Goal: Task Accomplishment & Management: Manage account settings

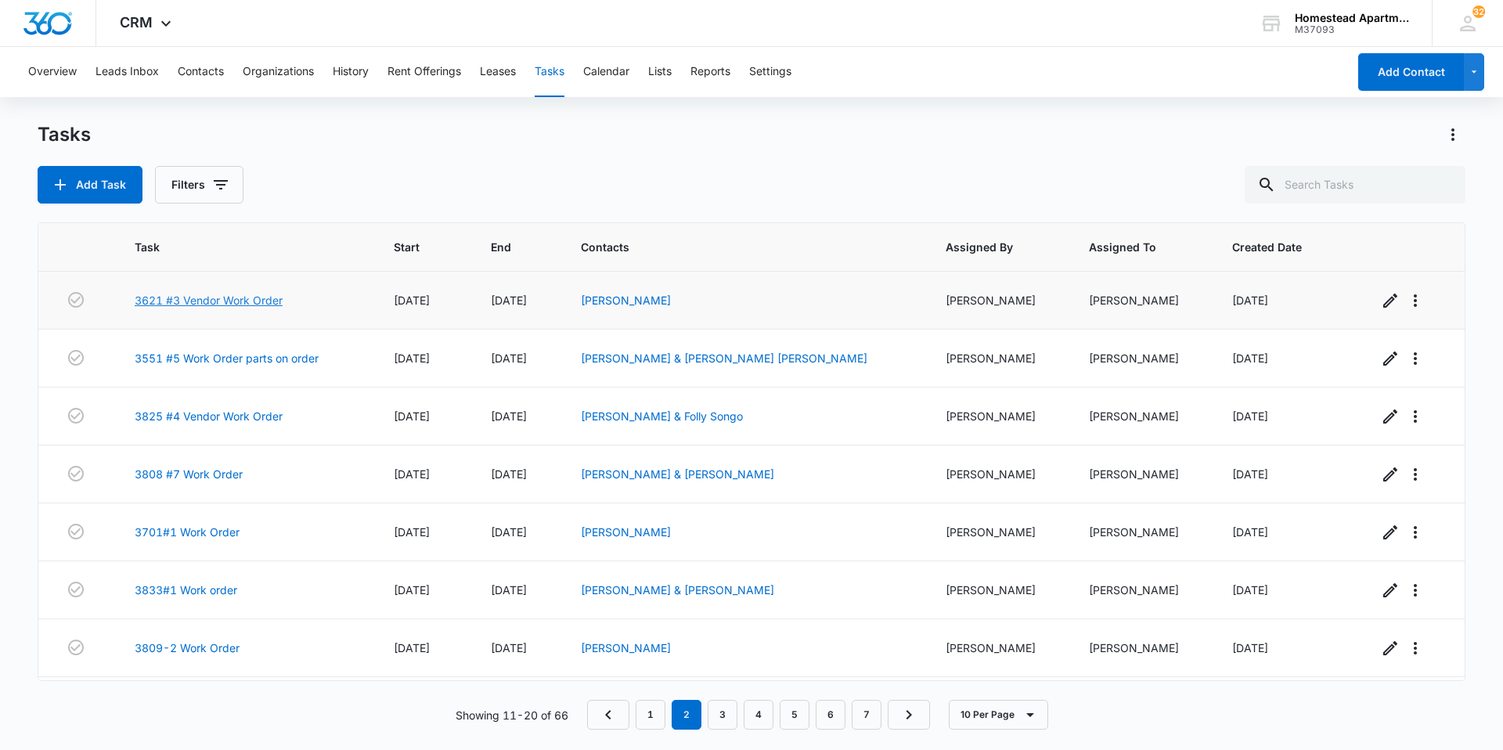
click at [176, 294] on link "3621 #3 Vendor Work Order" at bounding box center [209, 300] width 148 height 16
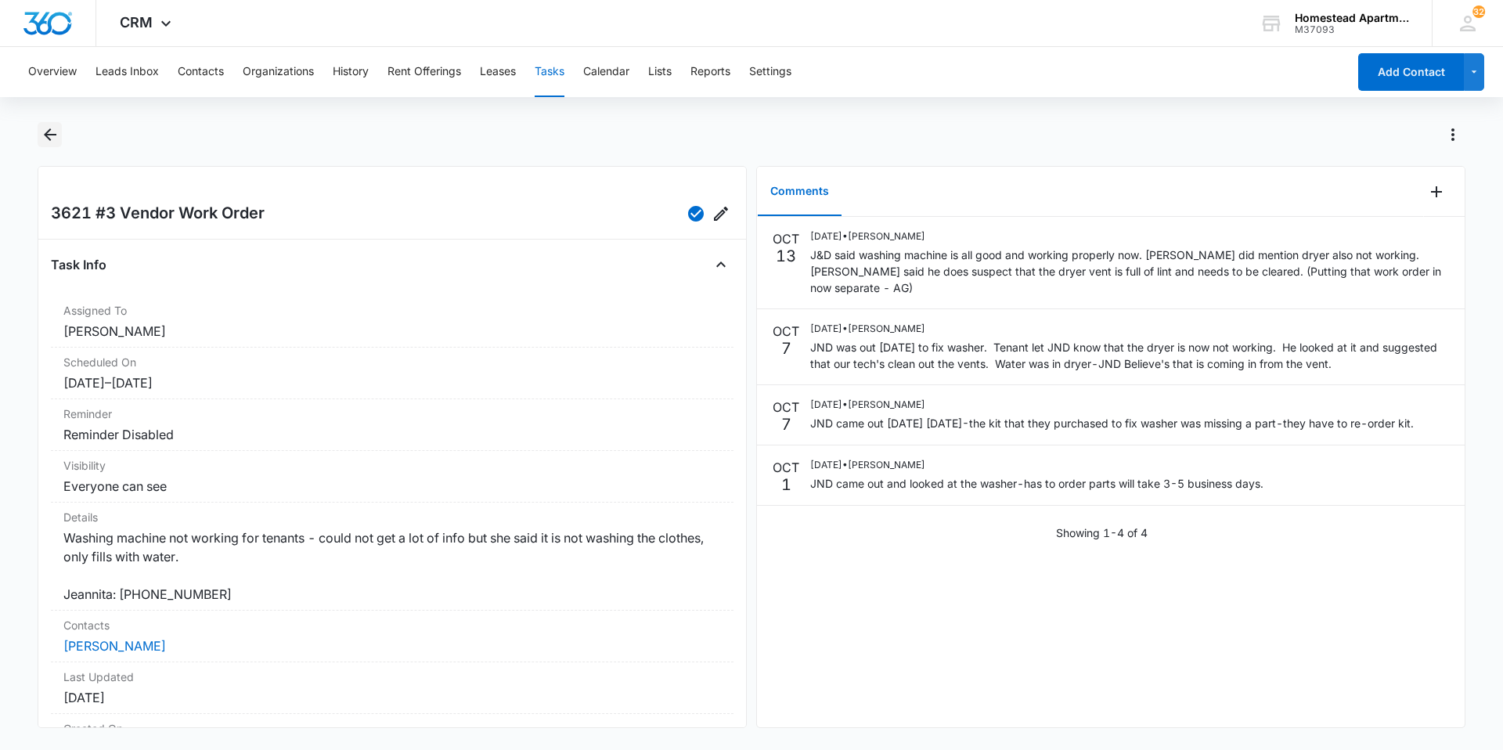
click at [54, 130] on icon "Back" at bounding box center [50, 134] width 19 height 19
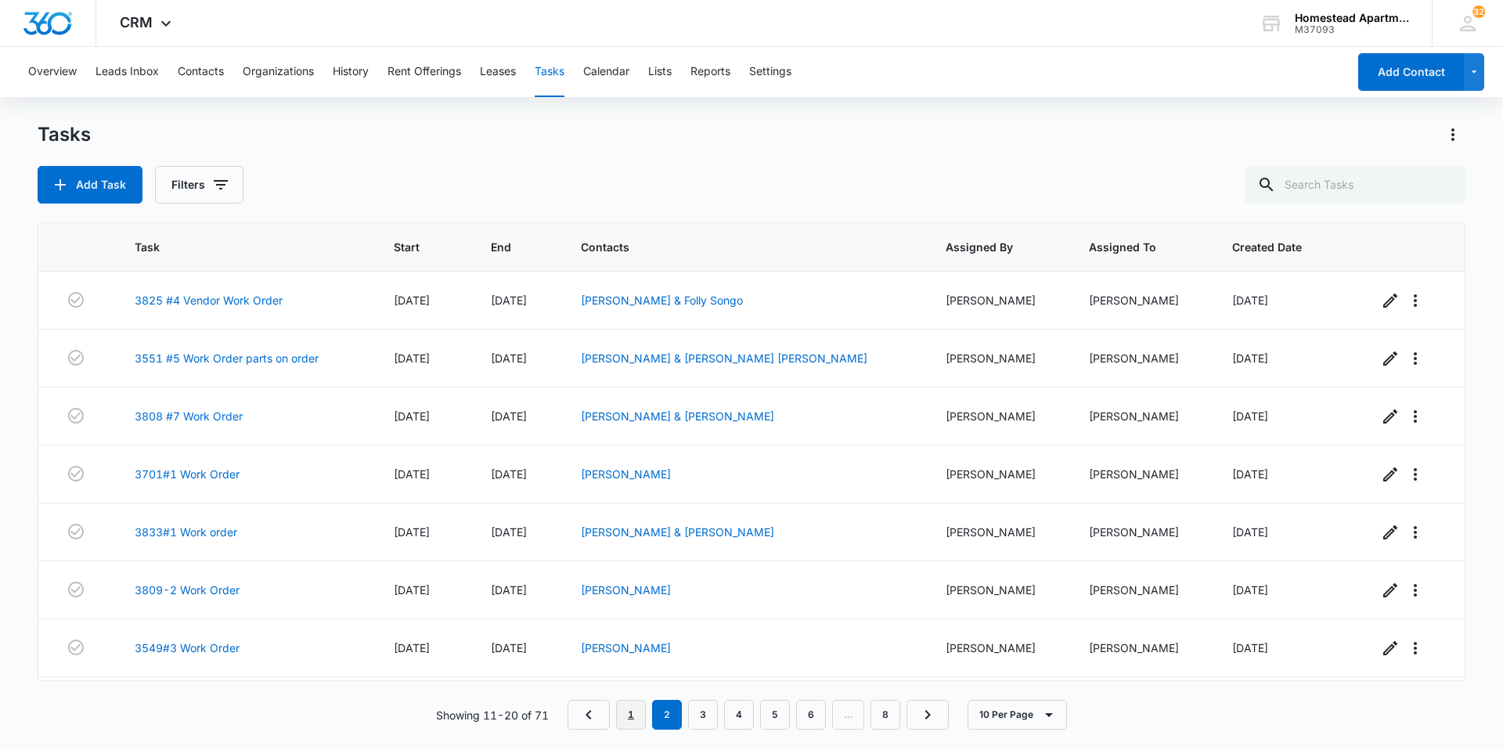
click at [642, 717] on link "1" at bounding box center [631, 715] width 30 height 30
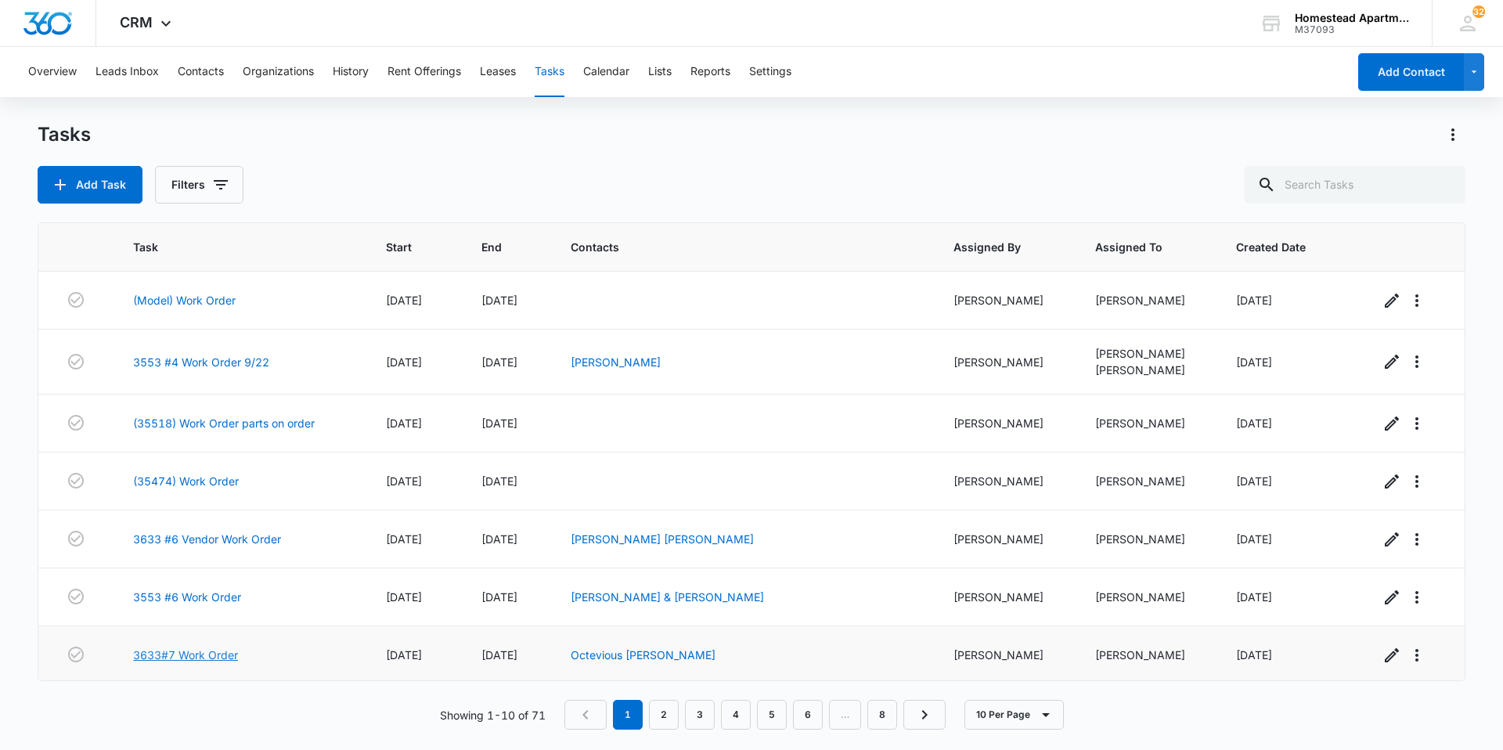
click at [202, 654] on link "3633#7 Work Order" at bounding box center [185, 654] width 105 height 16
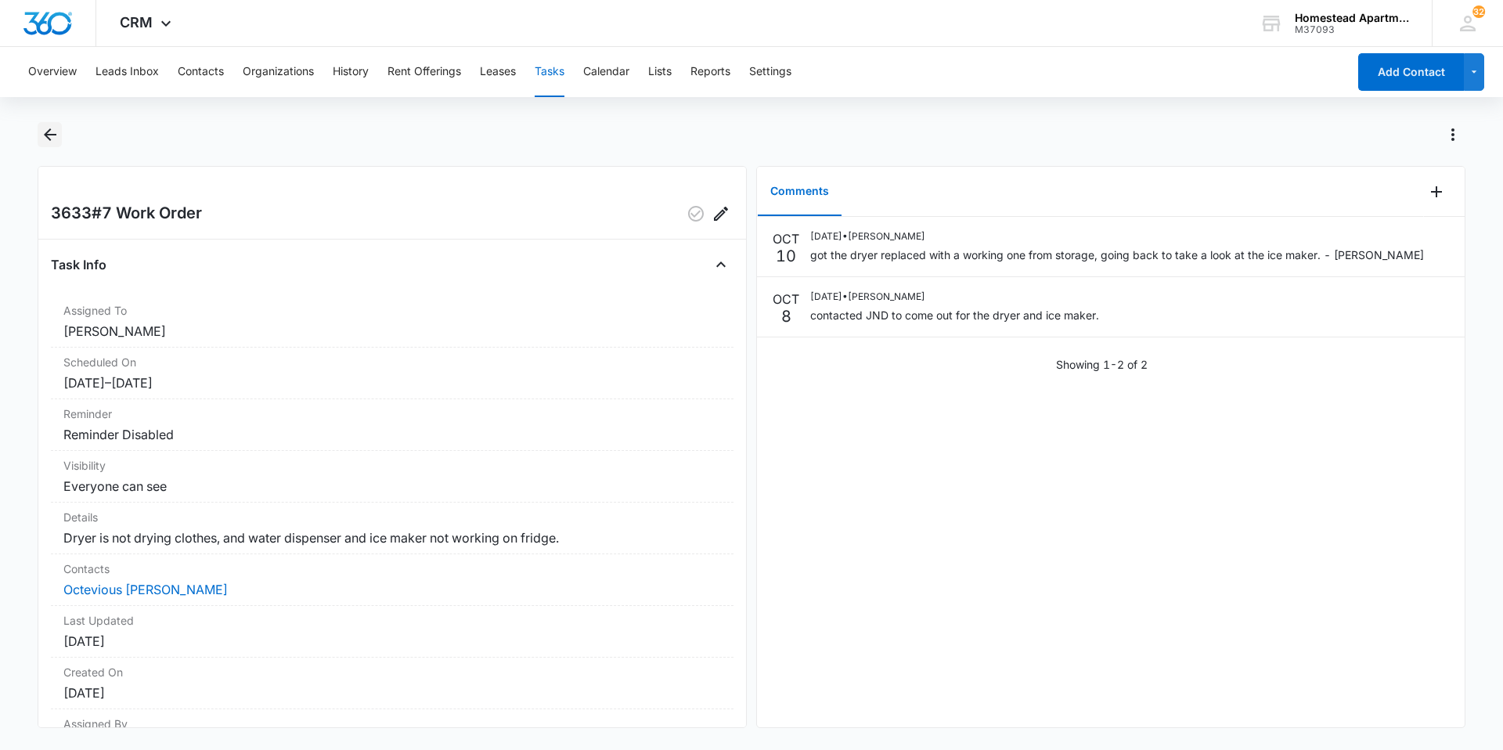
click at [52, 131] on icon "Back" at bounding box center [50, 134] width 19 height 19
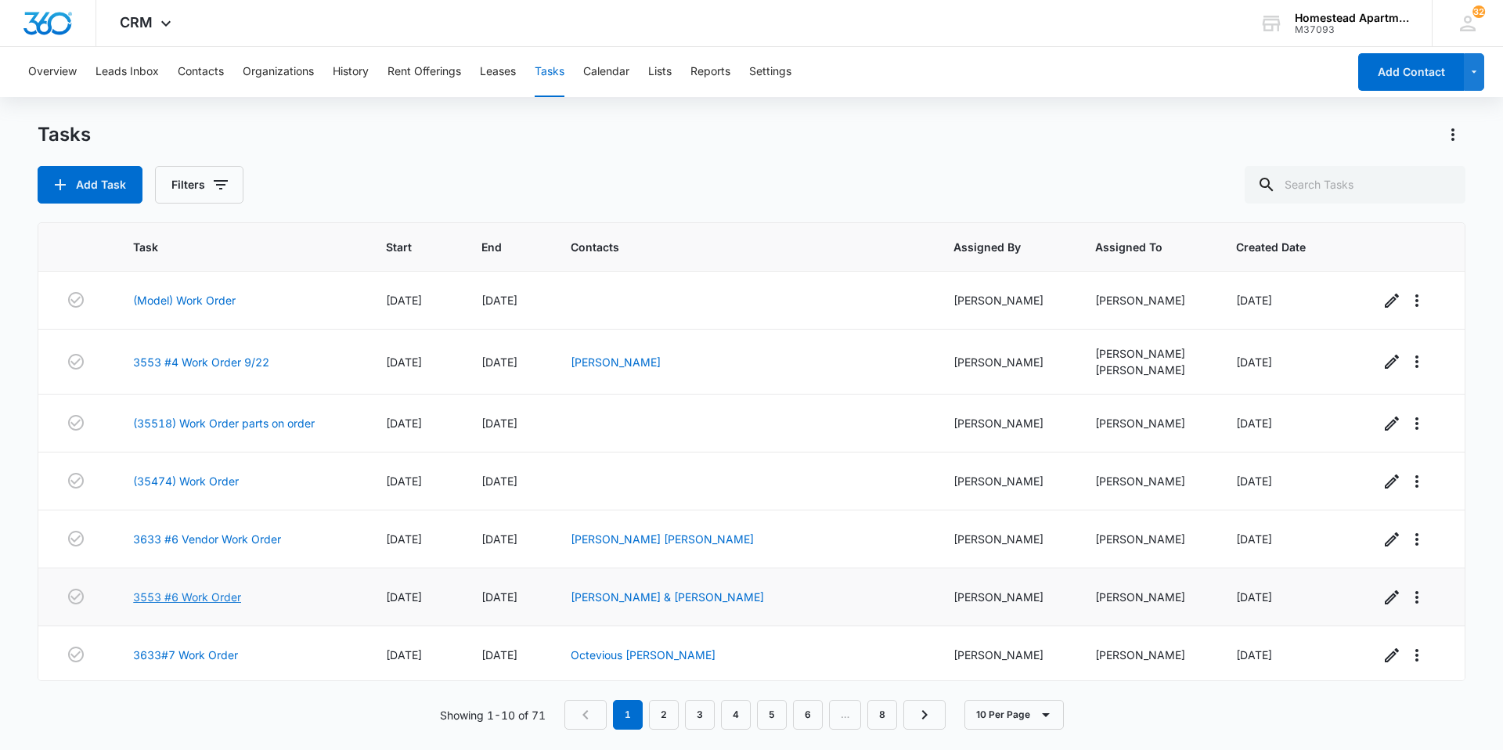
click at [166, 596] on link "3553 #6 Work Order" at bounding box center [187, 597] width 108 height 16
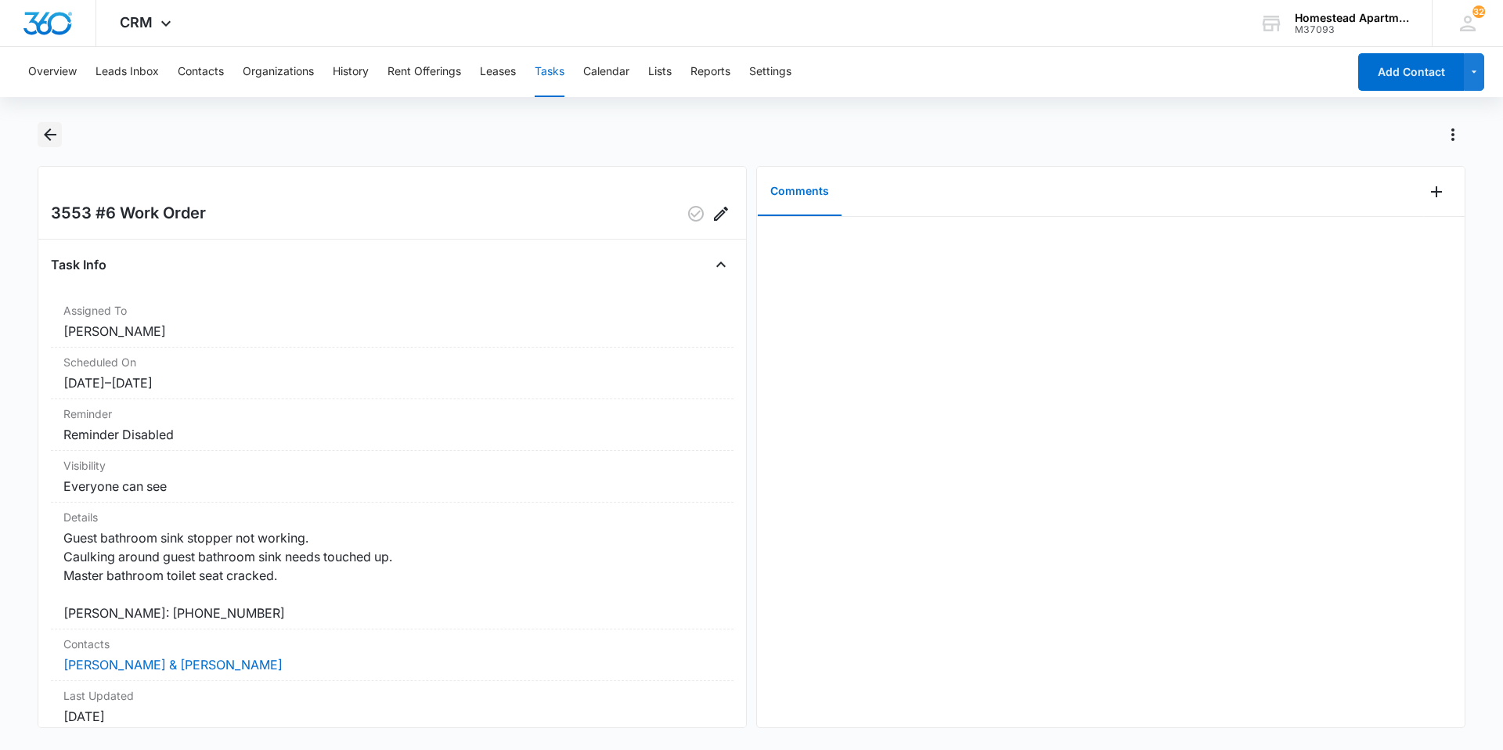
click at [49, 124] on button "Back" at bounding box center [50, 134] width 24 height 25
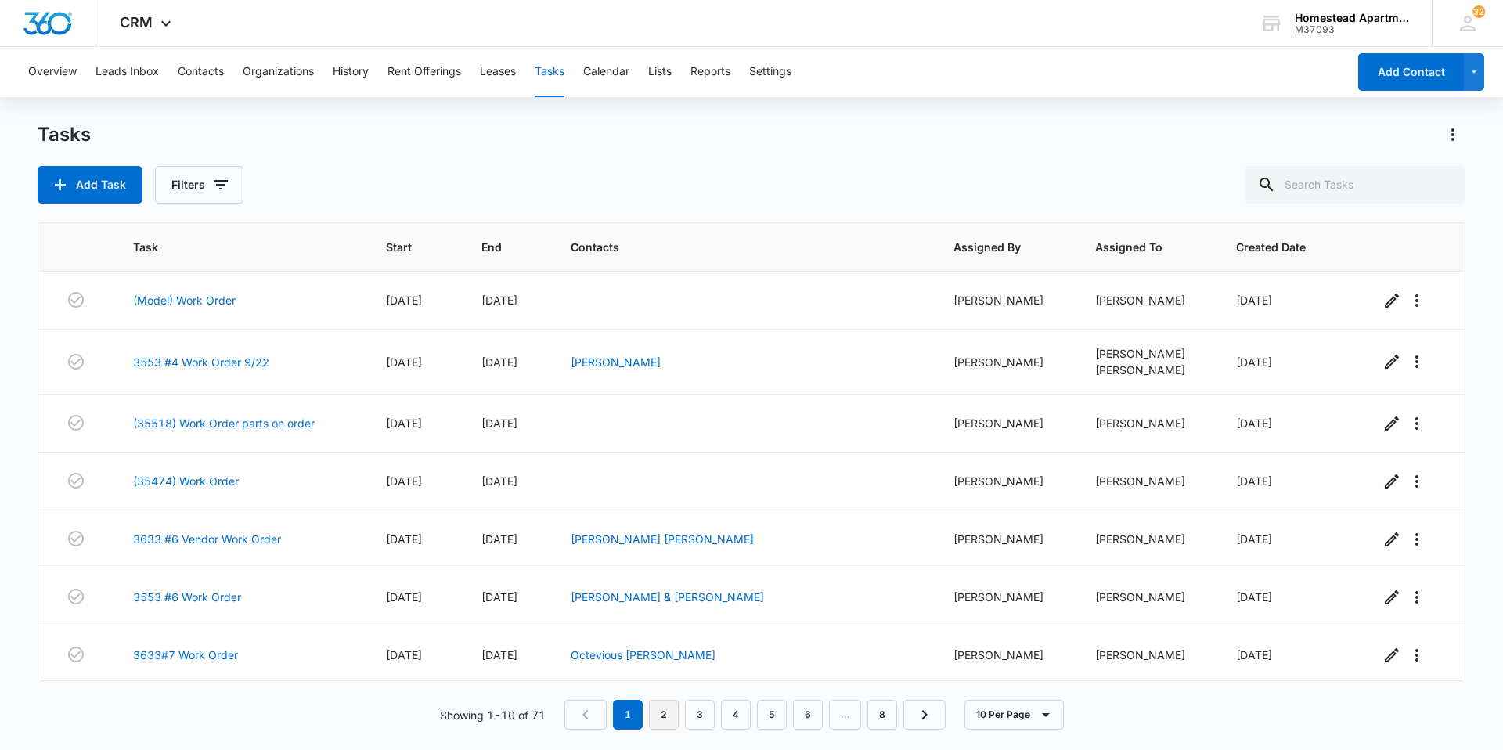
click at [669, 726] on link "2" at bounding box center [664, 715] width 30 height 30
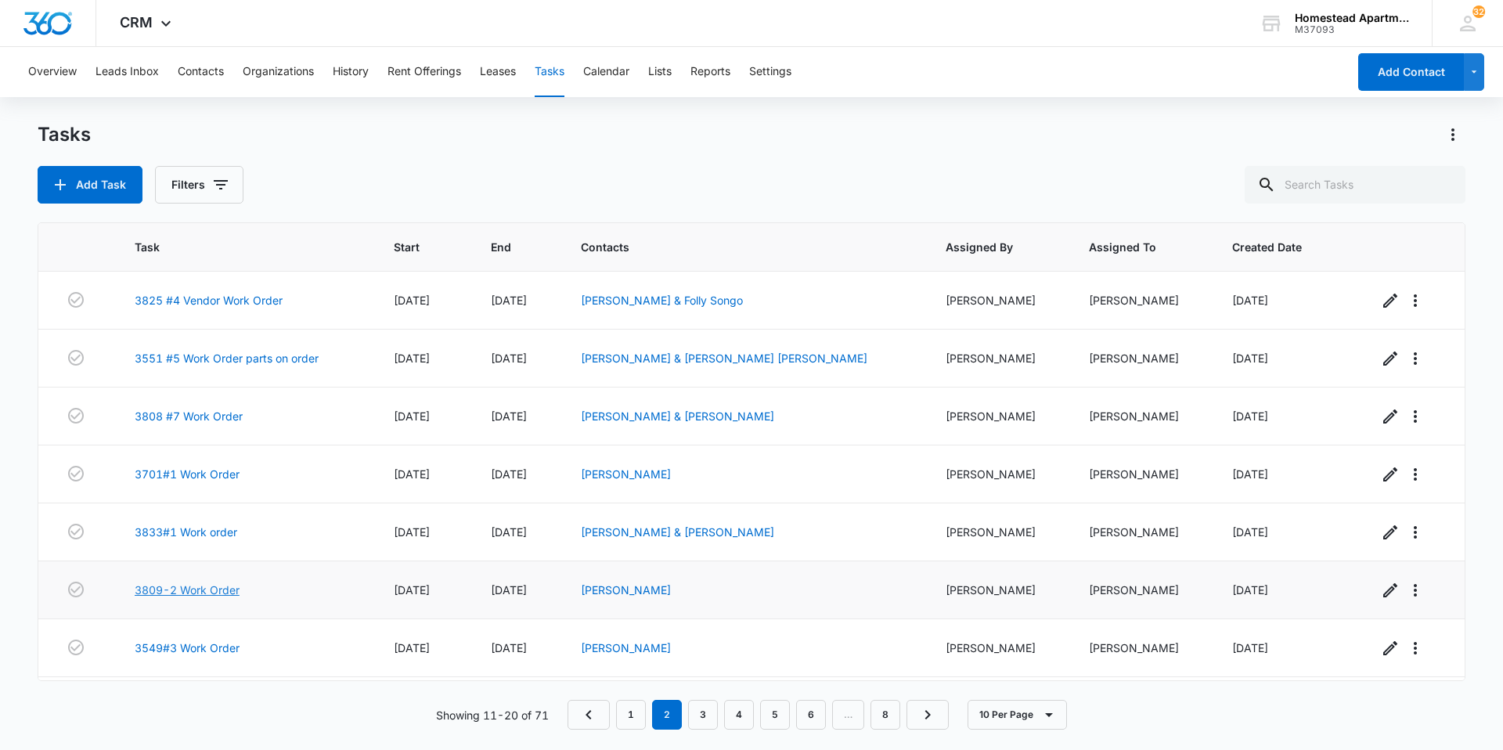
click at [211, 583] on link "3809-2 Work Order" at bounding box center [187, 590] width 105 height 16
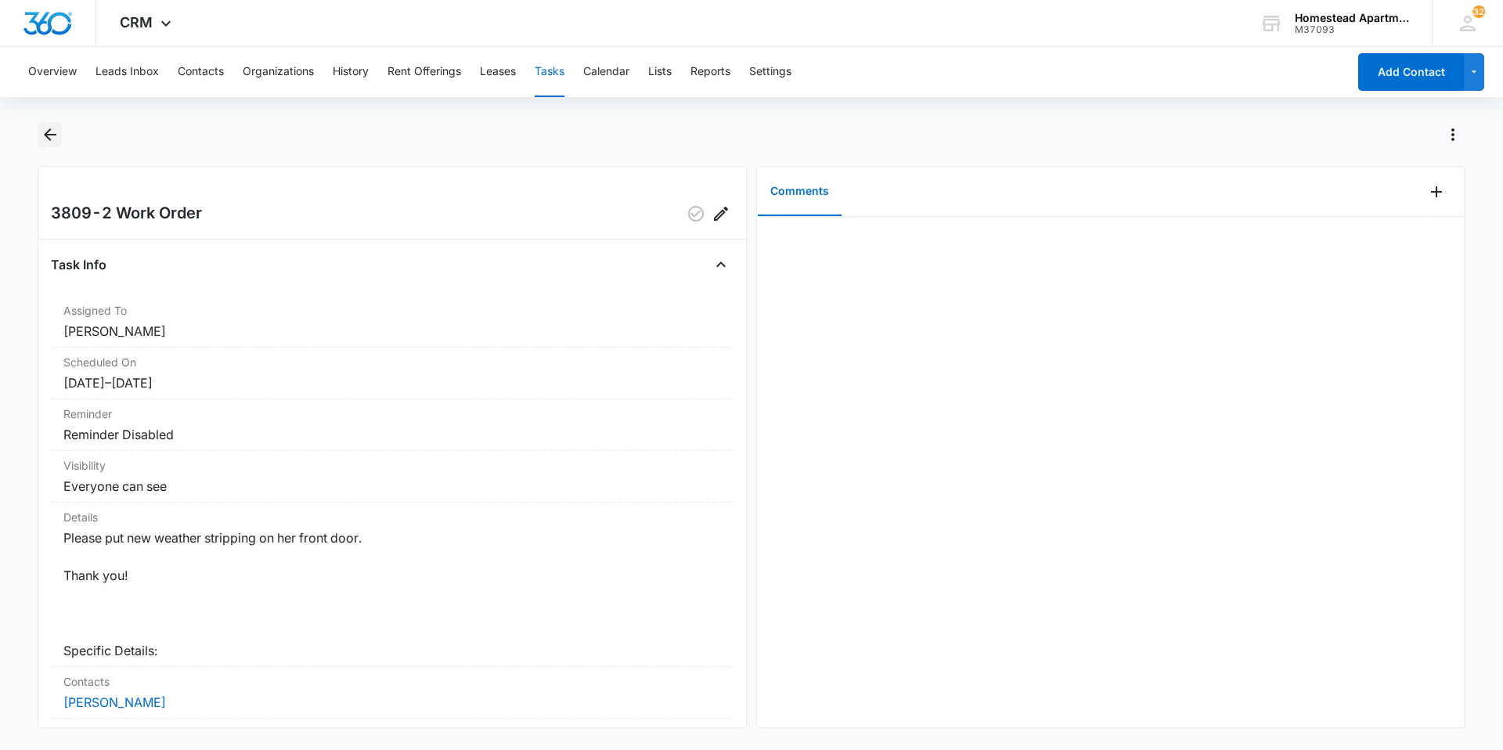
click at [58, 127] on icon "Back" at bounding box center [50, 134] width 19 height 19
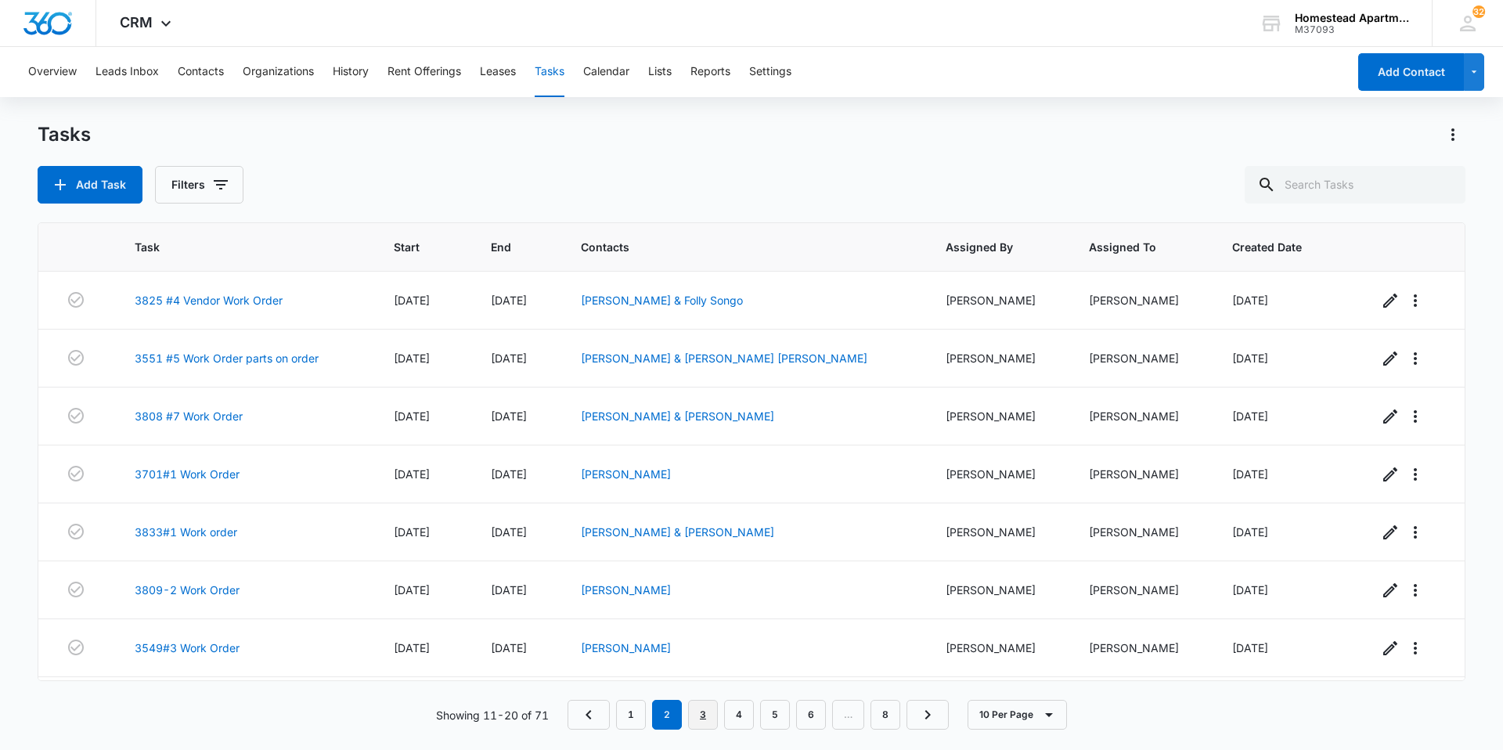
click at [703, 722] on link "3" at bounding box center [703, 715] width 30 height 30
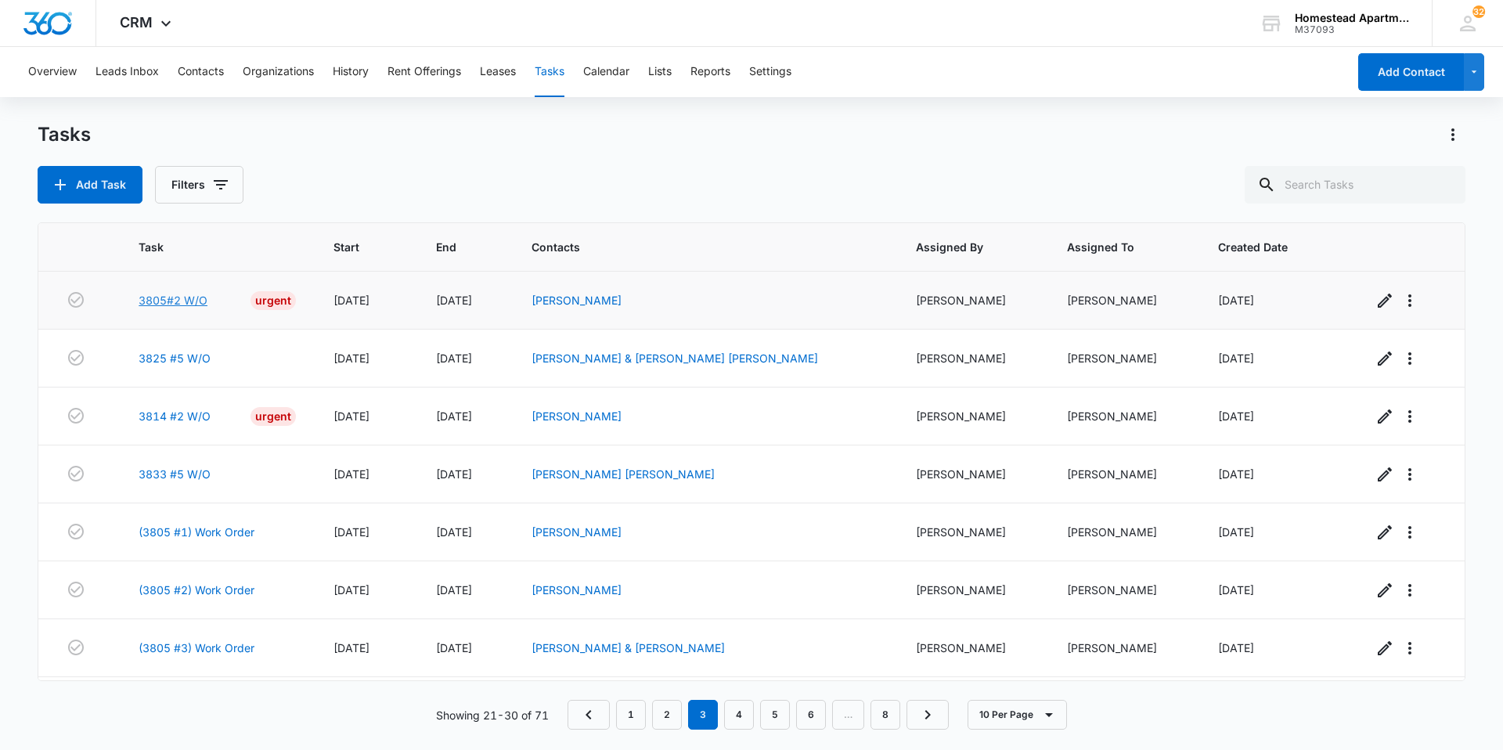
click at [169, 301] on link "3805#2 W/O" at bounding box center [173, 300] width 69 height 16
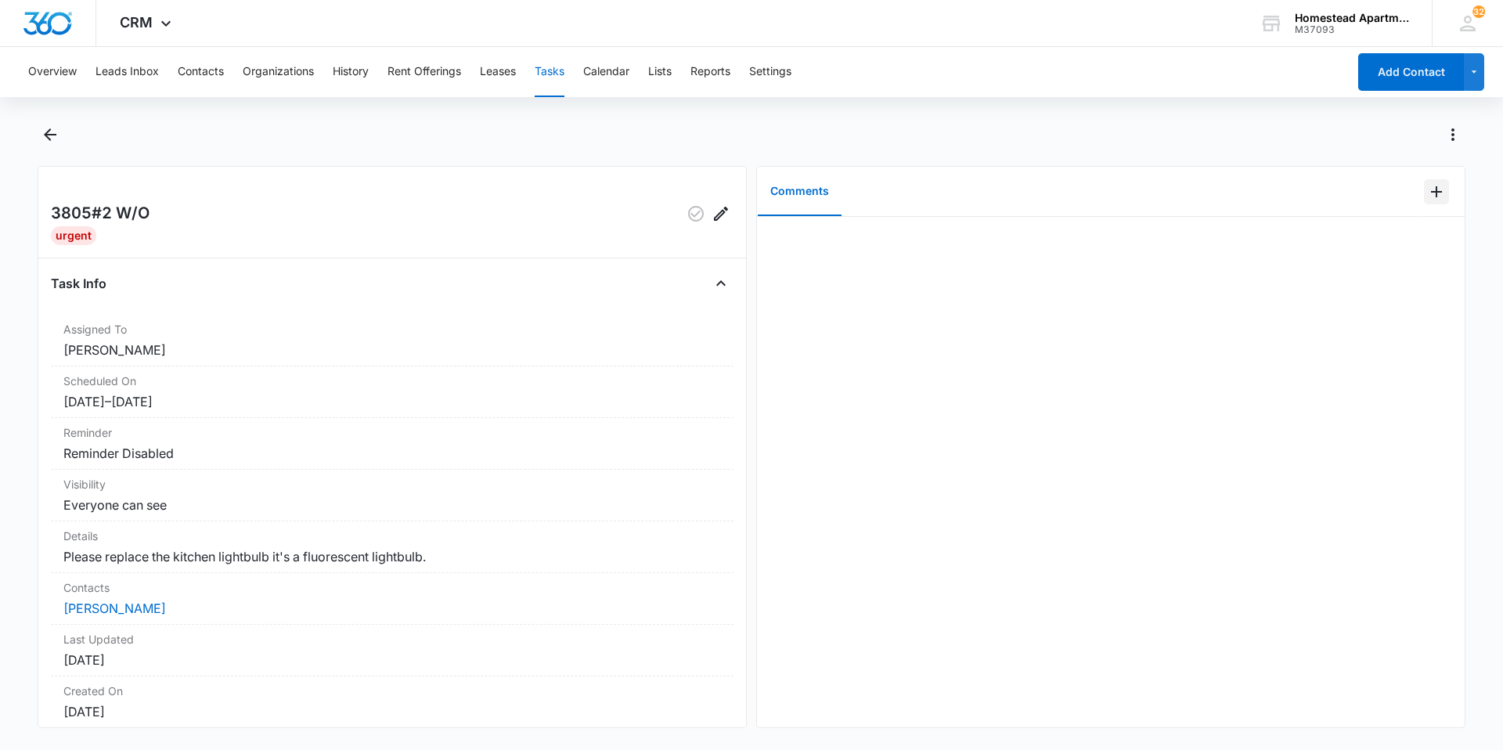
click at [1430, 190] on icon "Add Comment" at bounding box center [1436, 191] width 19 height 19
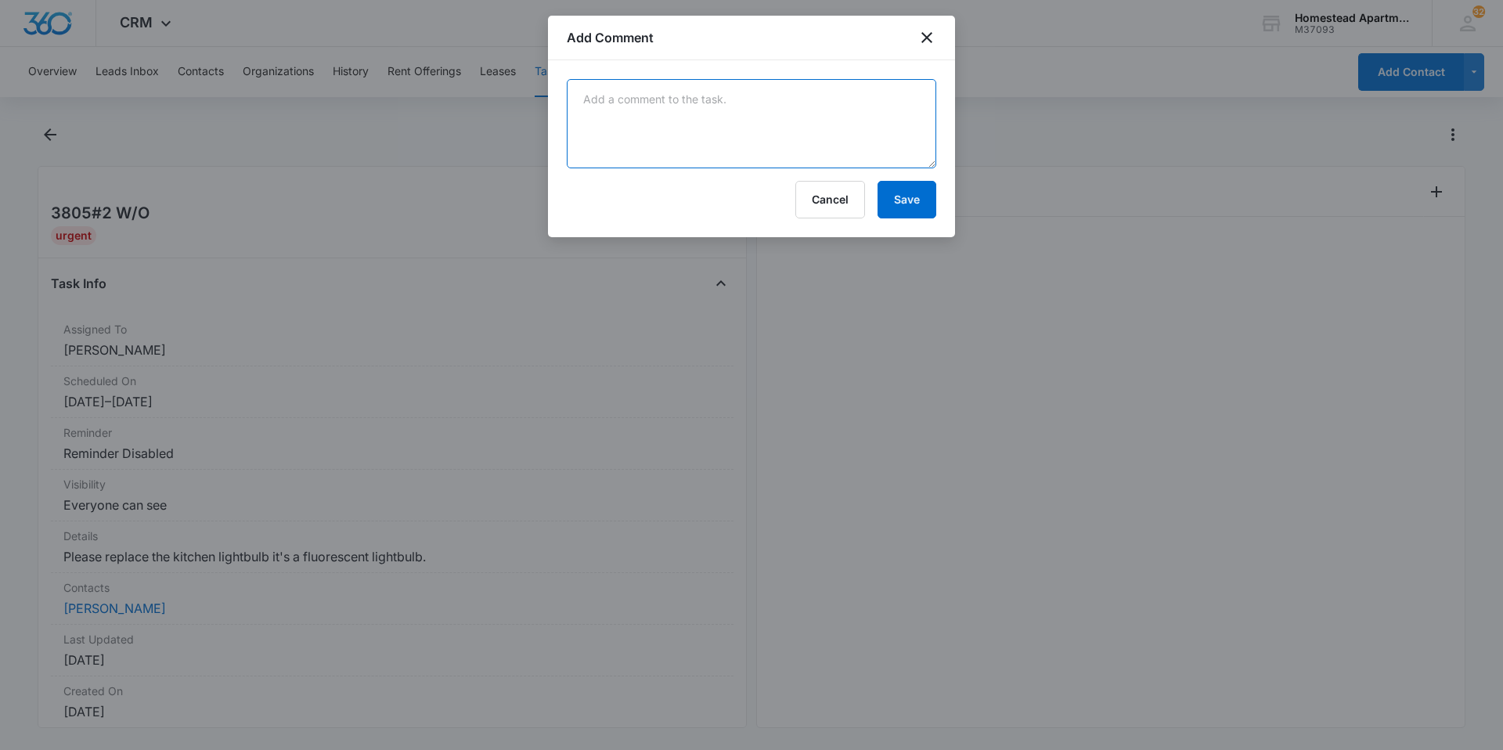
click at [610, 108] on textarea at bounding box center [751, 123] width 369 height 89
type textarea "Carlos replaced kitchen light"
click at [906, 205] on button "Save" at bounding box center [906, 200] width 59 height 38
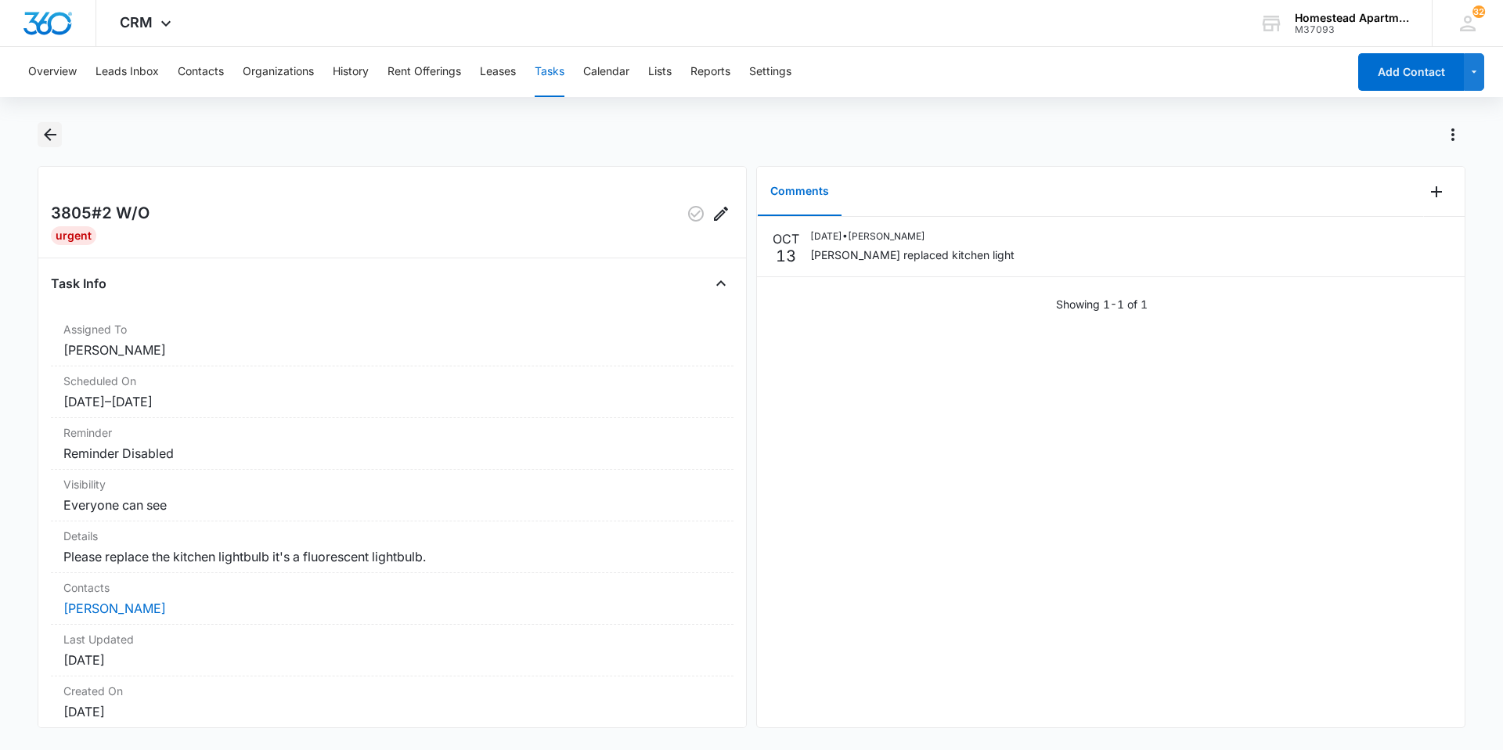
click at [50, 132] on icon "Back" at bounding box center [50, 134] width 19 height 19
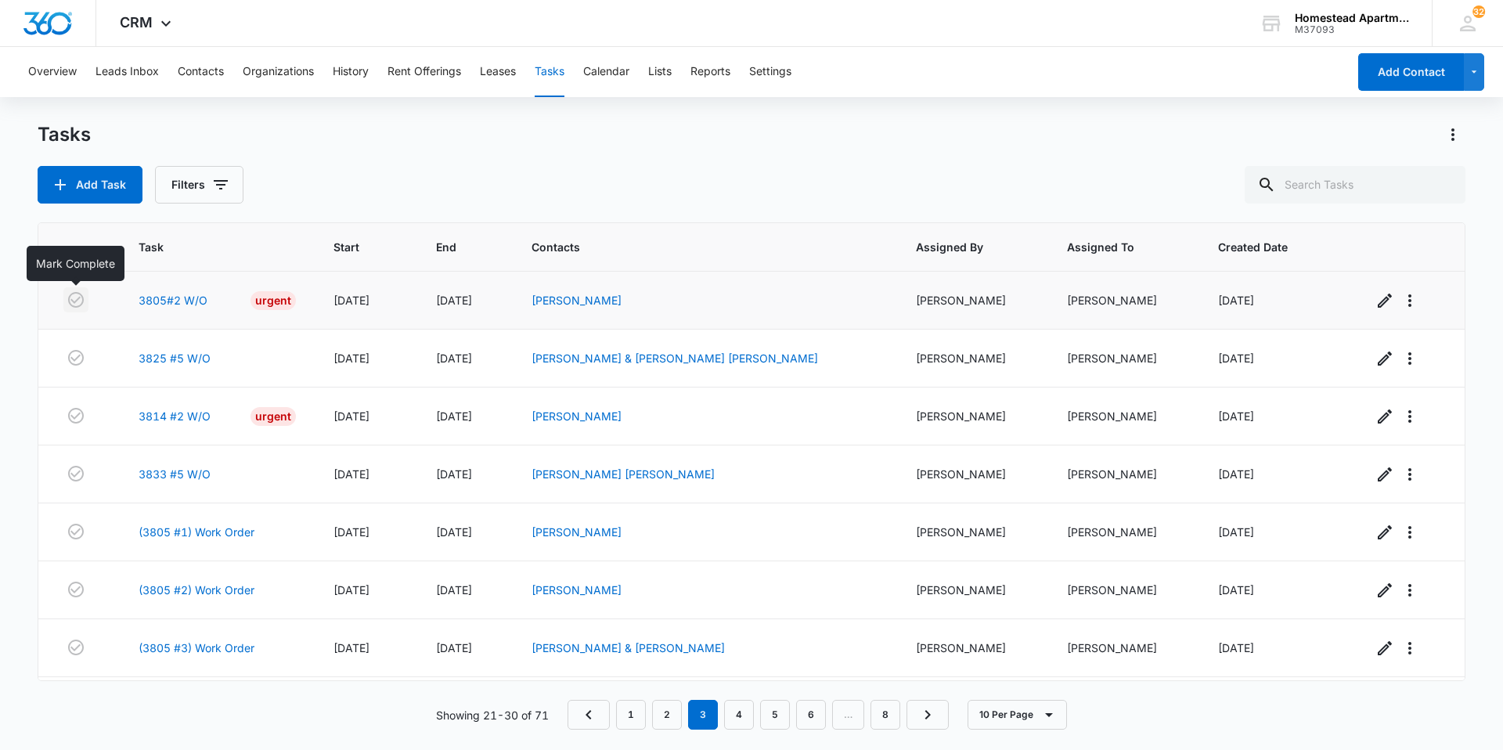
click at [78, 297] on icon "button" at bounding box center [76, 299] width 19 height 19
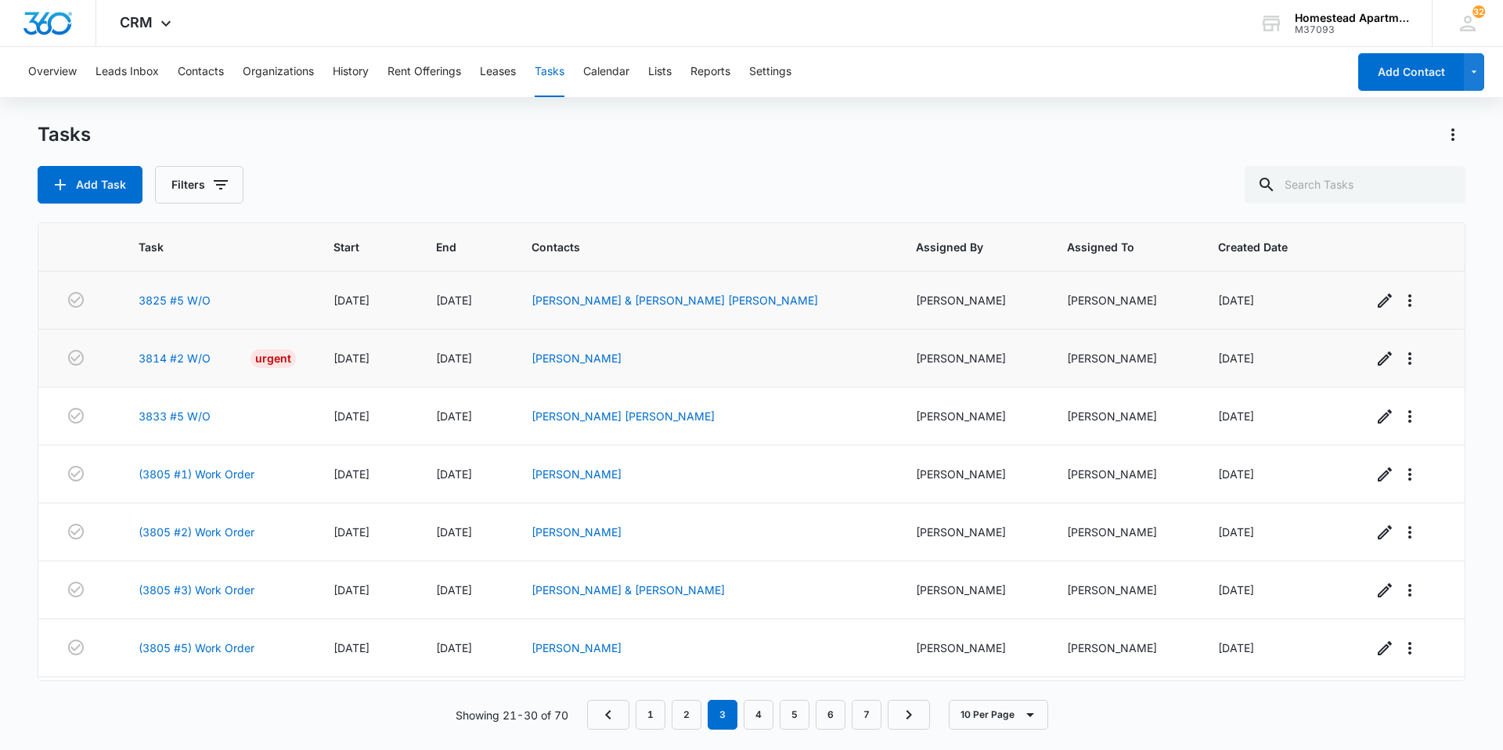
click at [103, 349] on td at bounding box center [78, 359] width 81 height 58
click at [166, 360] on link "3814 #2 W/O" at bounding box center [175, 358] width 72 height 16
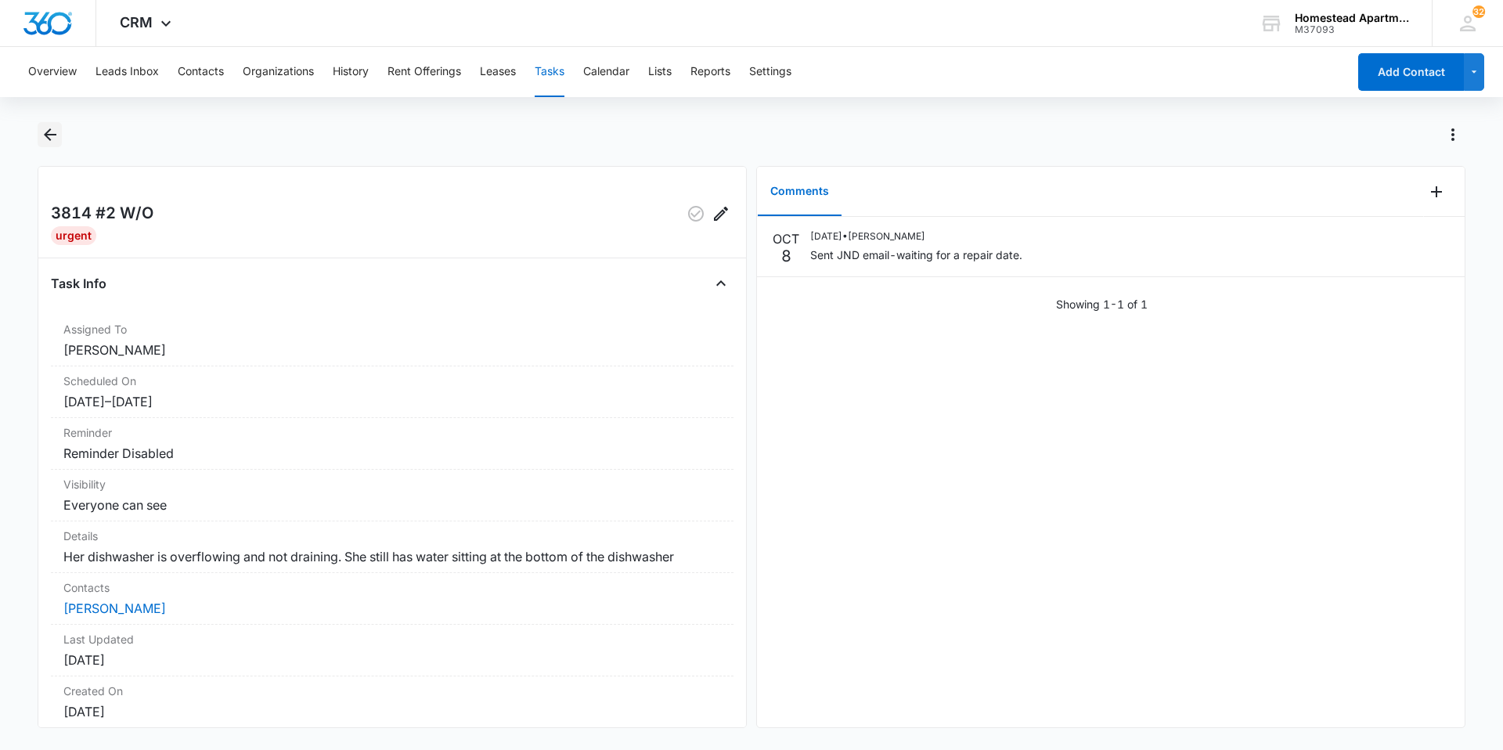
click at [52, 125] on icon "Back" at bounding box center [50, 134] width 19 height 19
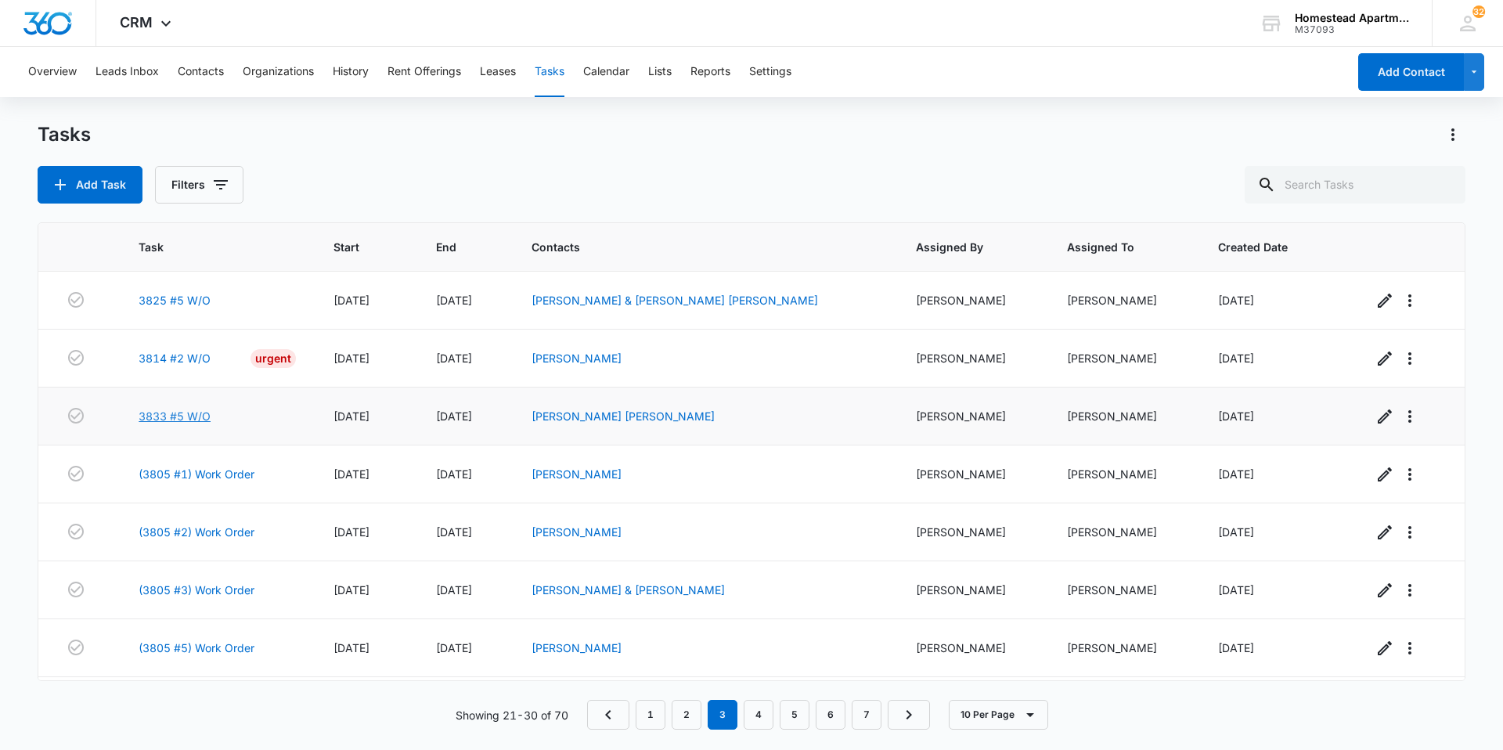
click at [163, 420] on link "3833 #5 W/O" at bounding box center [175, 416] width 72 height 16
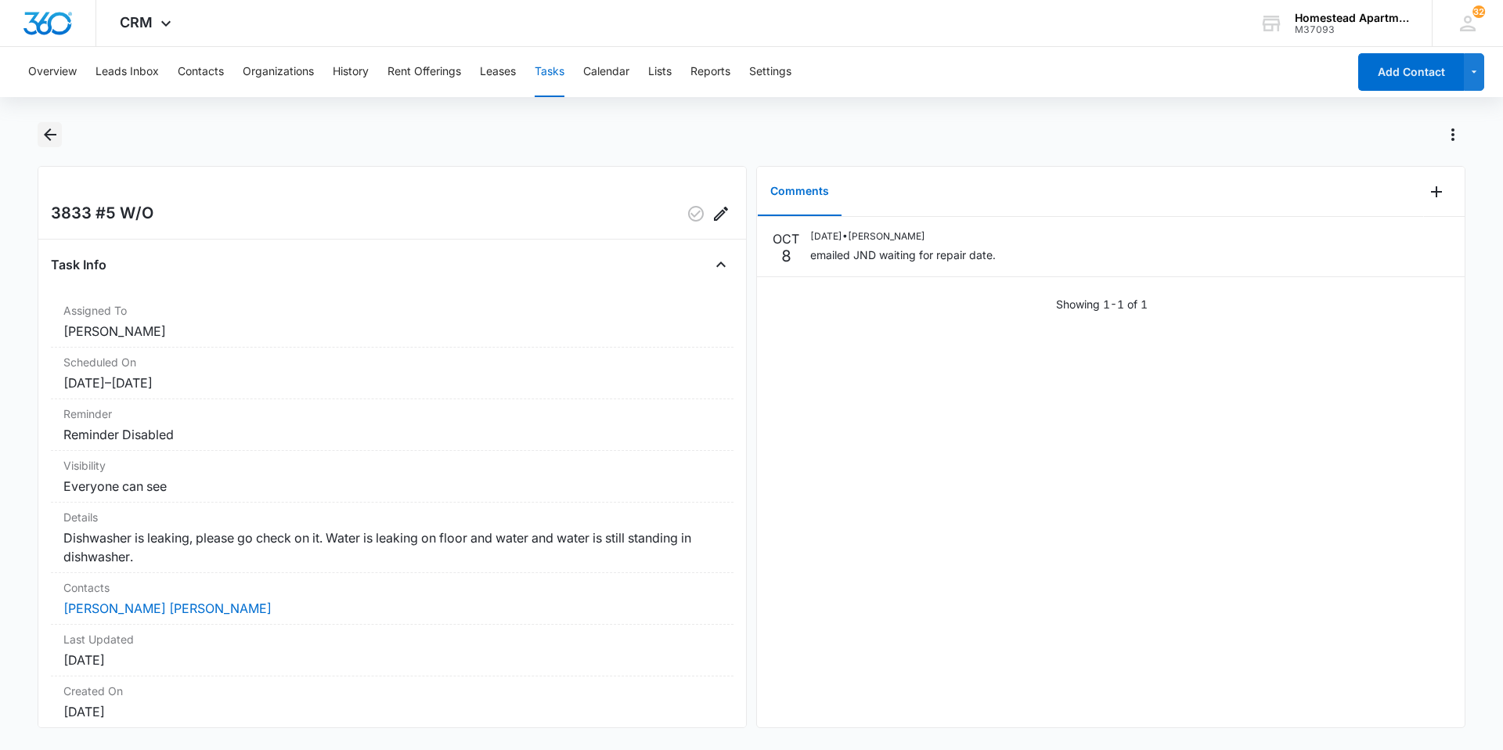
click at [48, 133] on icon "Back" at bounding box center [50, 134] width 19 height 19
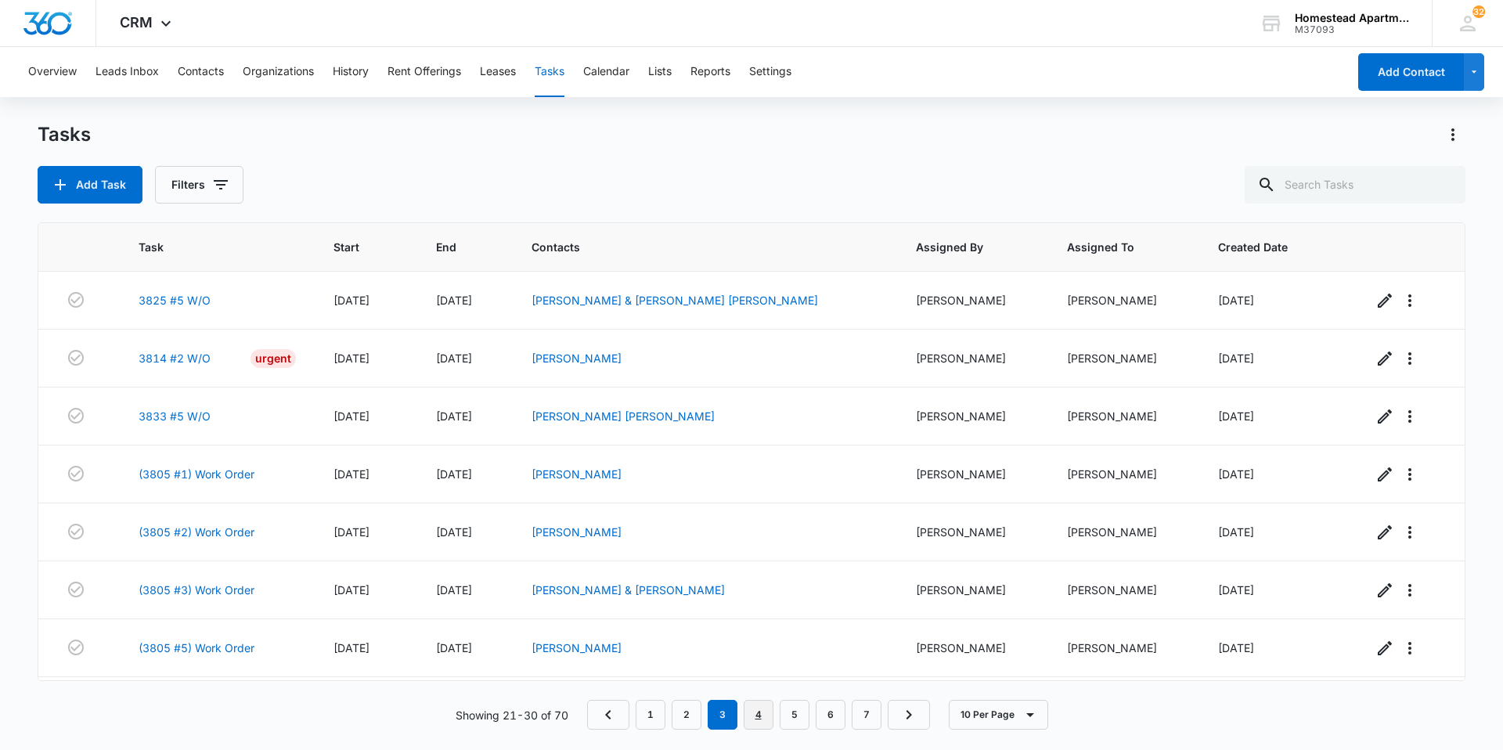
click at [762, 716] on link "4" at bounding box center [759, 715] width 30 height 30
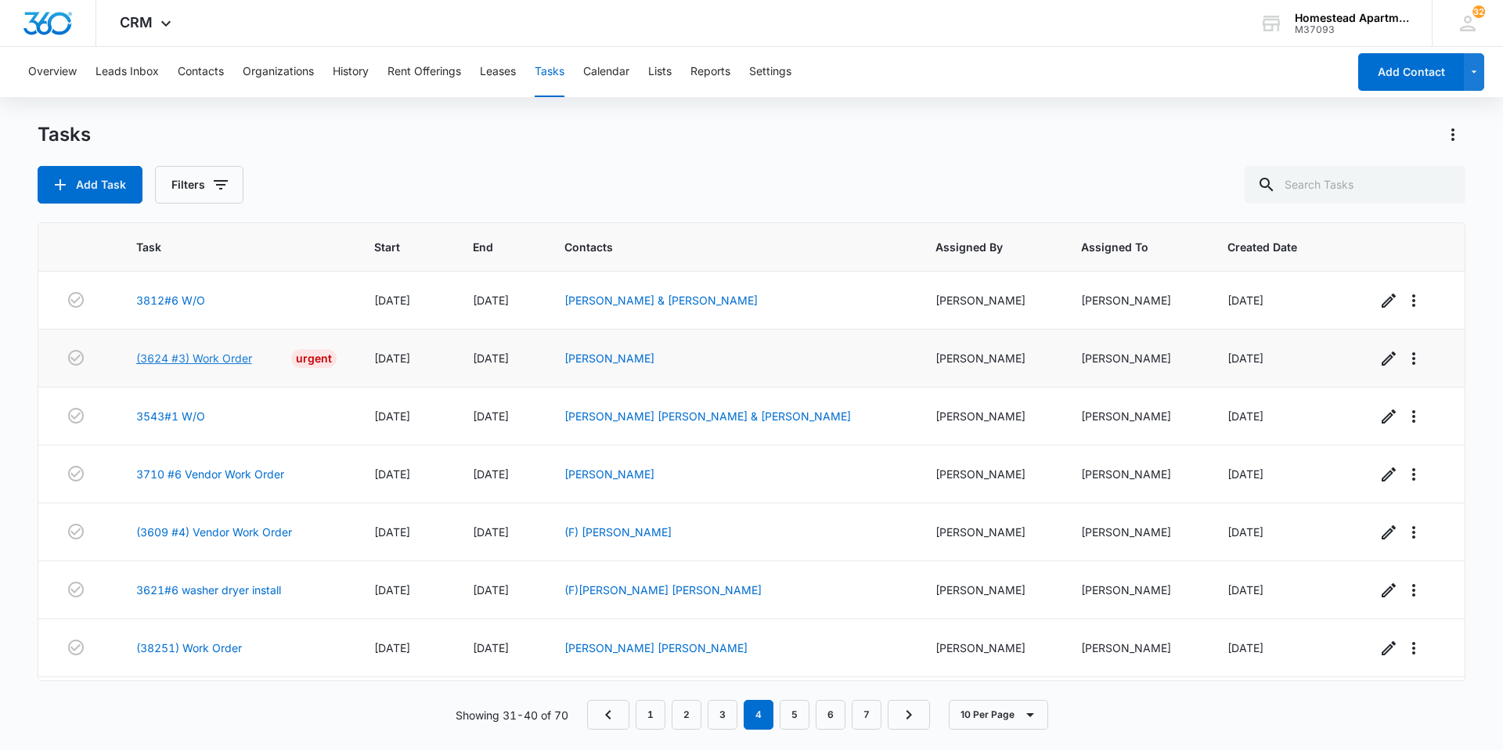
click at [192, 358] on link "(3624 #3) Work Order" at bounding box center [194, 358] width 116 height 16
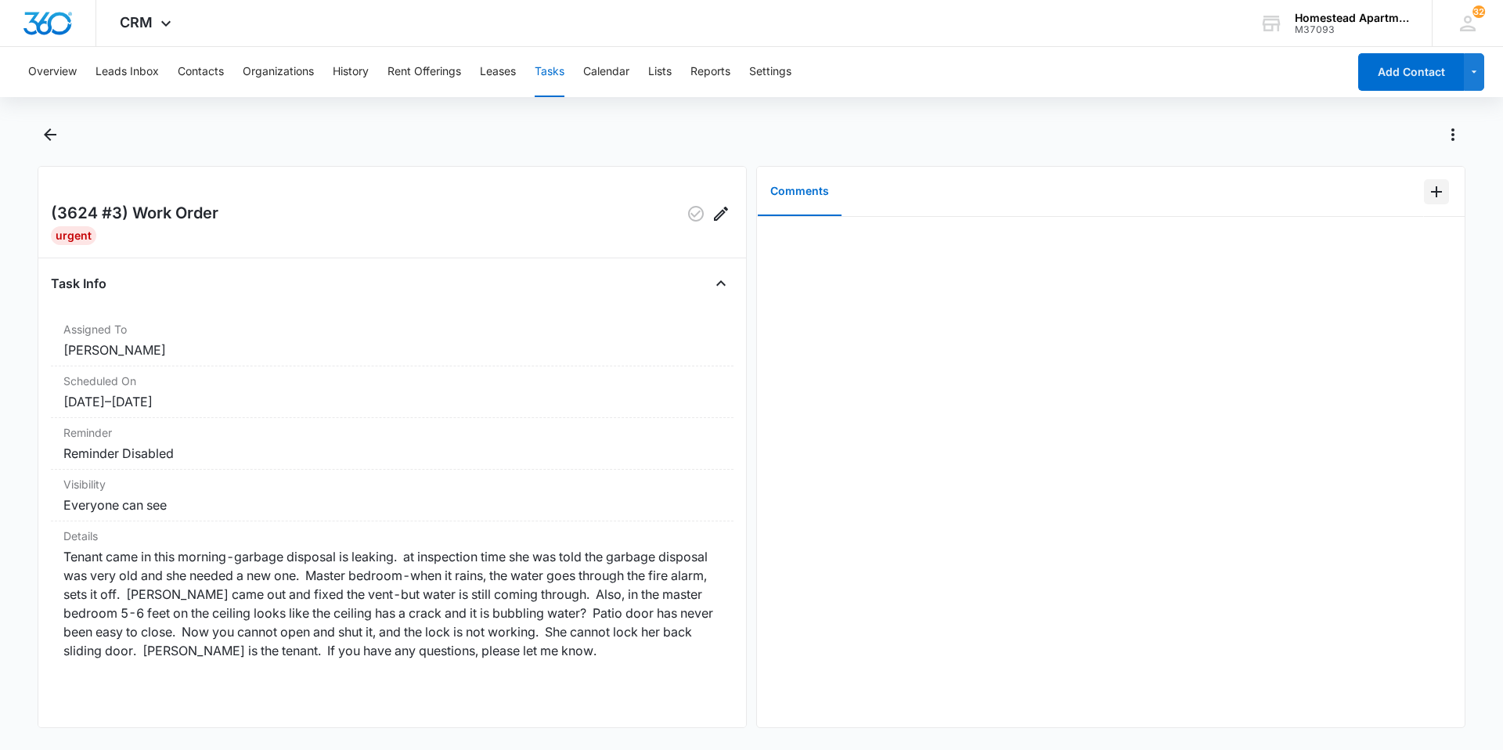
click at [1431, 192] on icon "Add Comment" at bounding box center [1436, 191] width 11 height 11
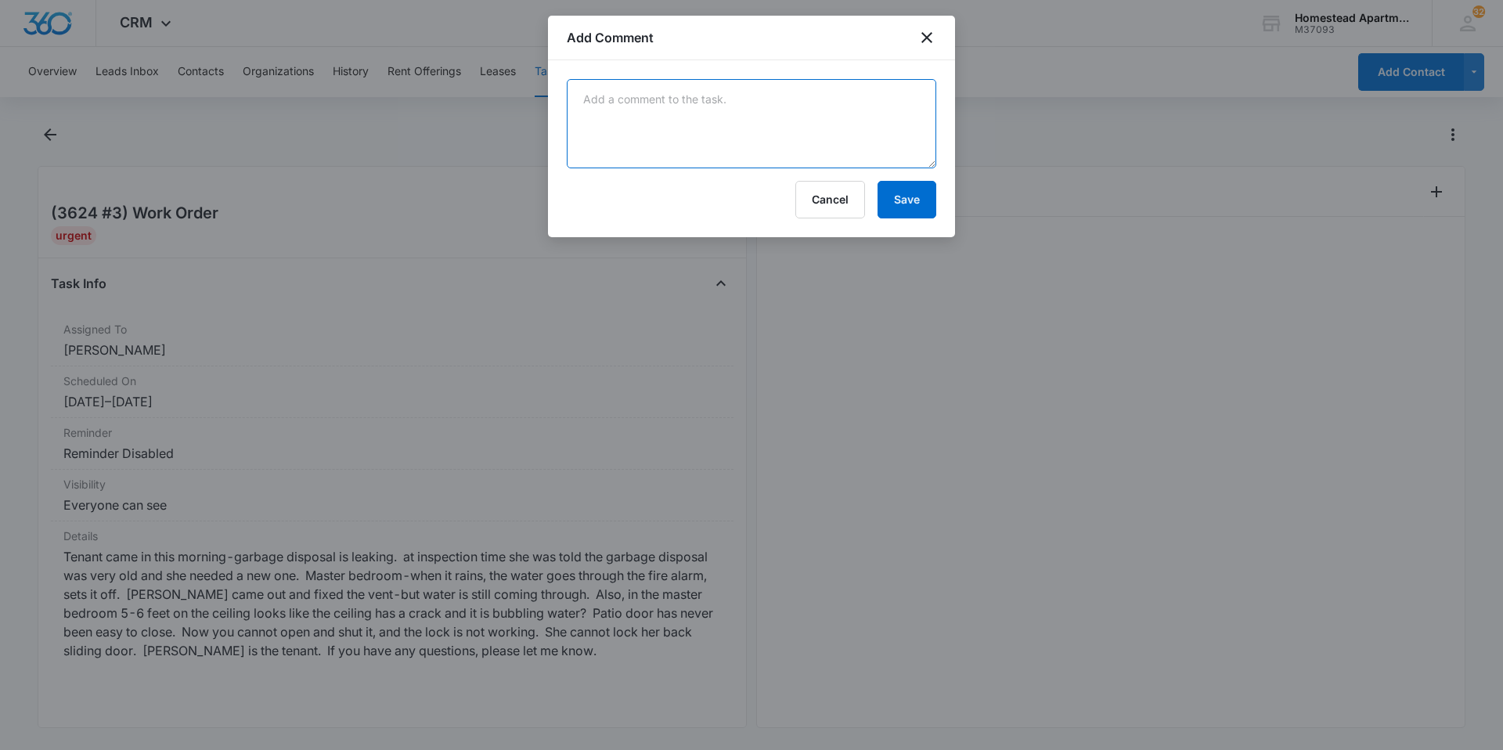
click at [581, 92] on textarea at bounding box center [751, 123] width 369 height 89
click at [707, 91] on textarea "Bob Behrends roofing" at bounding box center [751, 123] width 369 height 89
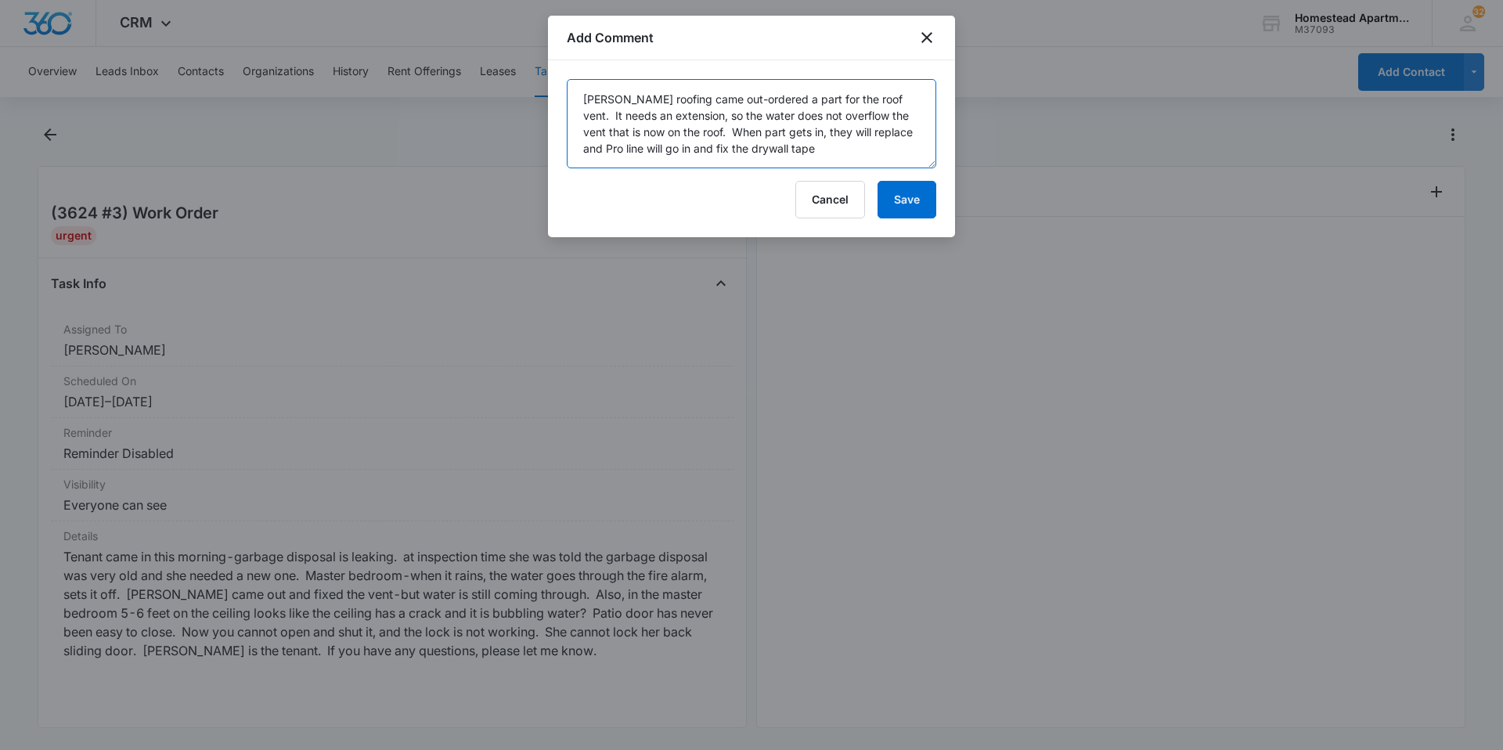
click at [795, 156] on textarea "Bob Behrends roofing came out-ordered a part for the roof vent. It needs an ext…" at bounding box center [751, 123] width 369 height 89
type textarea "Bob Behrends roofing came out-ordered a part for the roof vent. It needs an ext…"
click at [925, 193] on button "Save" at bounding box center [906, 200] width 59 height 38
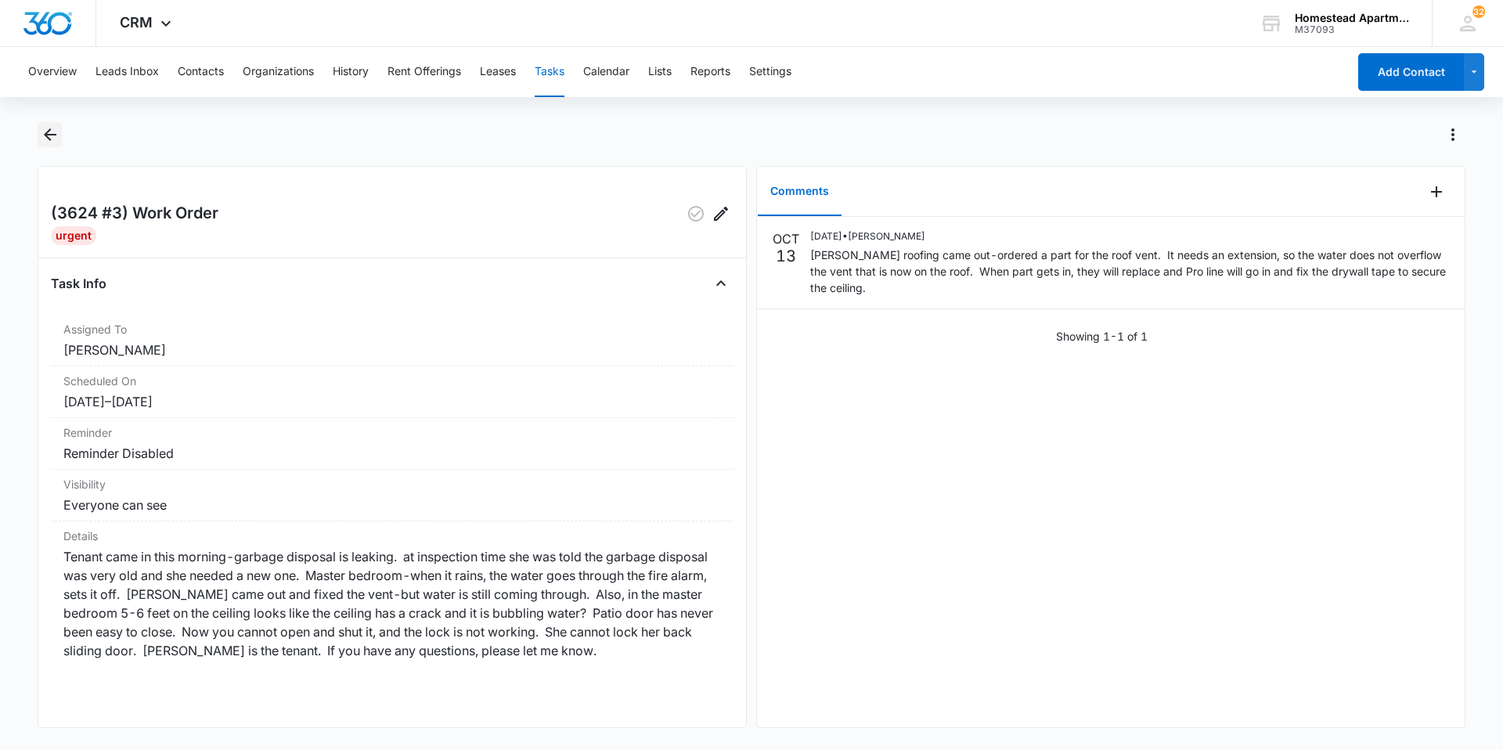
click at [61, 128] on button "Back" at bounding box center [50, 134] width 24 height 25
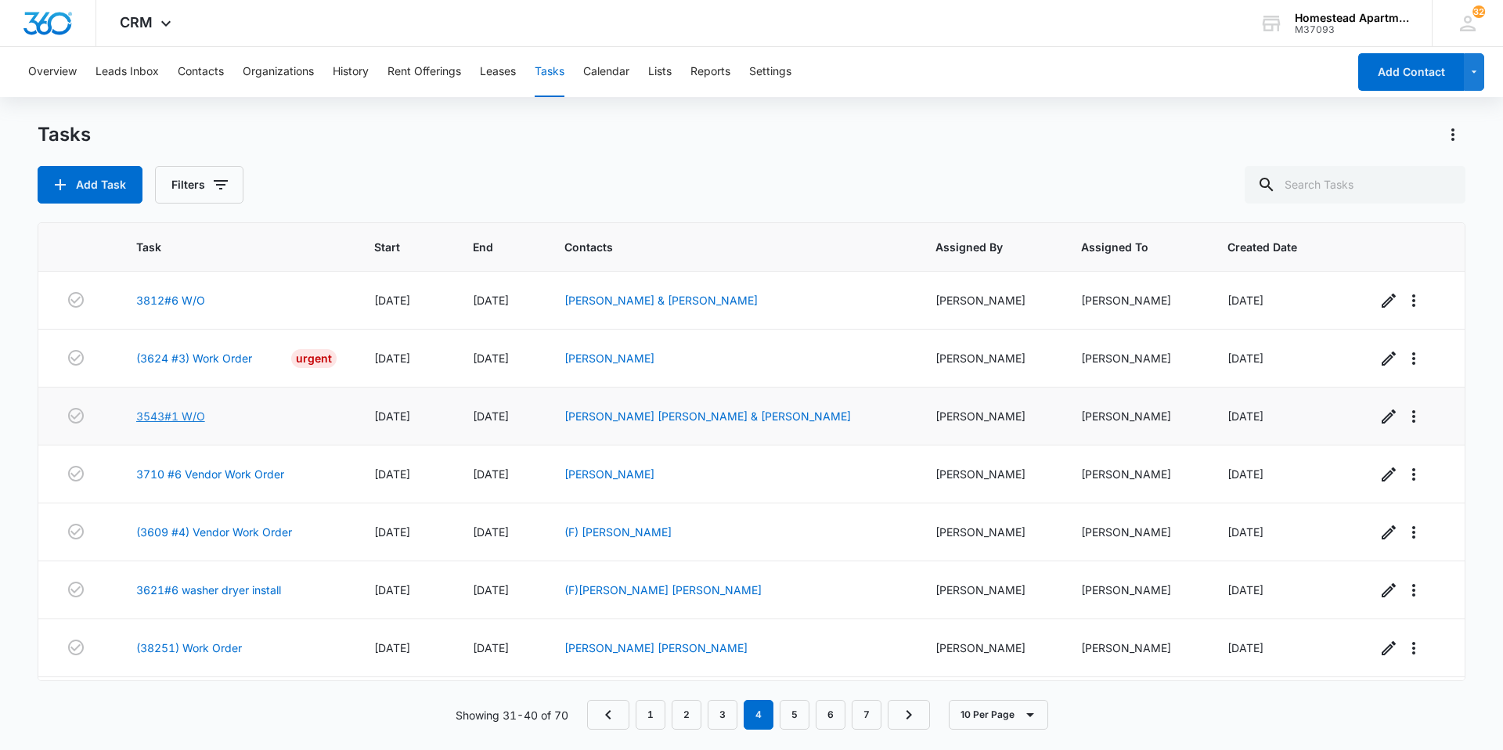
click at [168, 416] on link "3543#1 W/O" at bounding box center [170, 416] width 69 height 16
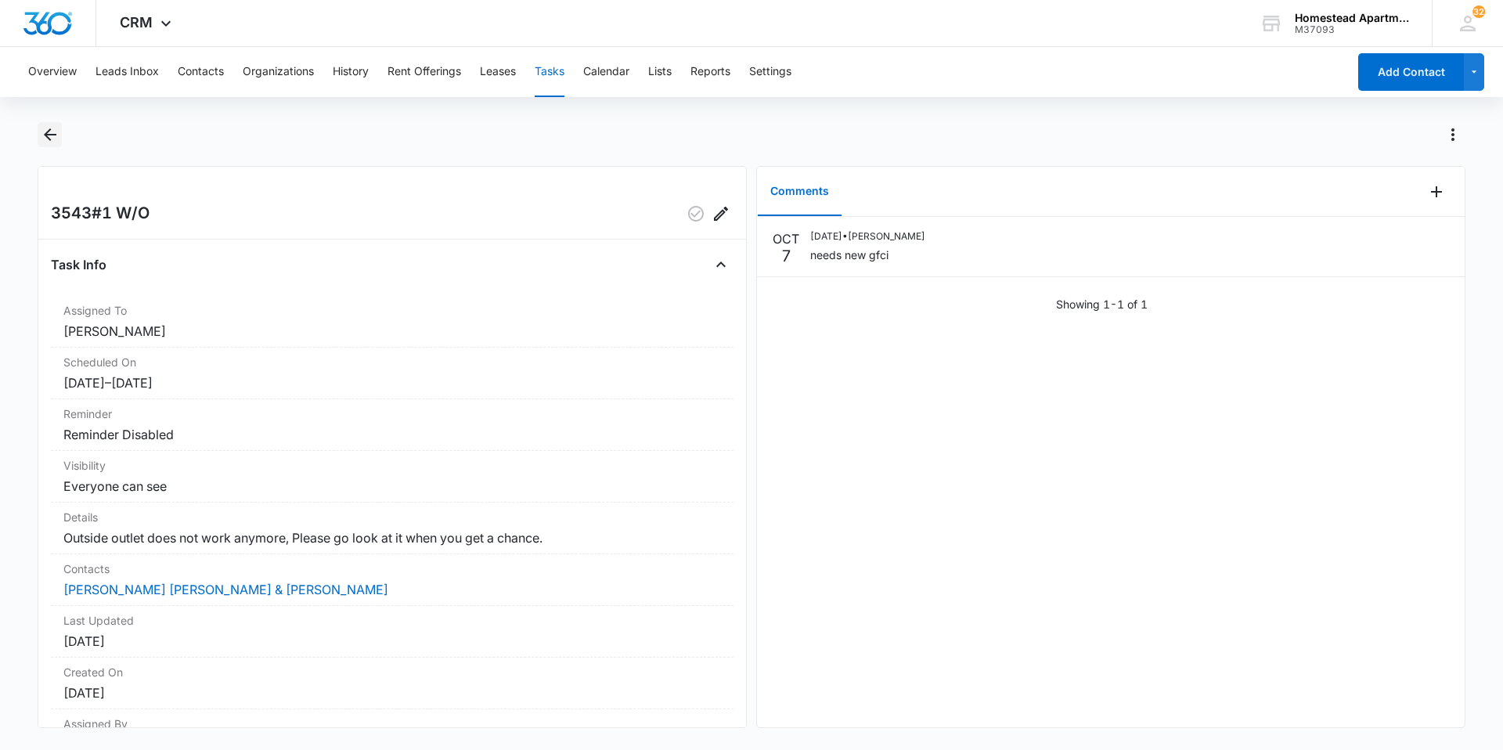
click at [45, 129] on icon "Back" at bounding box center [50, 134] width 19 height 19
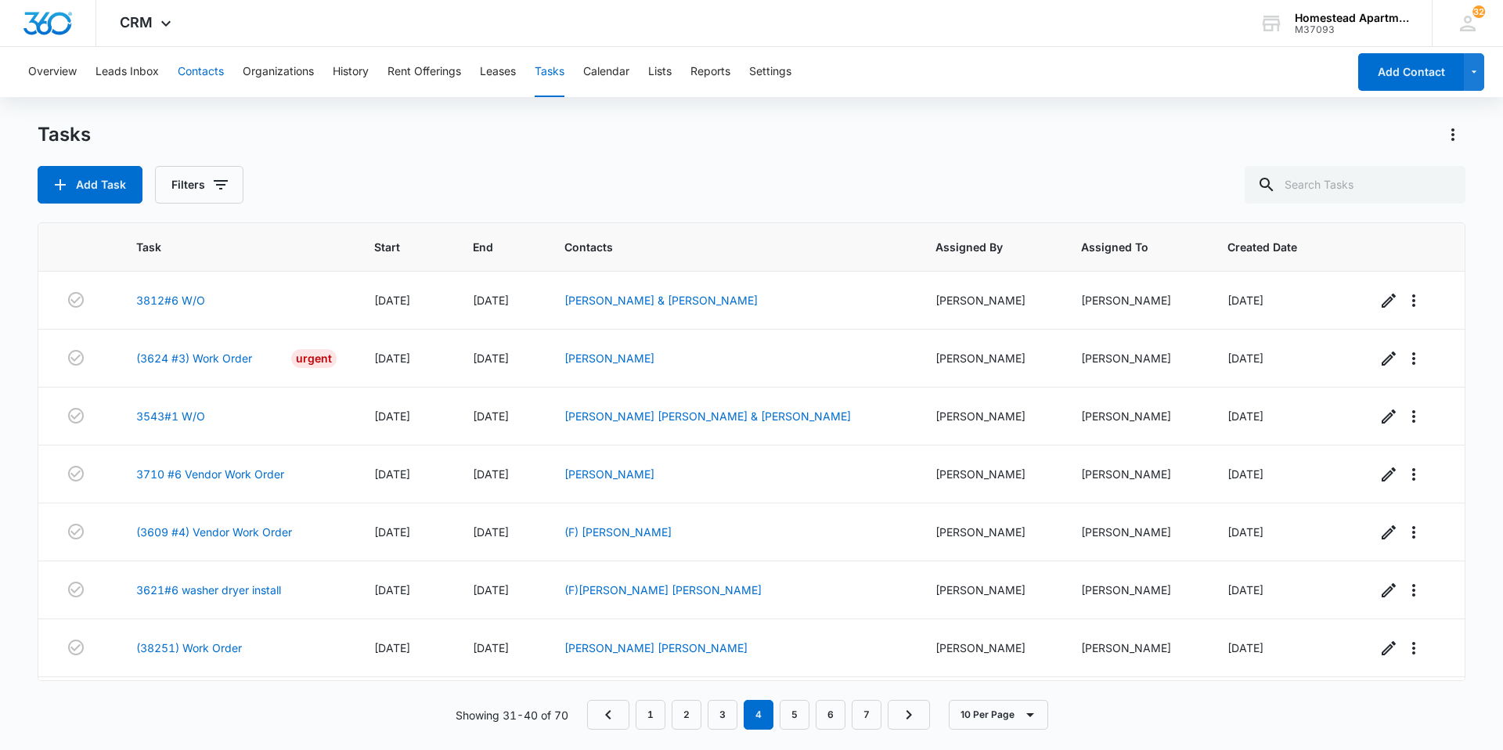
click at [185, 72] on button "Contacts" at bounding box center [201, 72] width 46 height 50
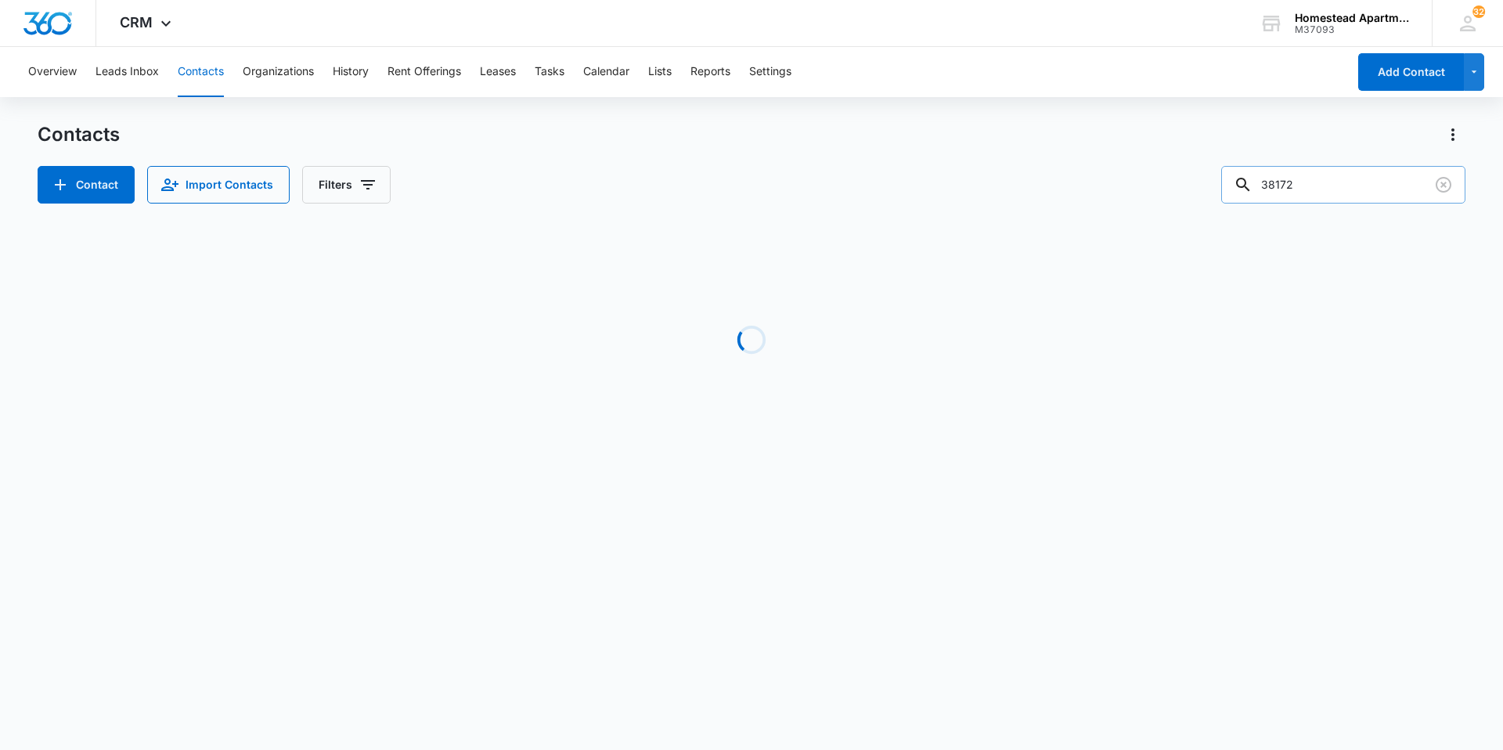
click at [1327, 182] on input "38172" at bounding box center [1343, 185] width 244 height 38
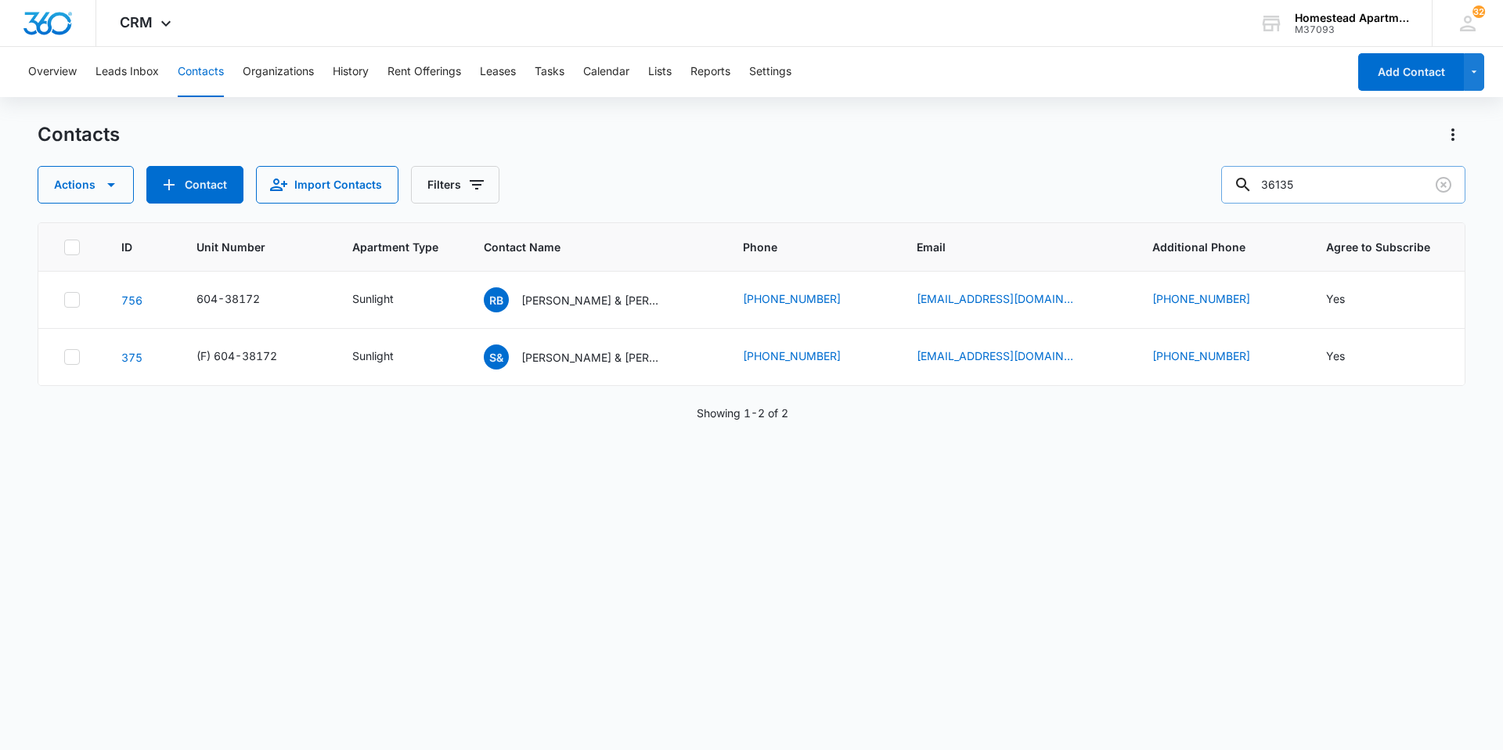
type input "36135"
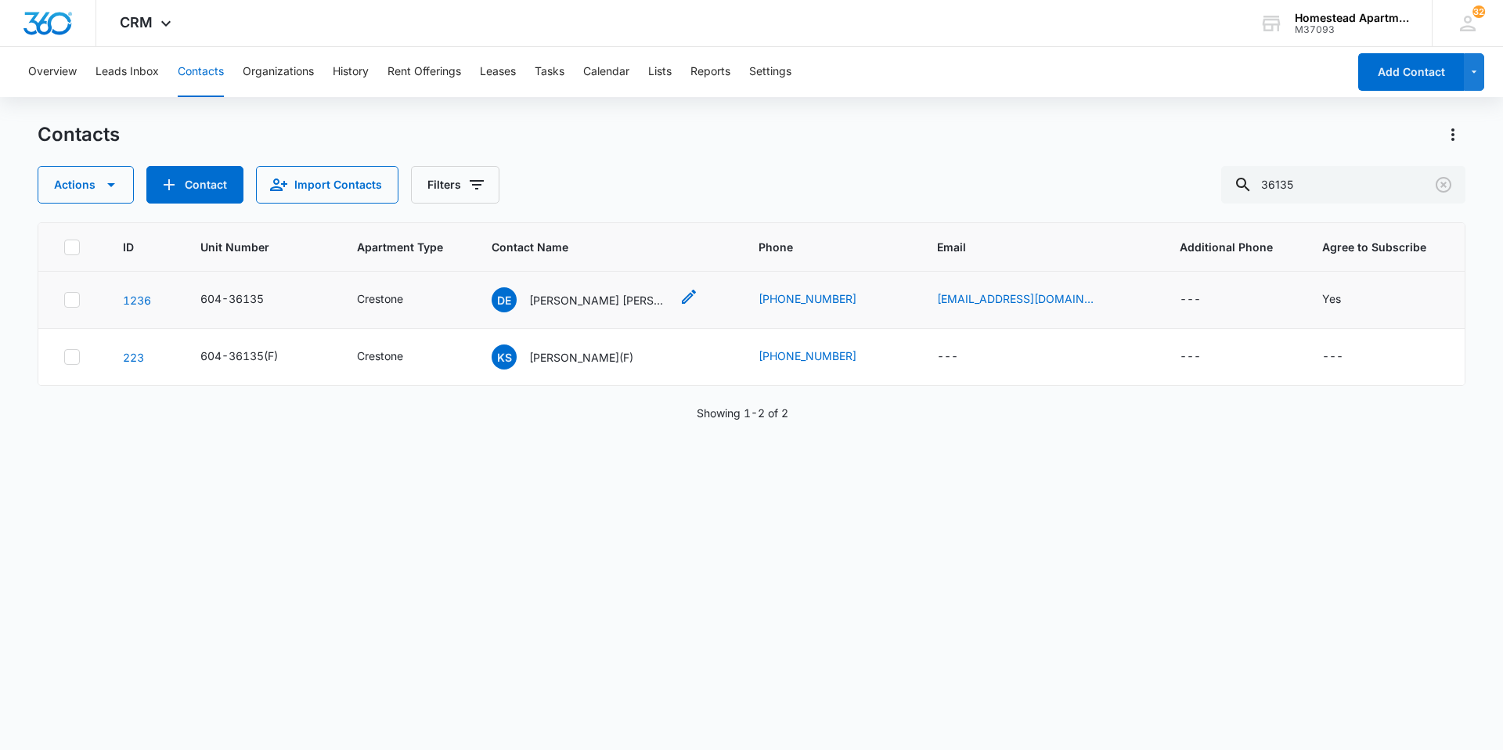
click at [631, 298] on p "[PERSON_NAME] [PERSON_NAME] [PERSON_NAME]" at bounding box center [599, 300] width 141 height 16
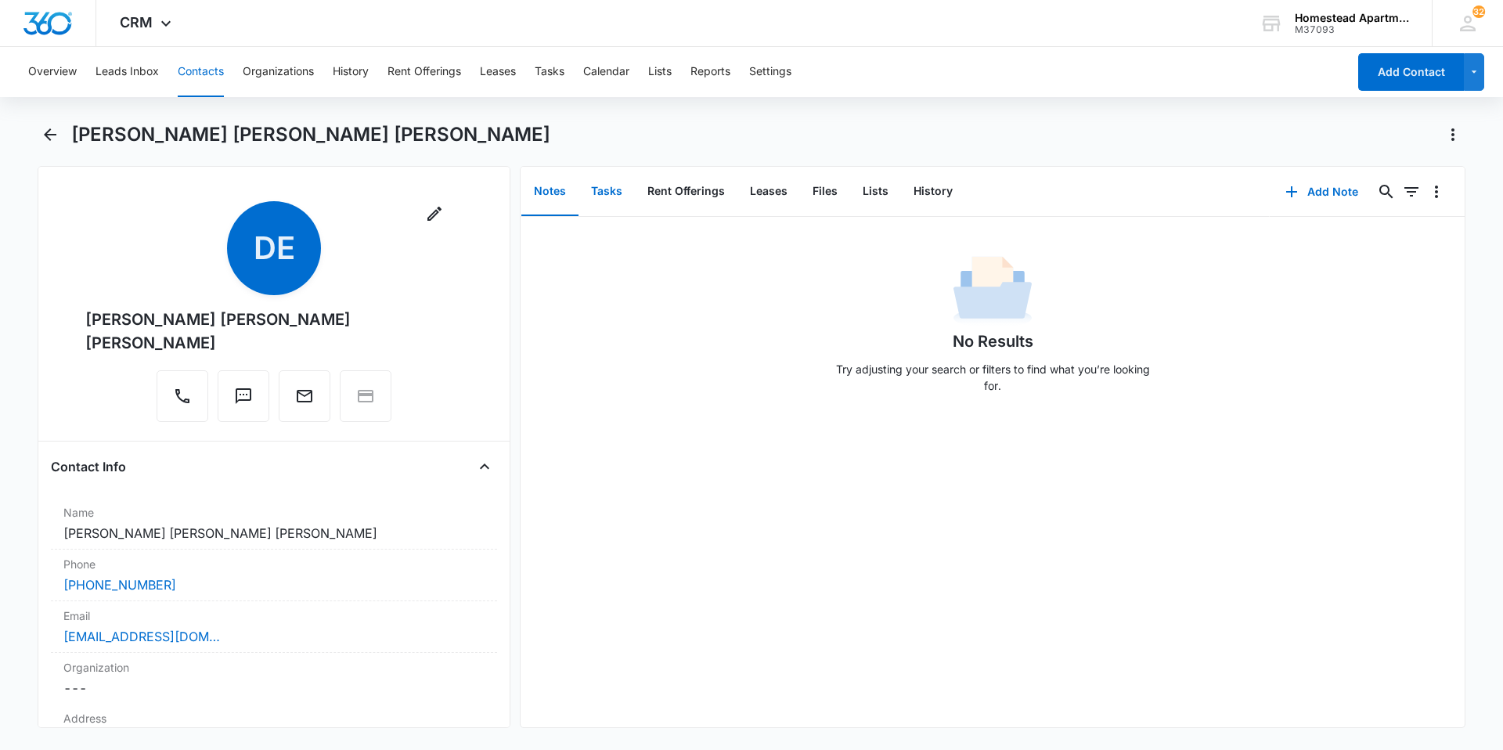
click at [619, 183] on button "Tasks" at bounding box center [606, 191] width 56 height 49
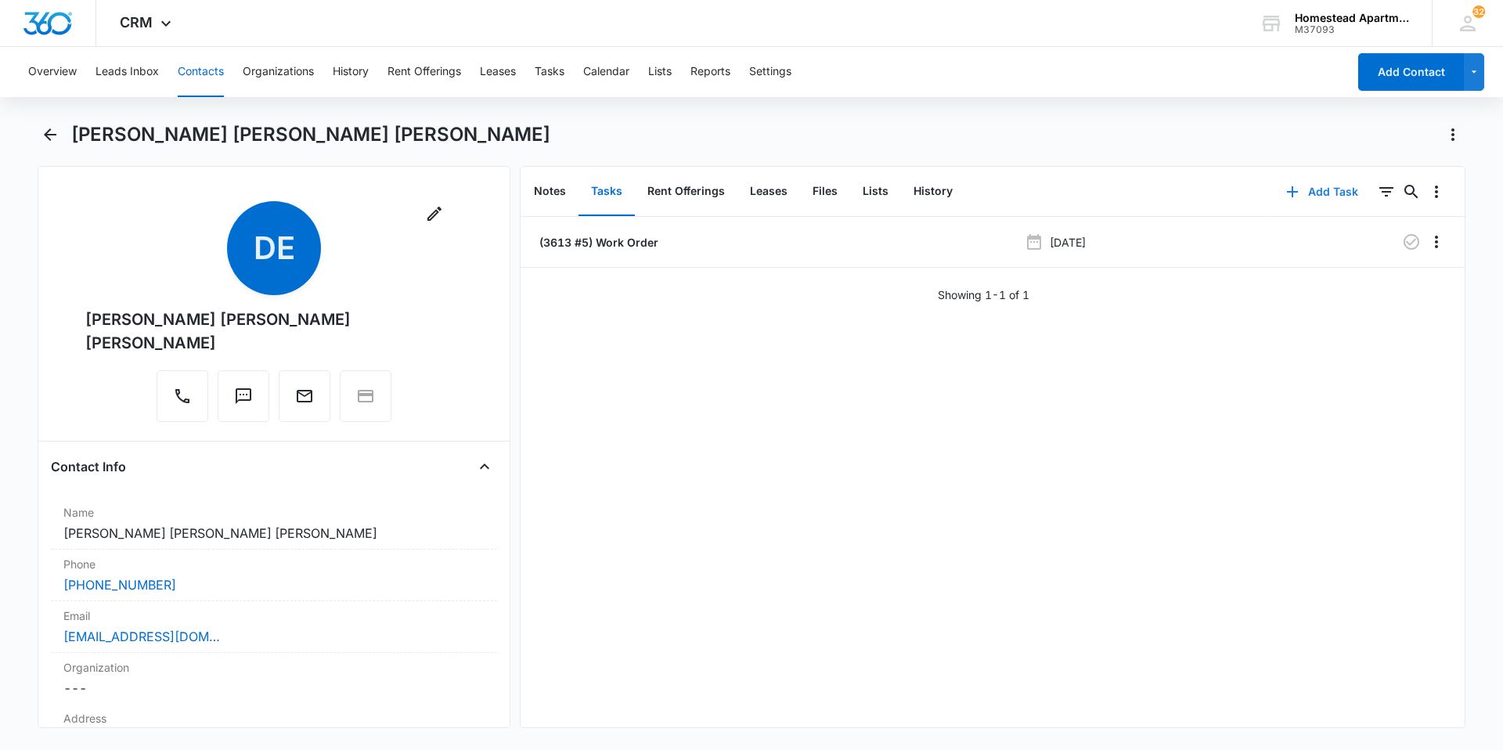
click at [1304, 182] on button "Add Task" at bounding box center [1321, 192] width 103 height 38
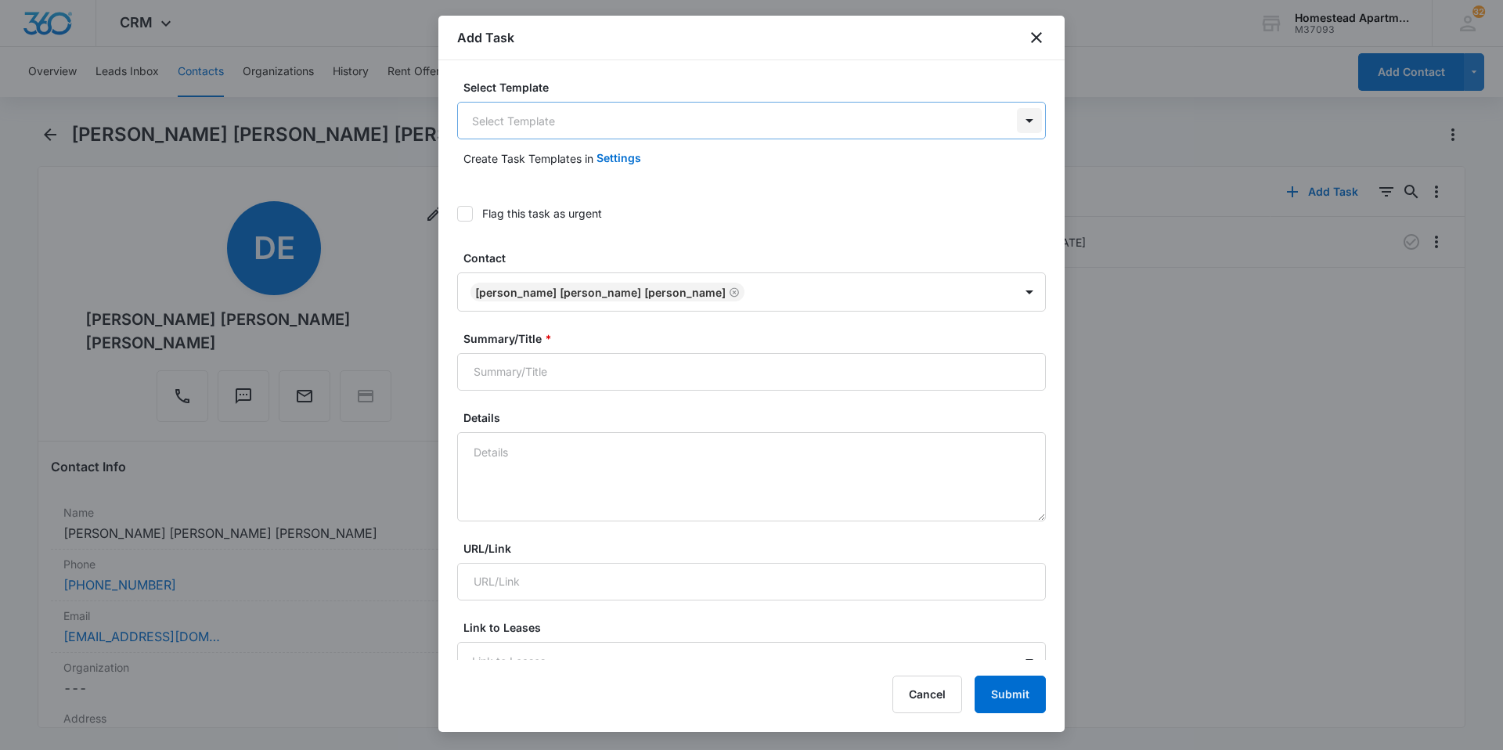
click at [1020, 120] on body "CRM Apps Reputation Websites Forms CRM Email Social Content Ads Intelligence Fi…" at bounding box center [751, 375] width 1503 height 750
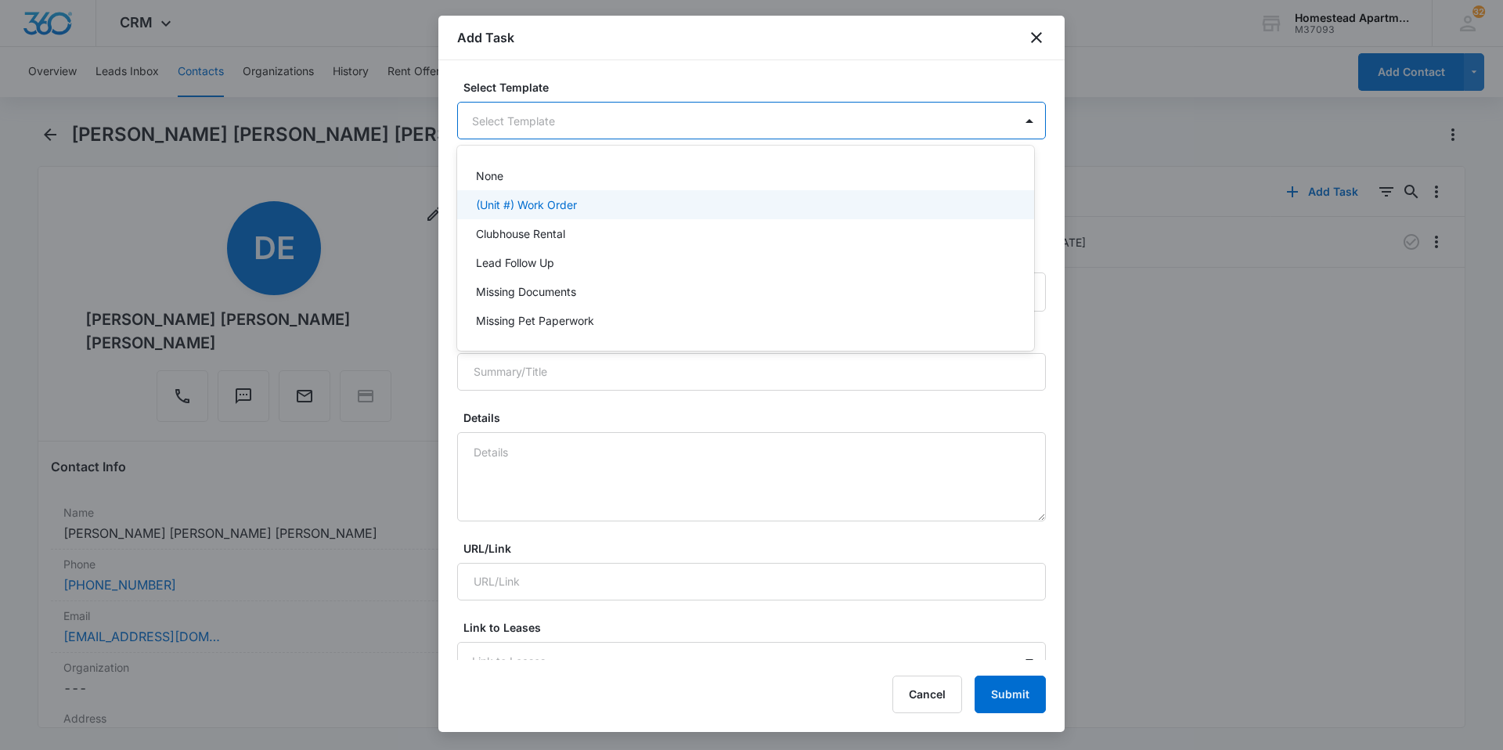
click at [518, 203] on p "(Unit #) Work Order" at bounding box center [526, 204] width 101 height 16
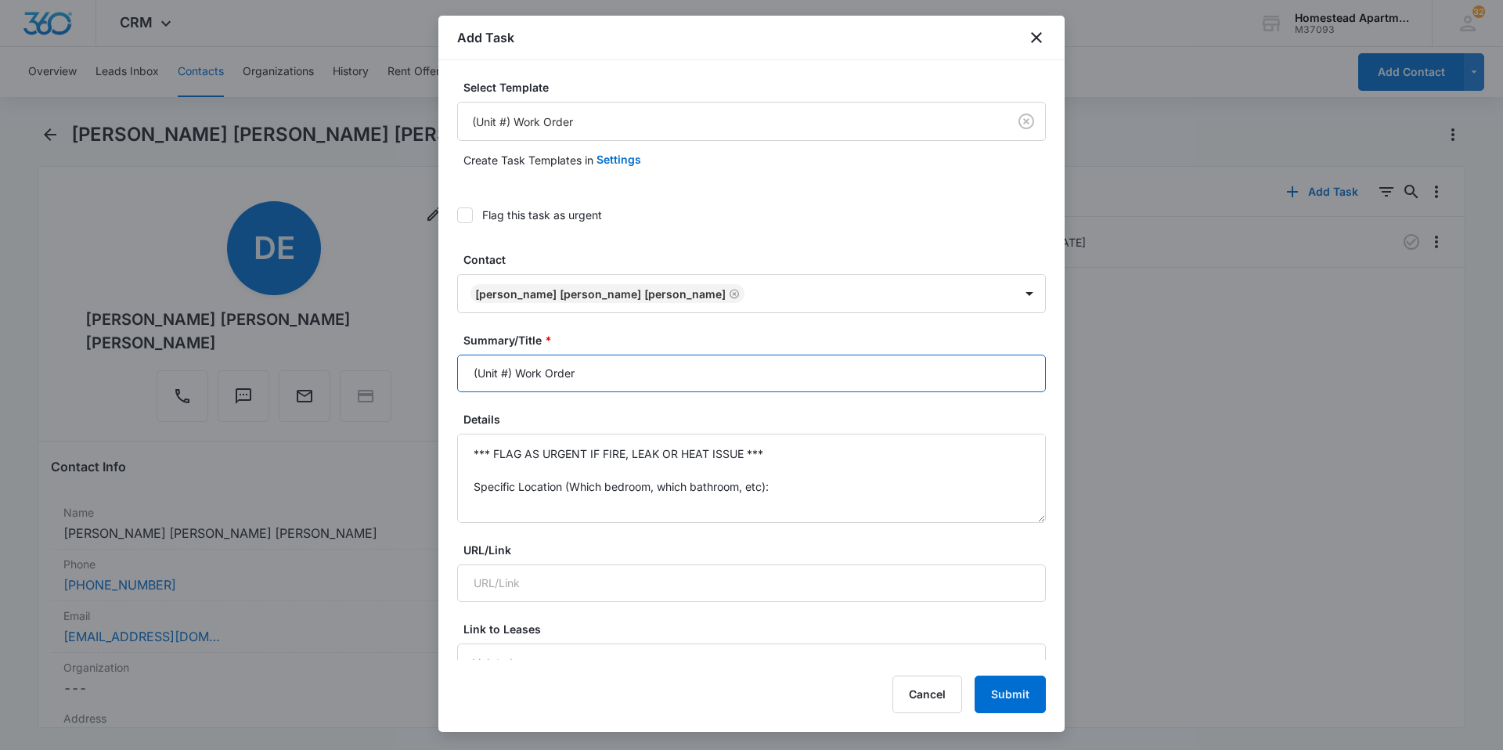
click at [508, 373] on input "(Unit #) Work Order" at bounding box center [751, 374] width 589 height 38
type input "(3613 #5) Work Order"
click at [772, 484] on textarea "*** FLAG AS URGENT IF FIRE, LEAK OR HEAT ISSUE *** Specific Location (Which bed…" at bounding box center [751, 478] width 589 height 89
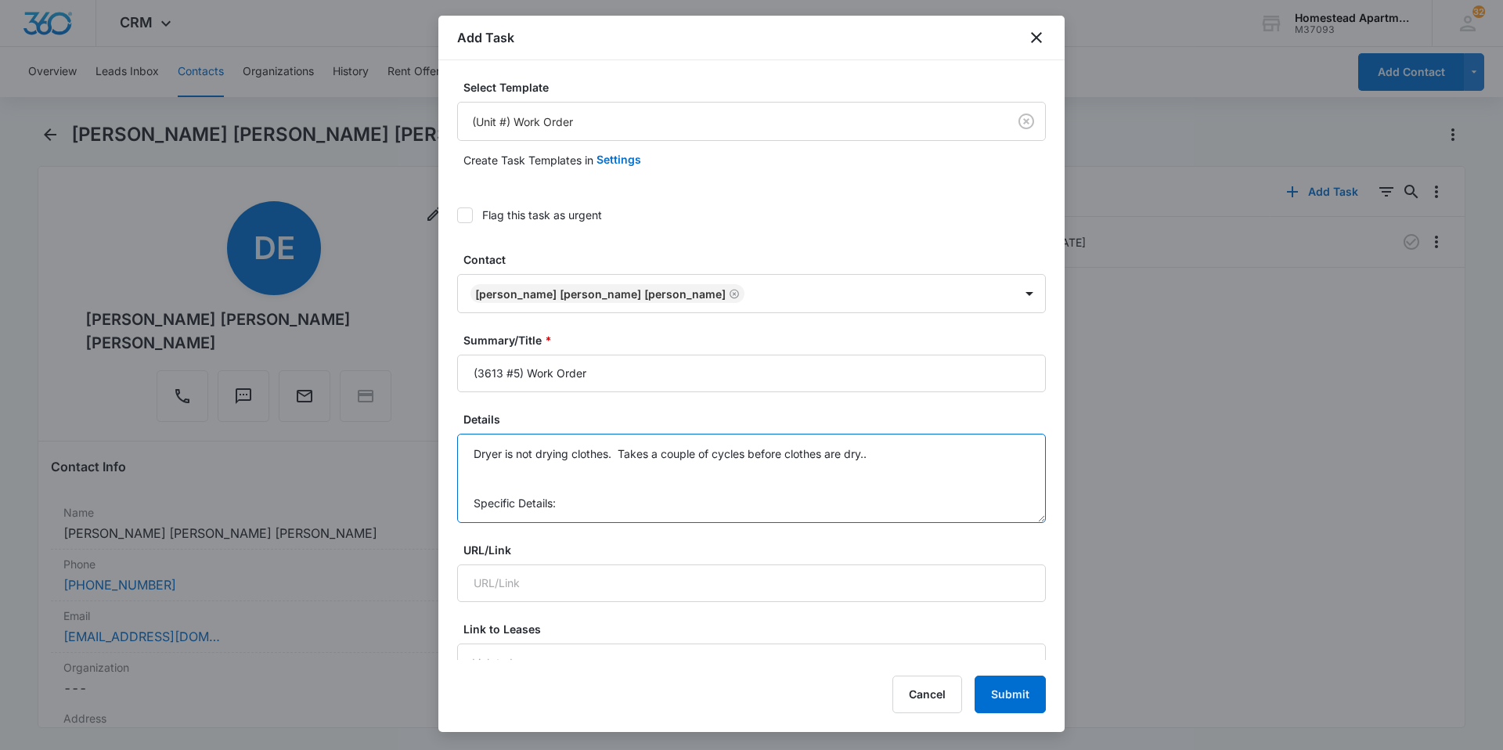
click at [567, 506] on textarea "Dryer is not drying clothes. Takes a couple of cycles before clothes are dry.. …" at bounding box center [751, 478] width 589 height 89
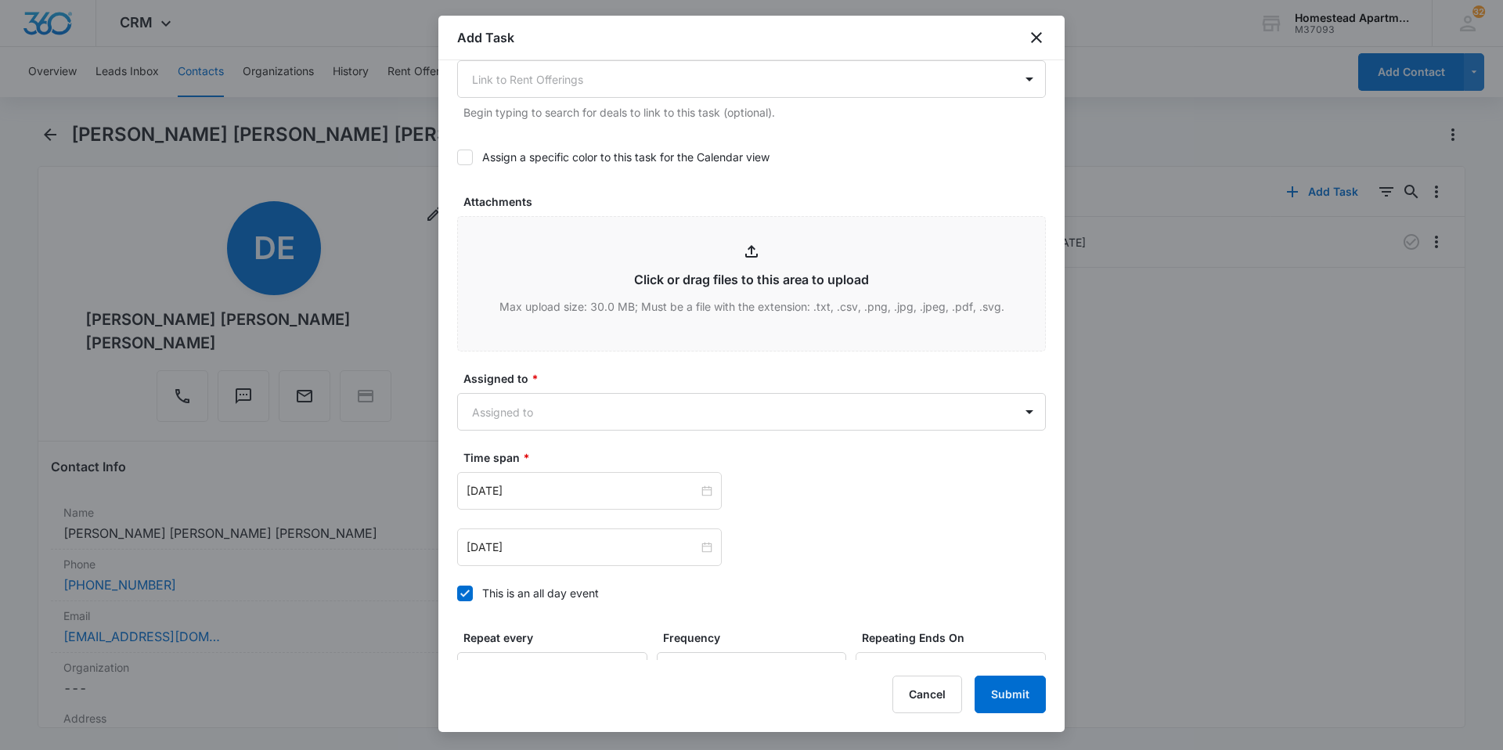
scroll to position [704, 0]
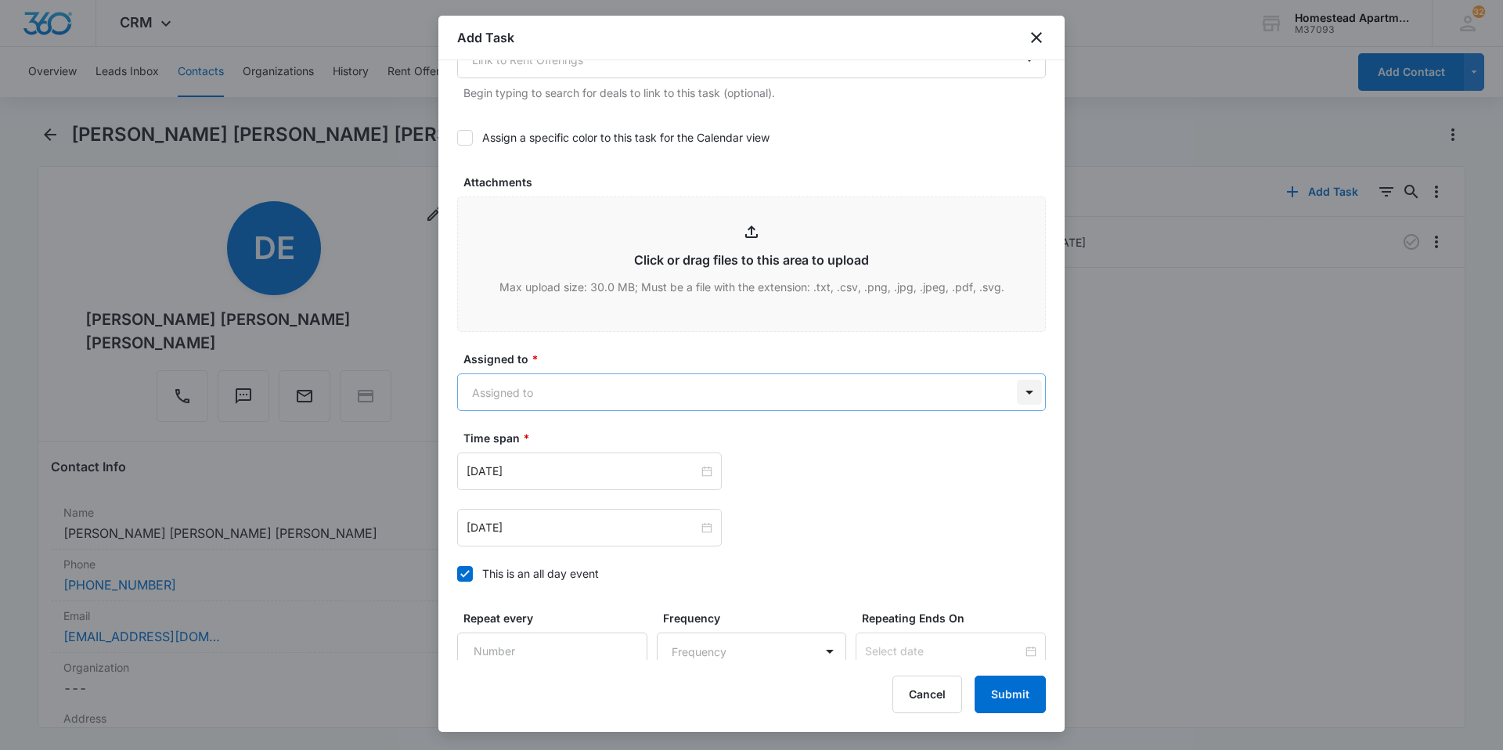
type textarea "Dryer is not drying clothes. Takes a couple of cycles before clothes are dry.."
click at [1009, 390] on body "CRM Apps Reputation Websites Forms CRM Email Social Content Ads Intelligence Fi…" at bounding box center [751, 375] width 1503 height 750
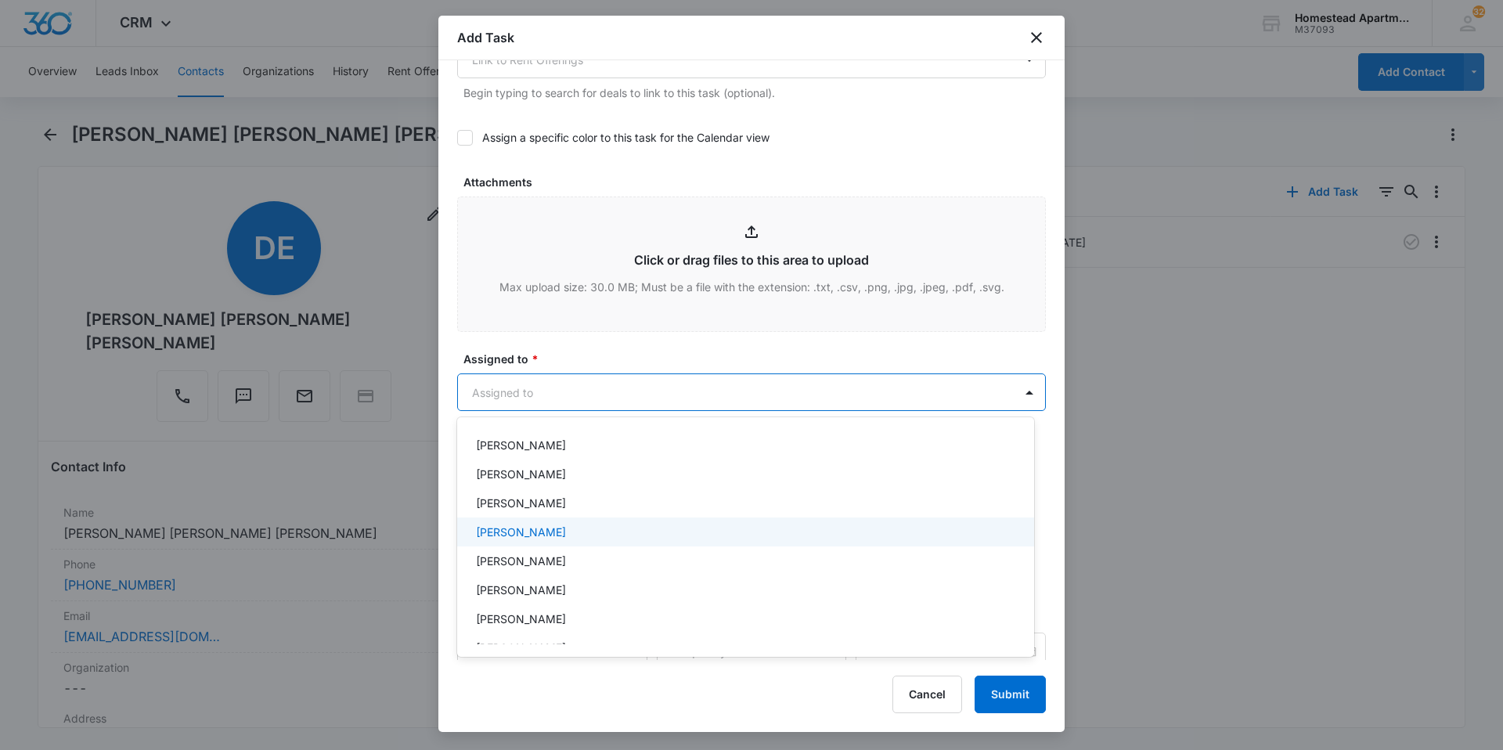
scroll to position [0, 0]
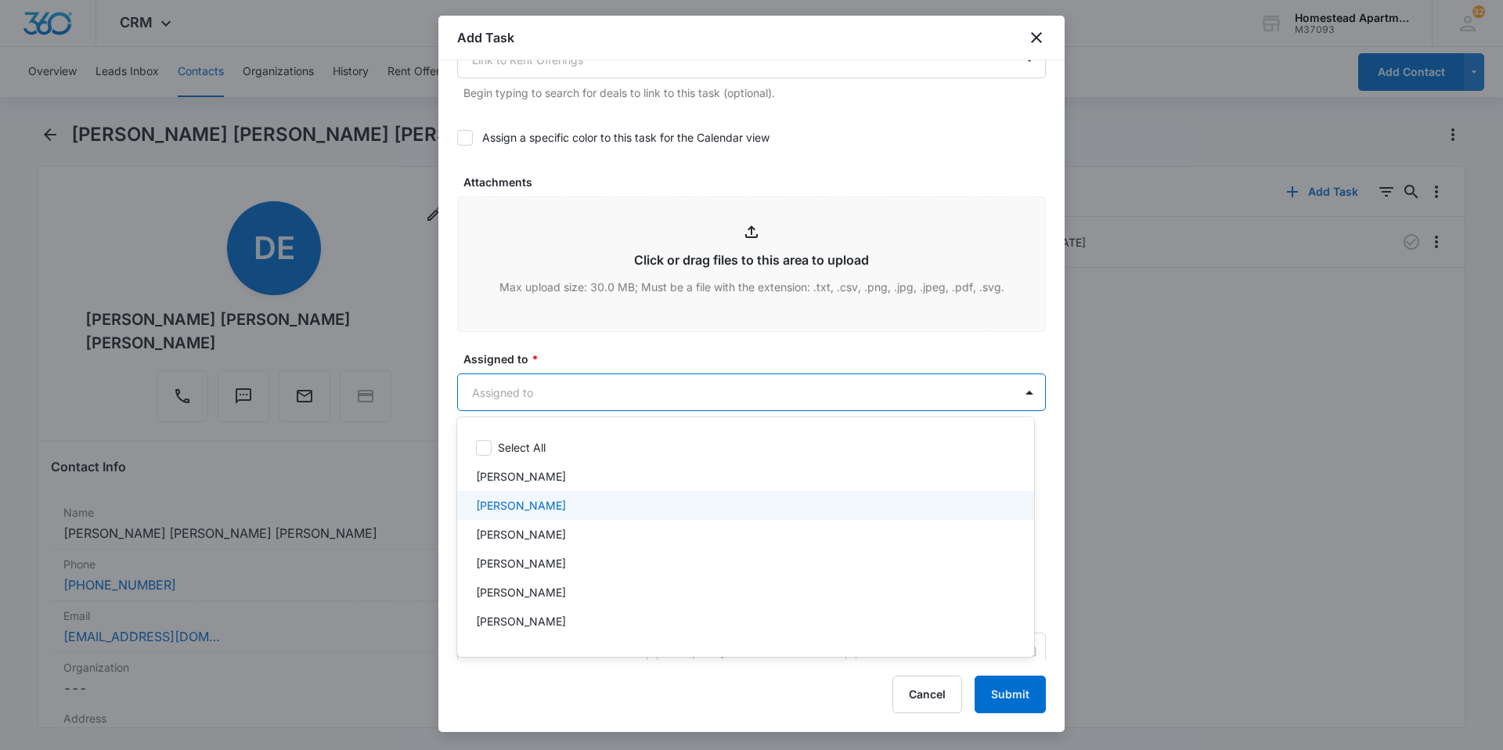
click at [487, 501] on p "[PERSON_NAME]" at bounding box center [521, 505] width 90 height 16
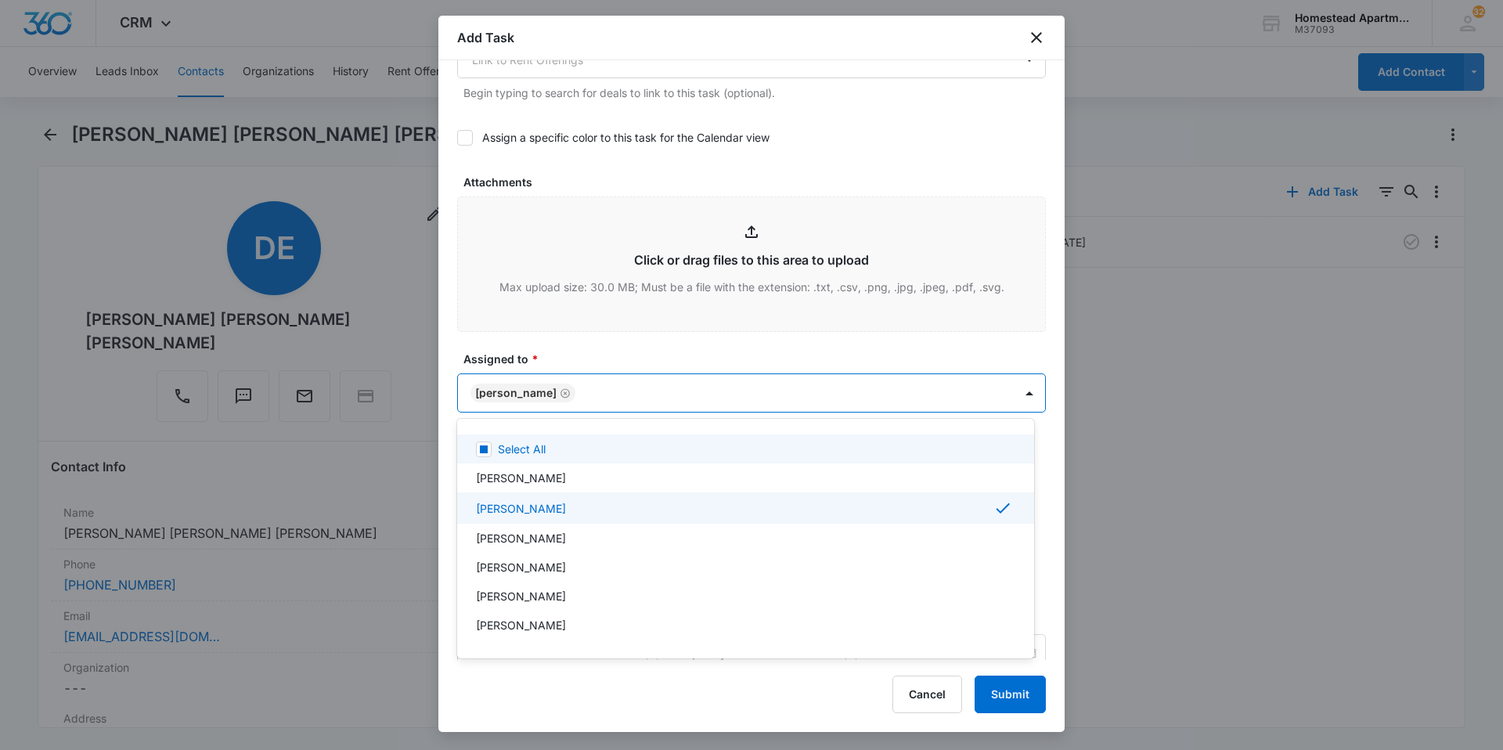
click at [611, 349] on div at bounding box center [751, 375] width 1503 height 750
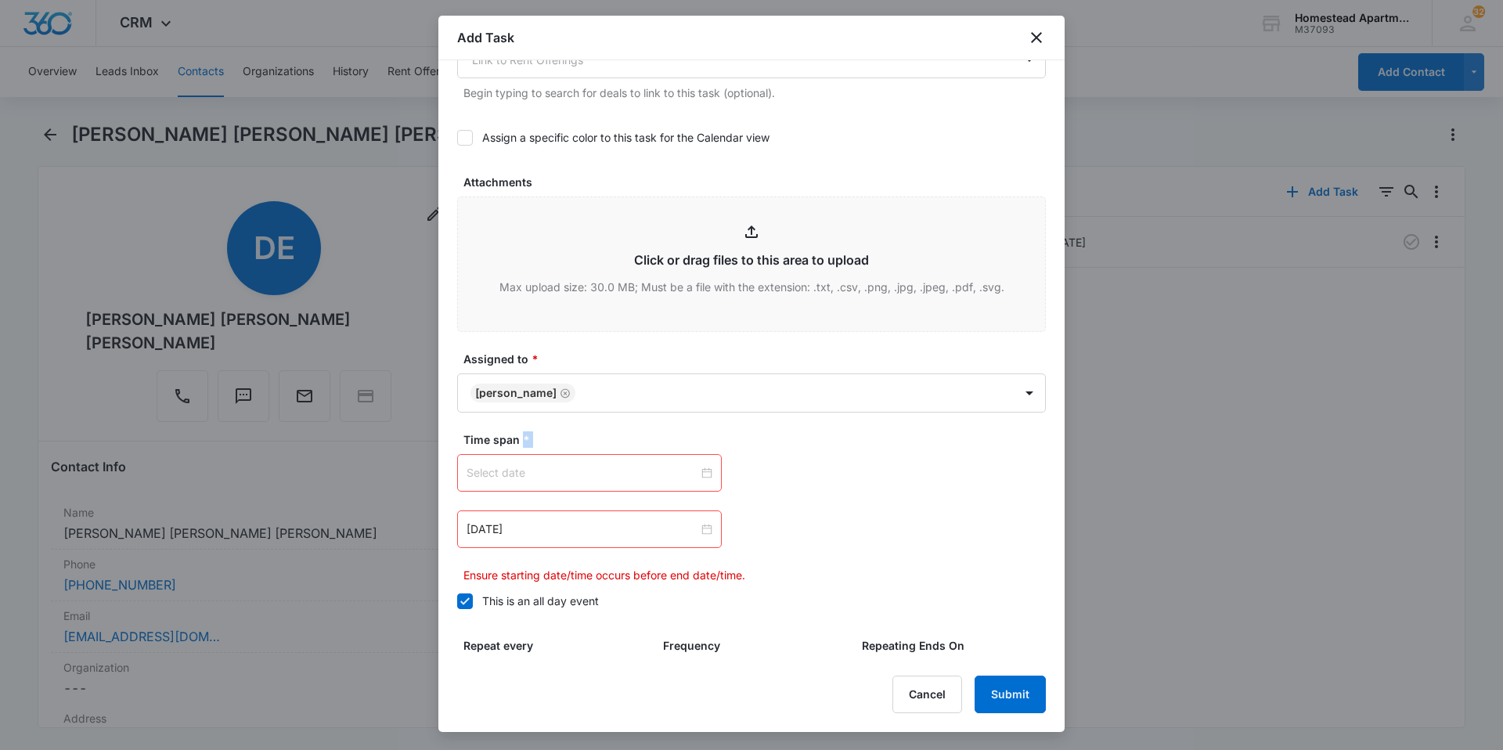
click at [704, 475] on div at bounding box center [589, 472] width 246 height 17
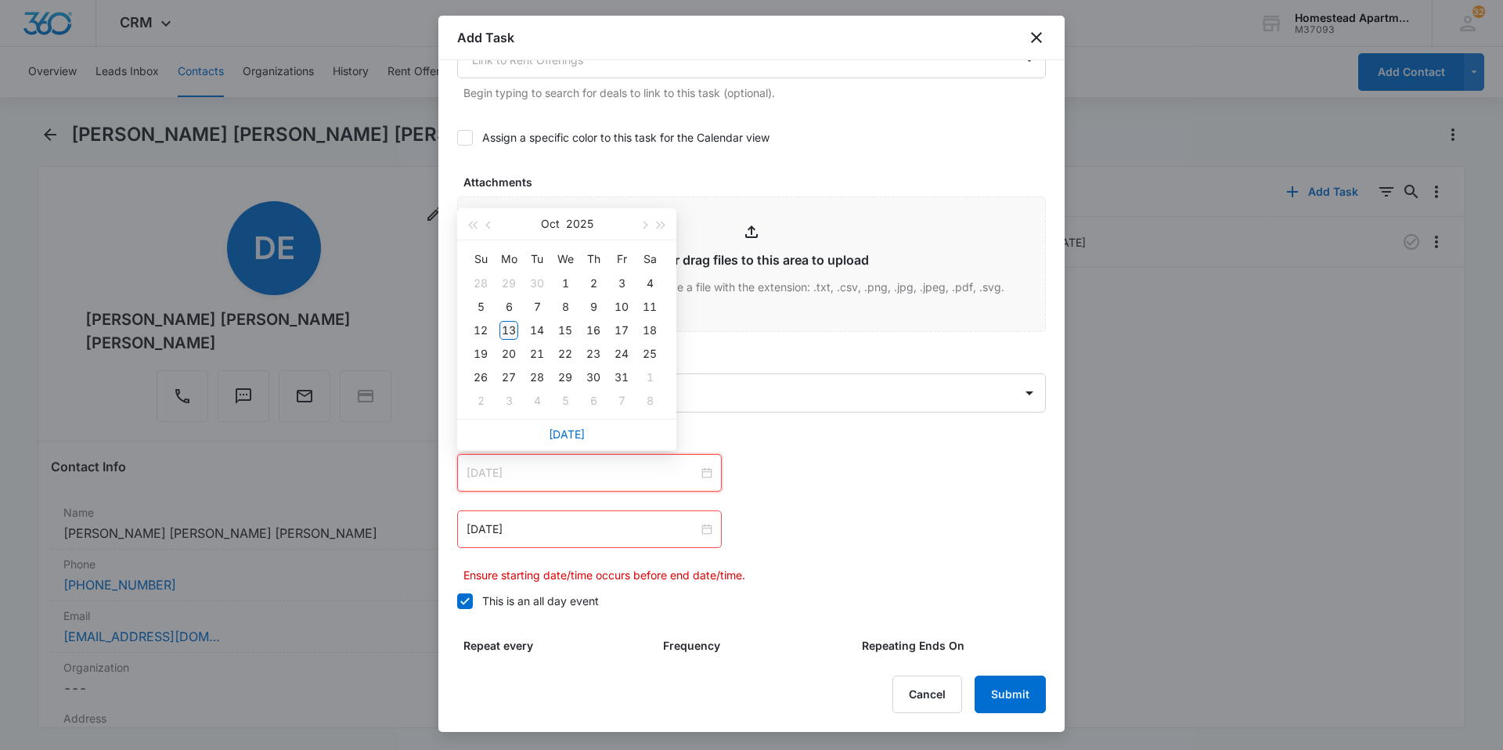
type input "[DATE]"
click at [511, 325] on div "13" at bounding box center [508, 330] width 19 height 19
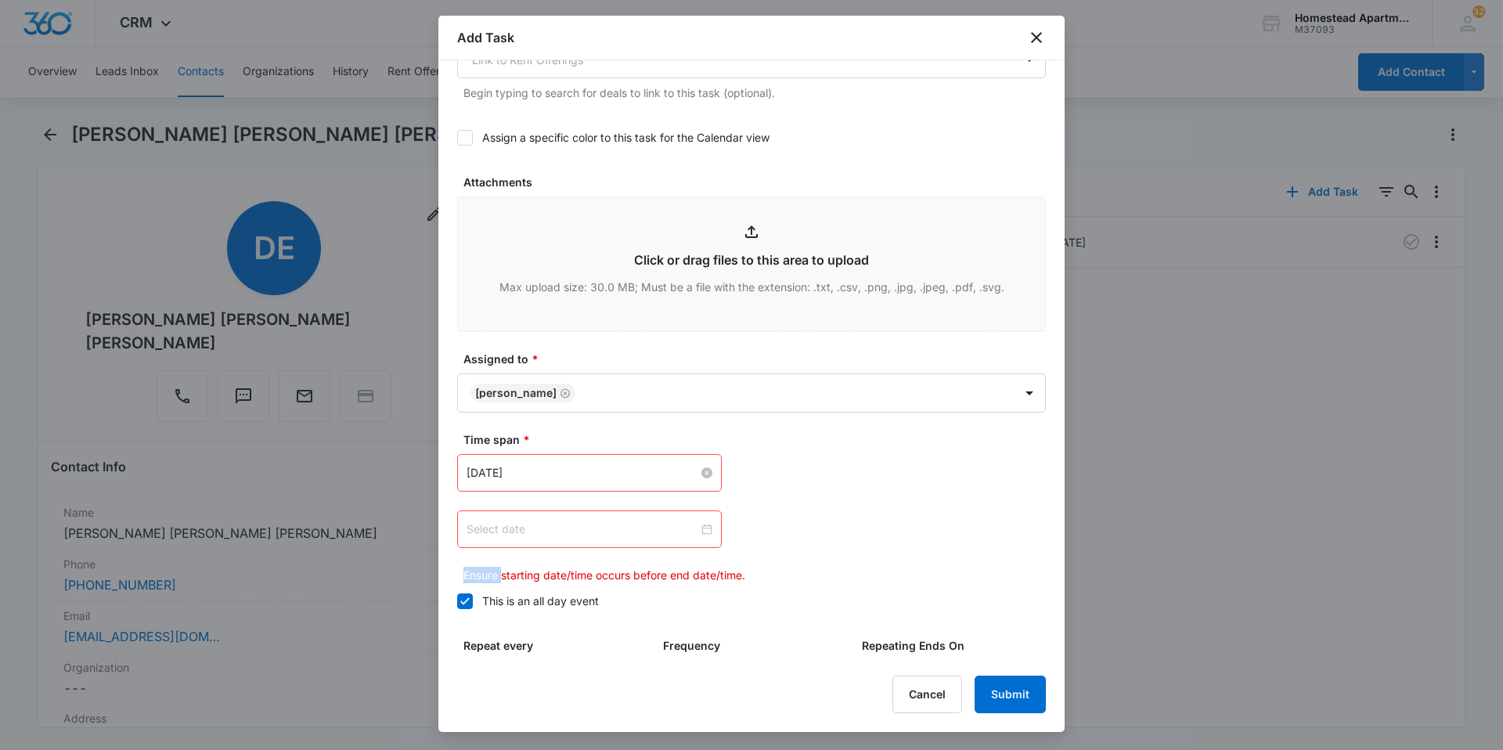
click at [703, 524] on div at bounding box center [589, 528] width 246 height 17
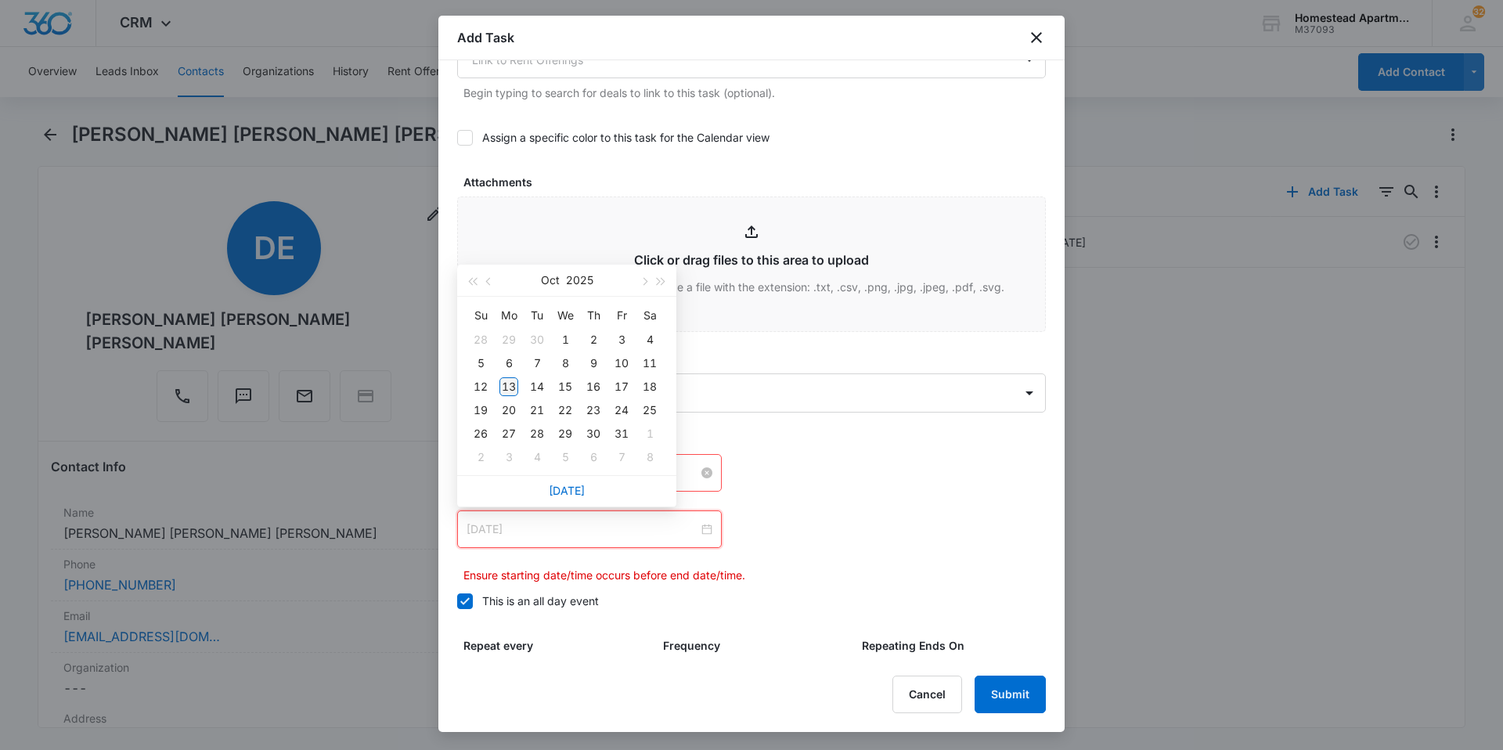
type input "[DATE]"
click at [511, 377] on div "13" at bounding box center [508, 386] width 19 height 19
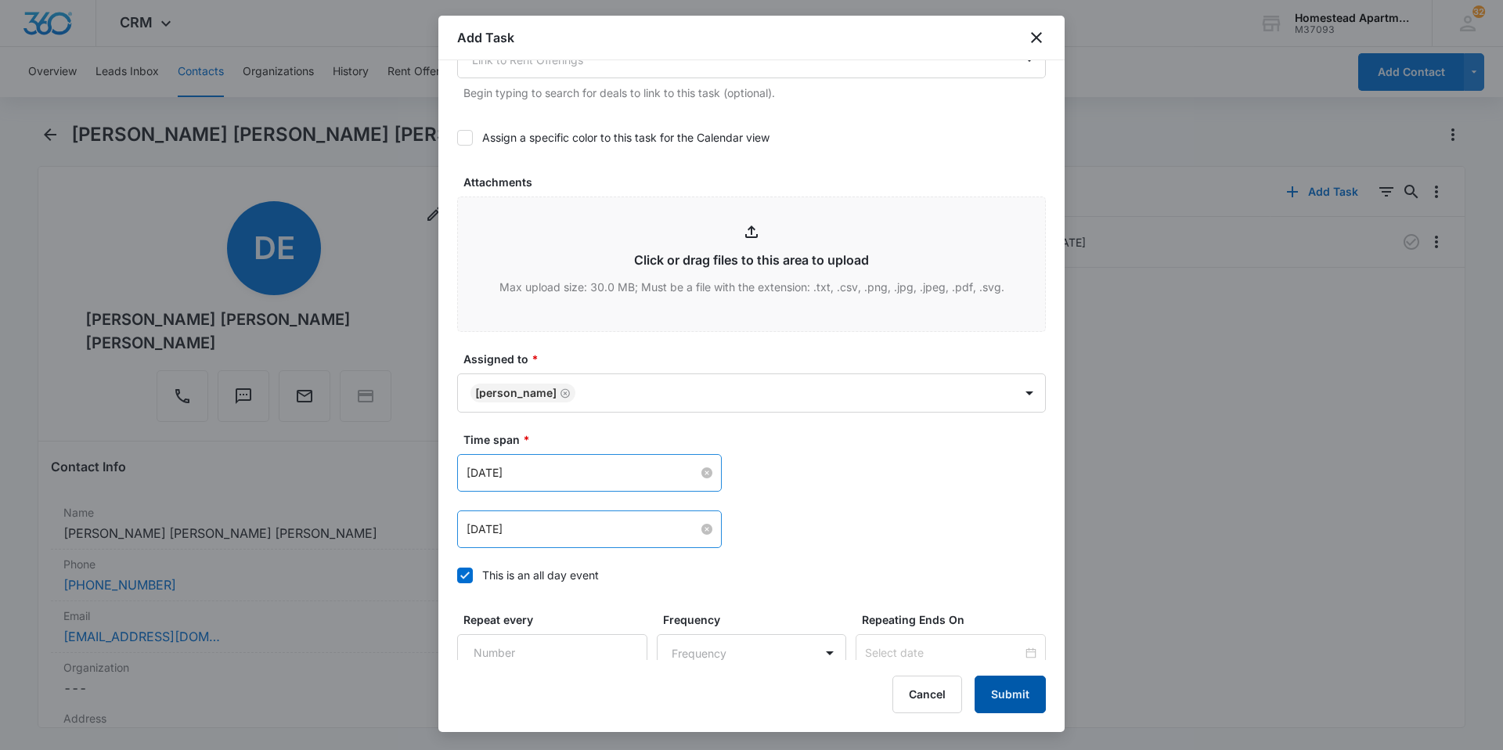
click at [1012, 686] on button "Submit" at bounding box center [1009, 694] width 71 height 38
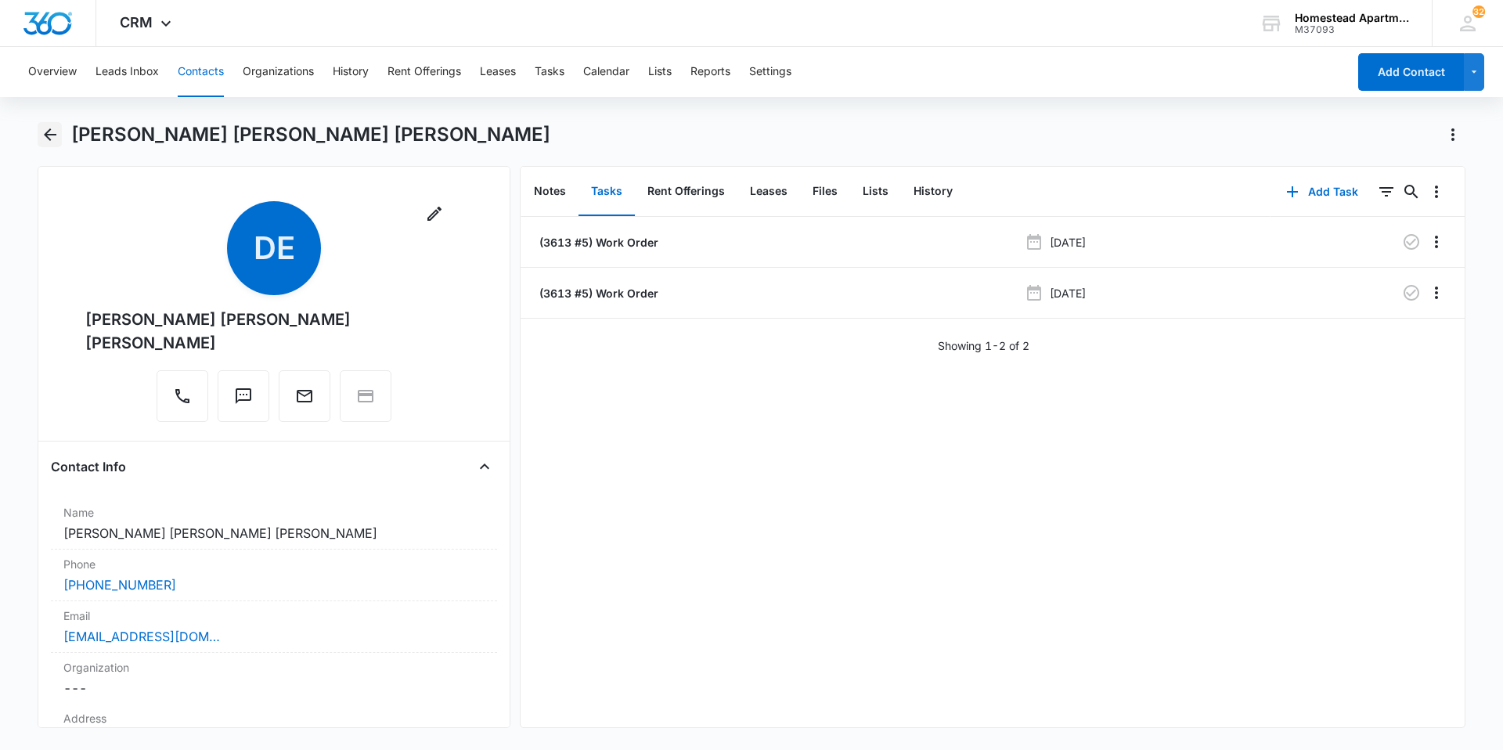
click at [42, 124] on button "Back" at bounding box center [50, 134] width 24 height 25
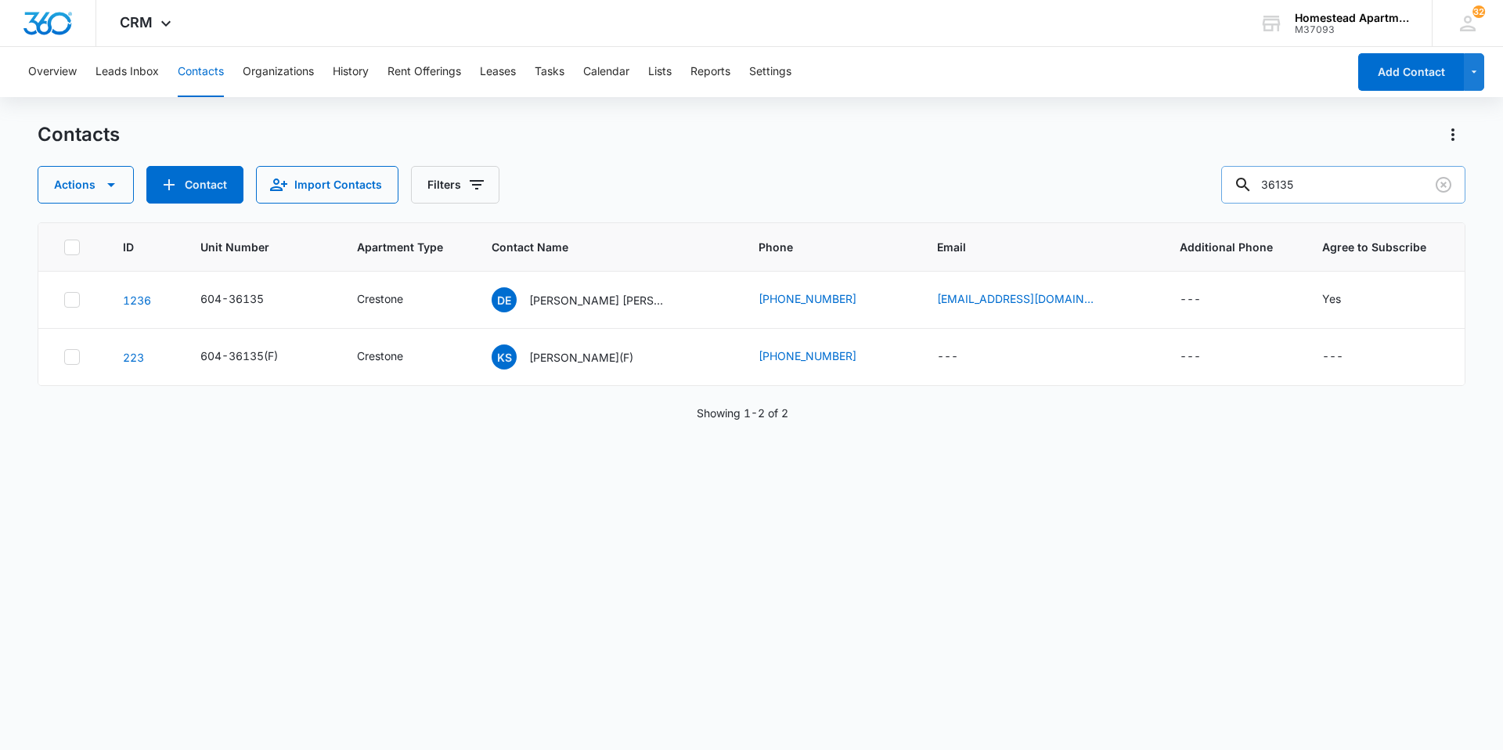
click at [1315, 185] on input "36135" at bounding box center [1343, 185] width 244 height 38
type input "36071"
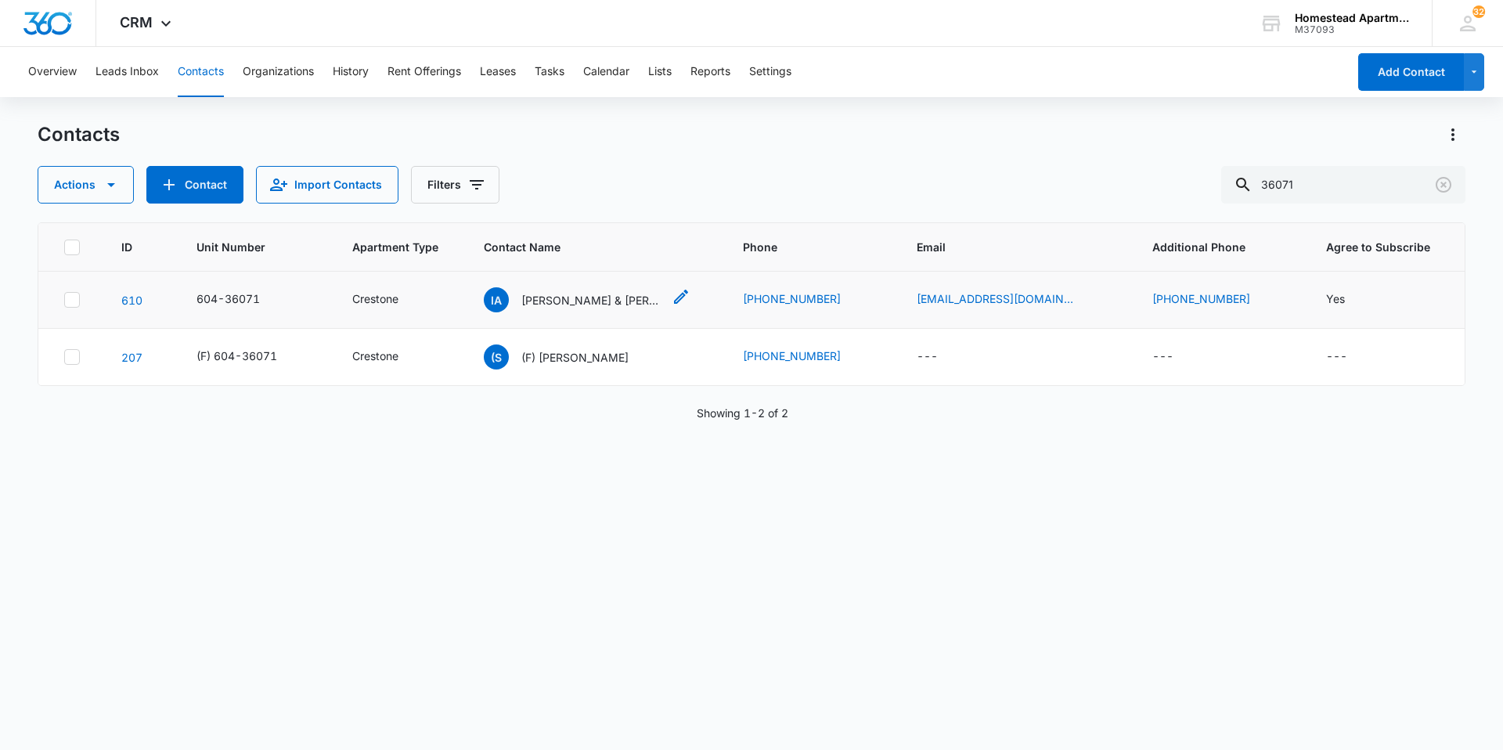
click at [603, 301] on p "[PERSON_NAME] & [PERSON_NAME]" at bounding box center [591, 300] width 141 height 16
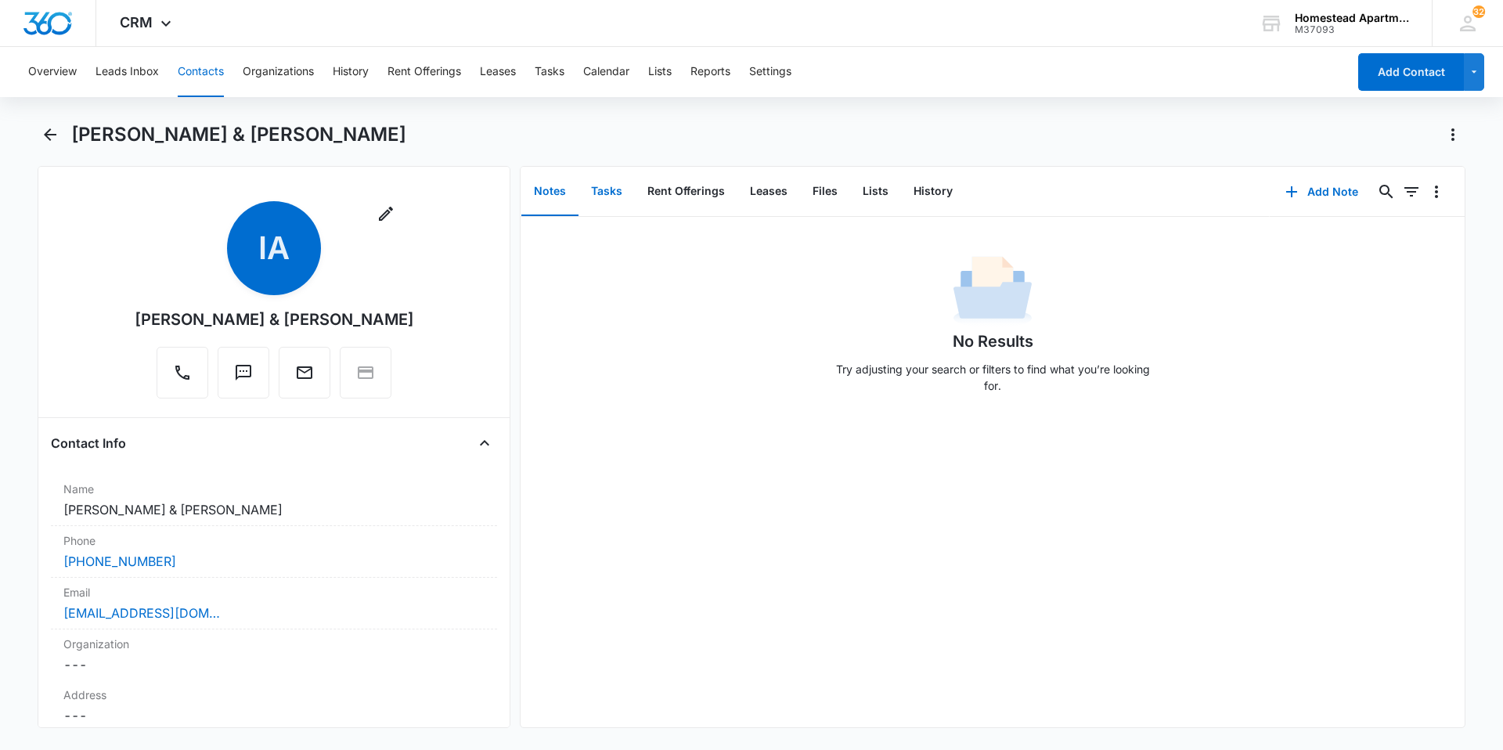
click at [612, 187] on button "Tasks" at bounding box center [606, 191] width 56 height 49
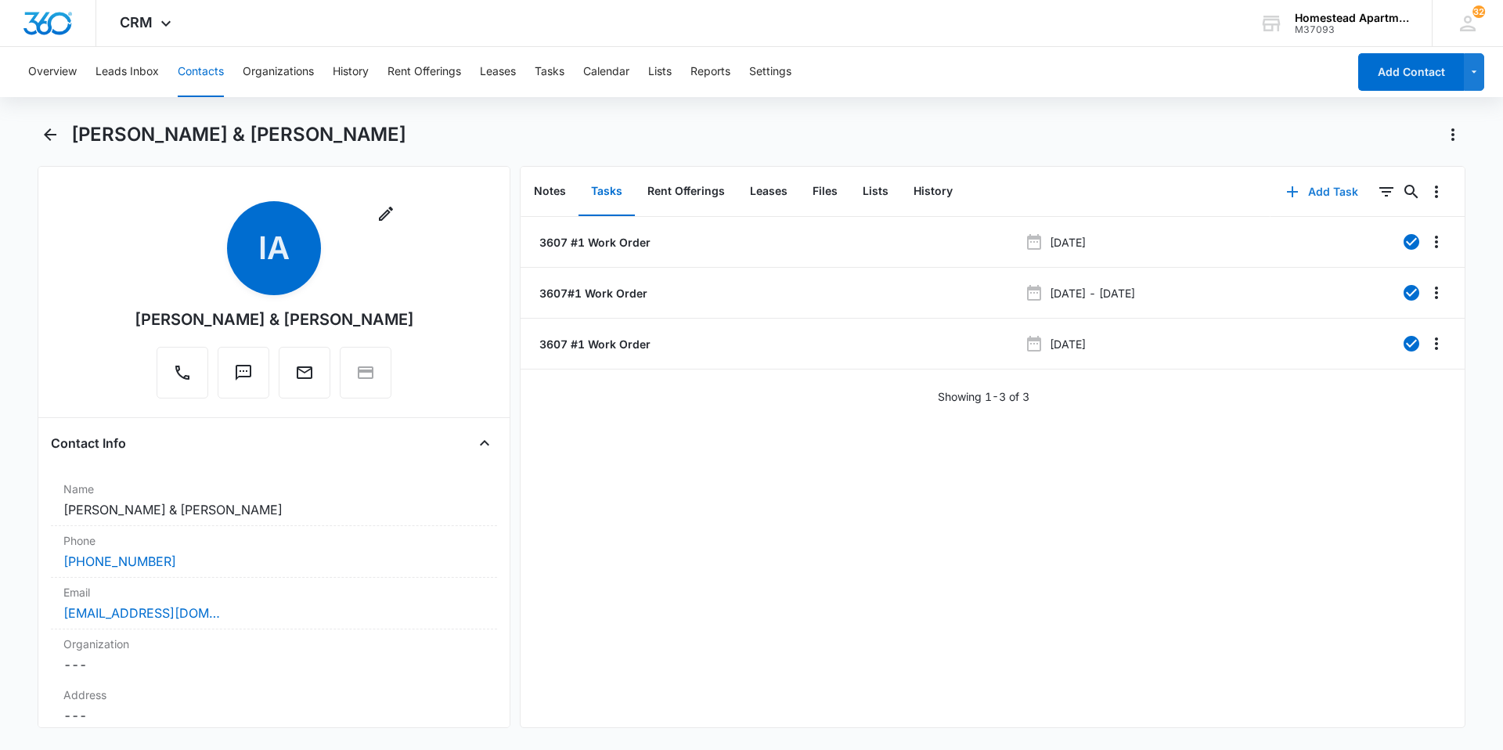
click at [1306, 196] on button "Add Task" at bounding box center [1321, 192] width 103 height 38
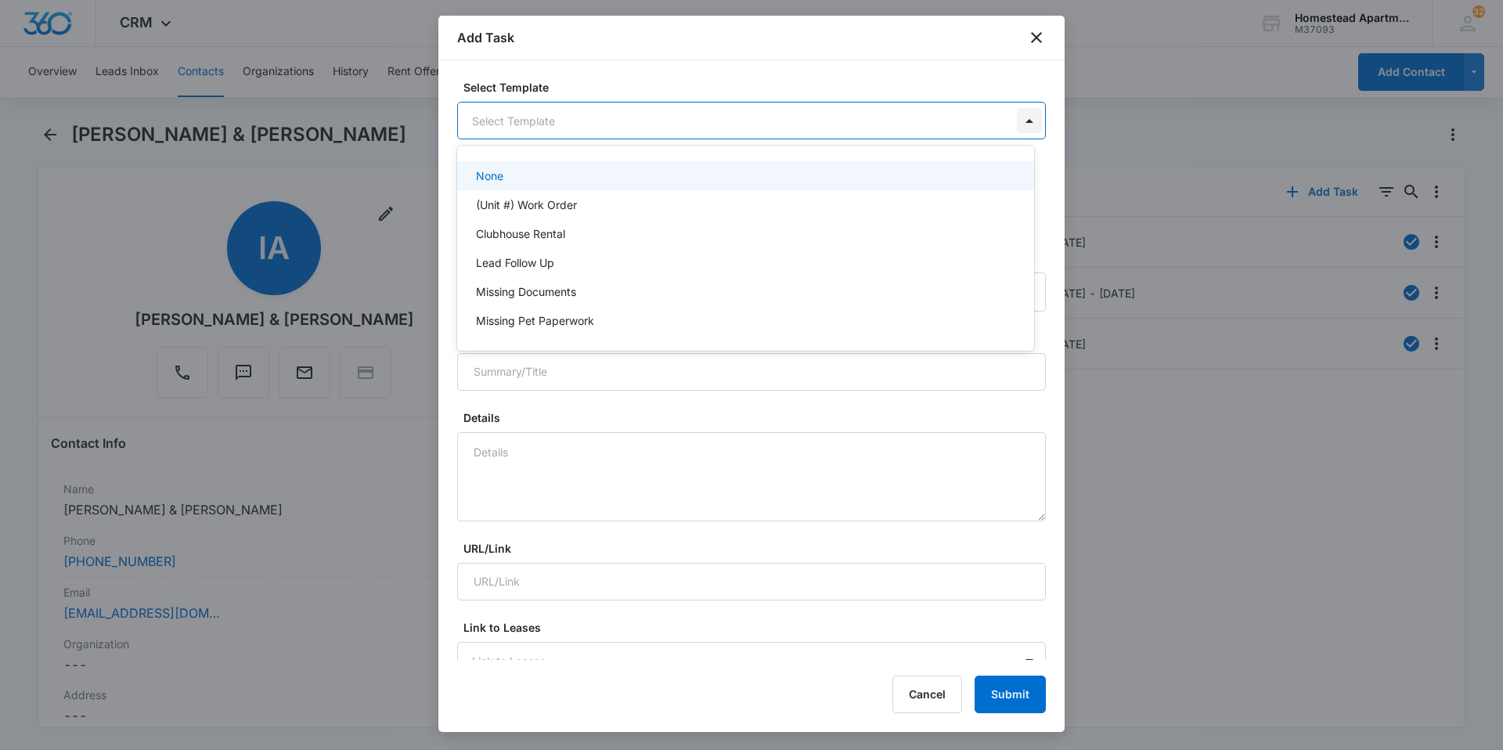
click at [1018, 121] on body "CRM Apps Reputation Websites Forms CRM Email Social Content Ads Intelligence Fi…" at bounding box center [751, 375] width 1503 height 750
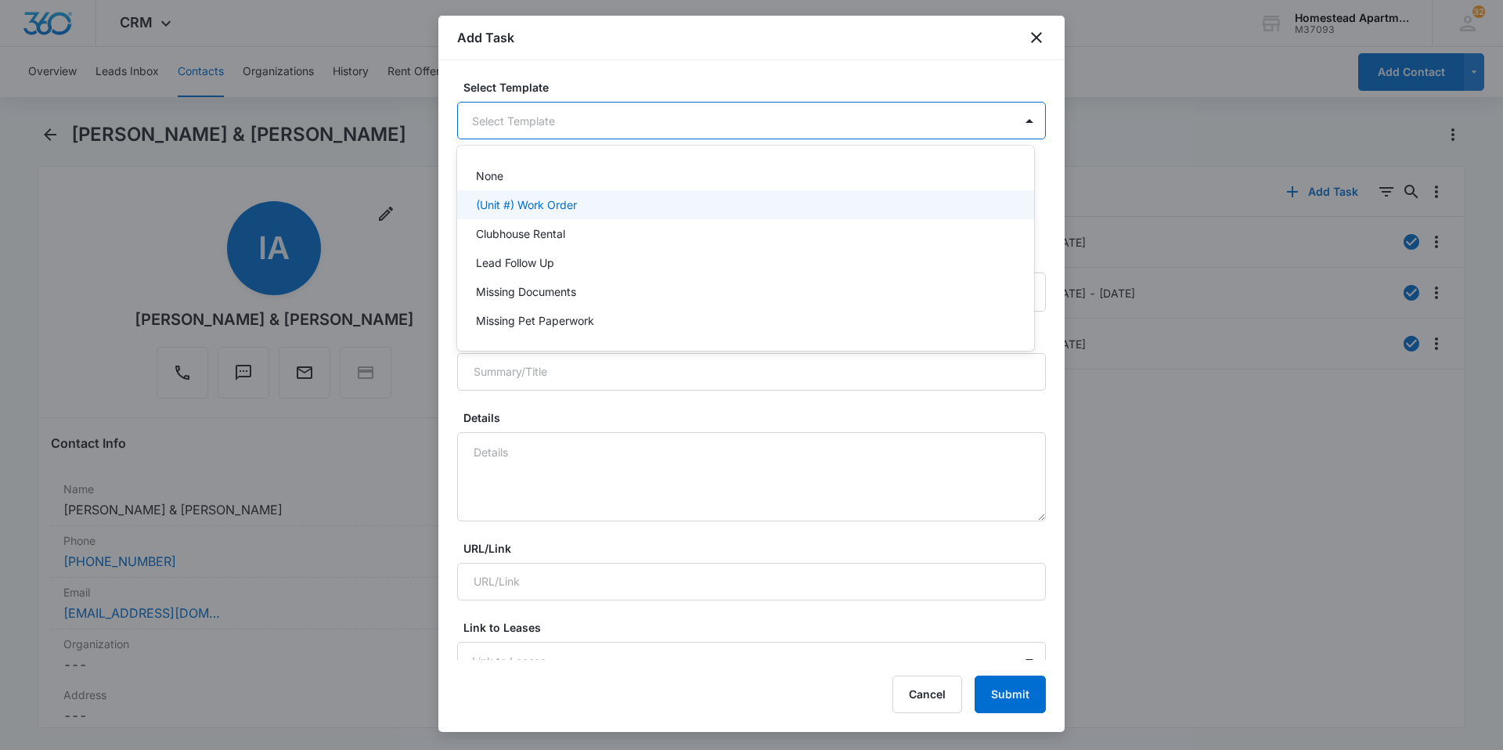
click at [597, 203] on div "(Unit #) Work Order" at bounding box center [744, 204] width 536 height 16
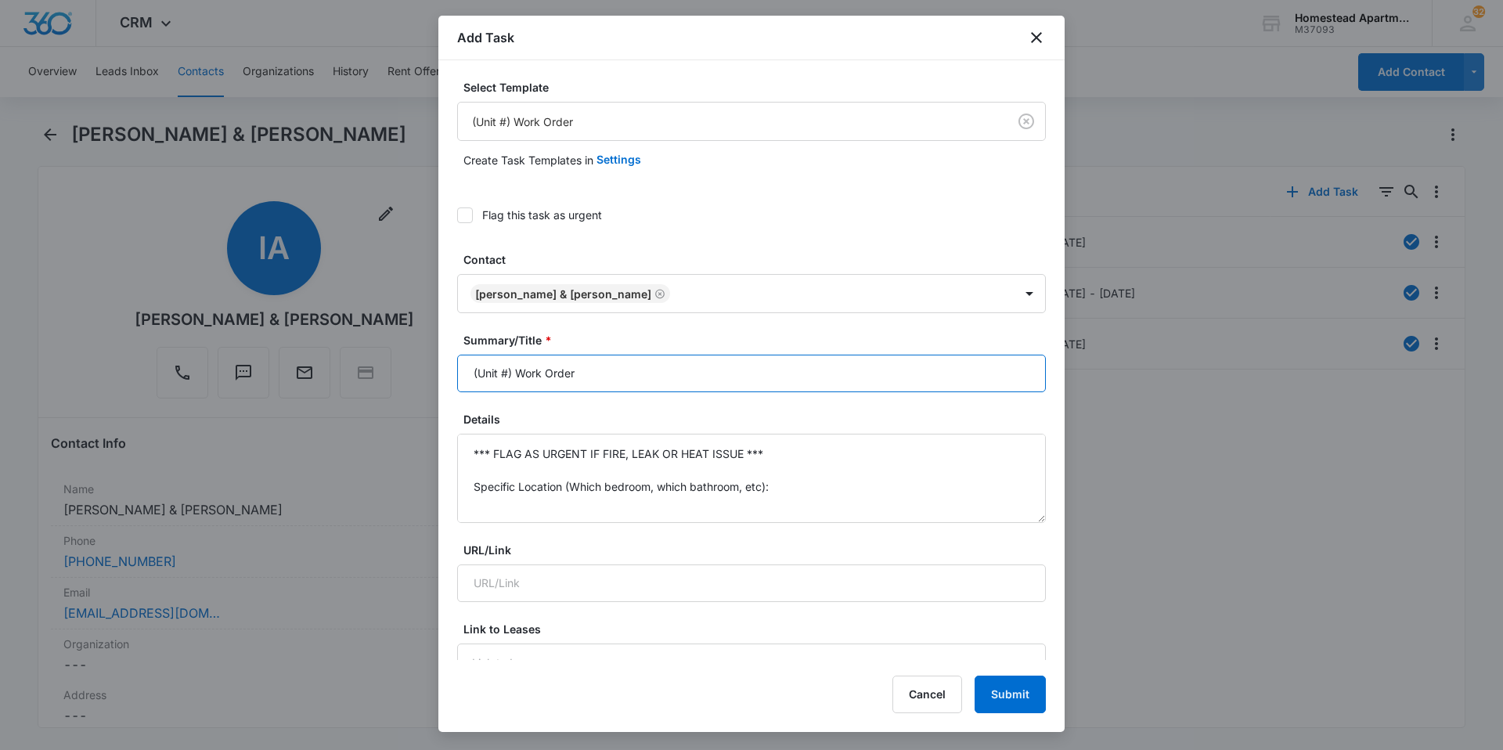
click at [510, 373] on input "(Unit #) Work Order" at bounding box center [751, 374] width 589 height 38
type input "(3607 #1) Work Order"
click at [798, 455] on textarea "*** FLAG AS URGENT IF FIRE, LEAK OR HEAT ISSUE *** Specific Location (Which bed…" at bounding box center [751, 478] width 589 height 89
click at [690, 452] on textarea "Dryer is not drying clothes. Have to dry d-3 cycles Specific Location (Which be…" at bounding box center [751, 478] width 589 height 89
click at [797, 491] on textarea "Dryer is not drying clothes. Have to dry 2-3 cycles Specific Location (Which be…" at bounding box center [751, 478] width 589 height 89
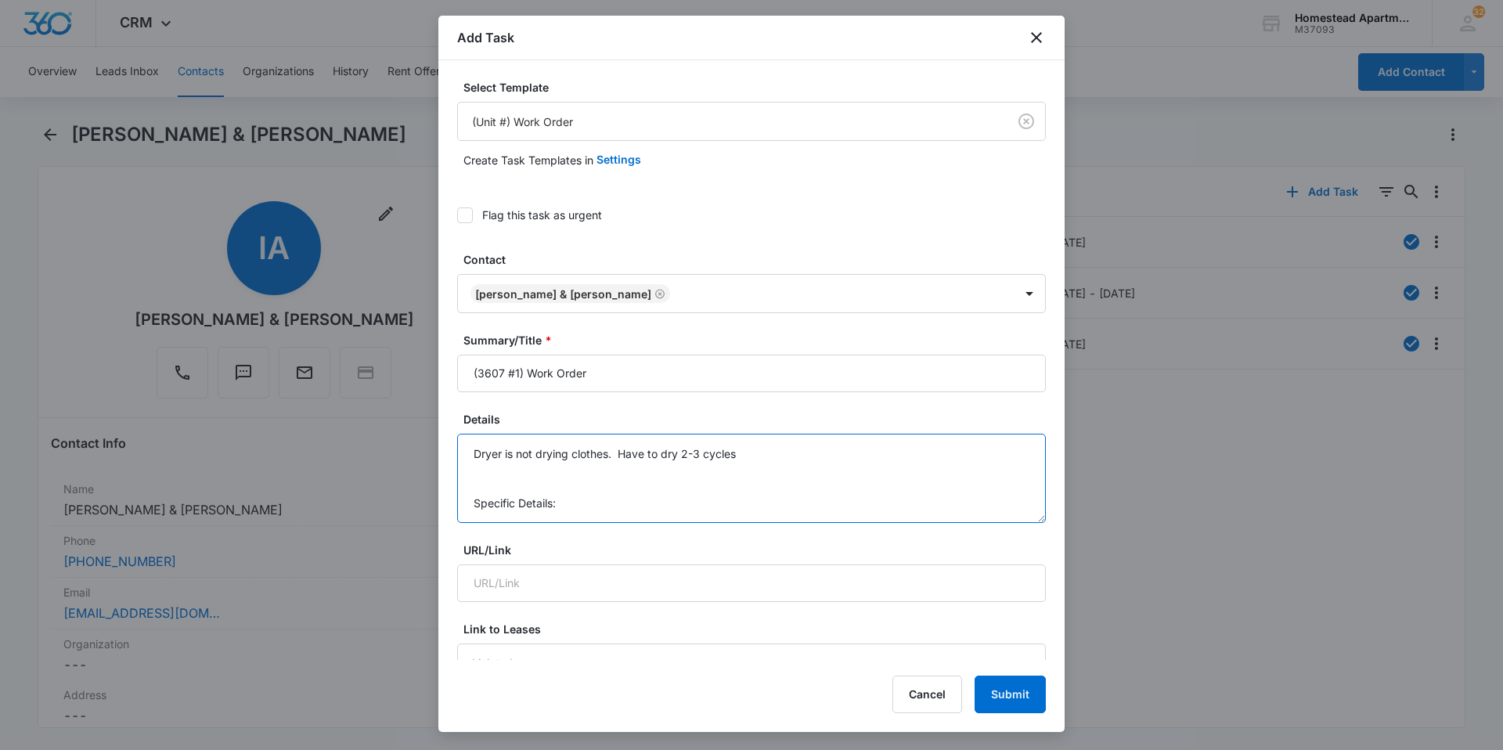
click at [567, 502] on textarea "Dryer is not drying clothes. Have to dry 2-3 cycles Specific Details:" at bounding box center [751, 478] width 589 height 89
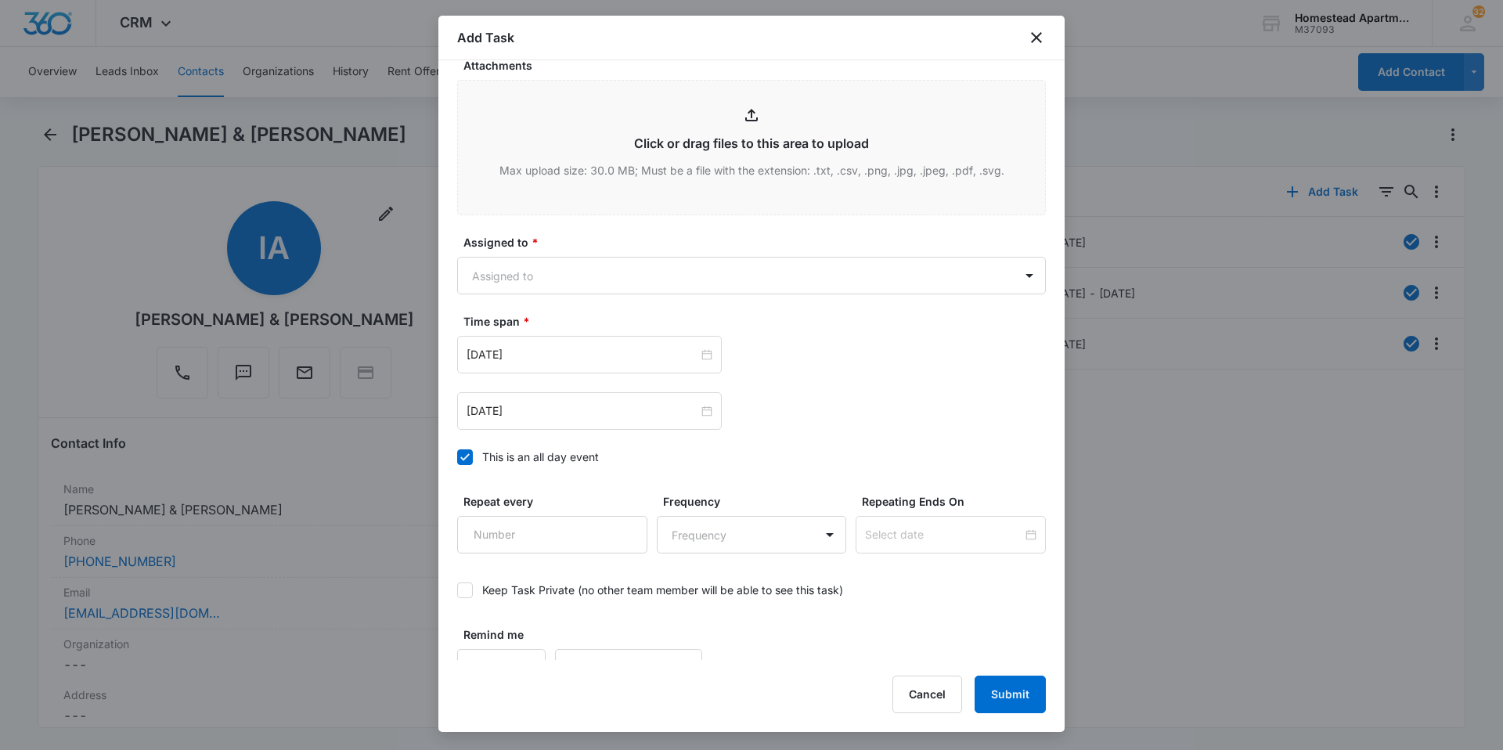
scroll to position [848, 0]
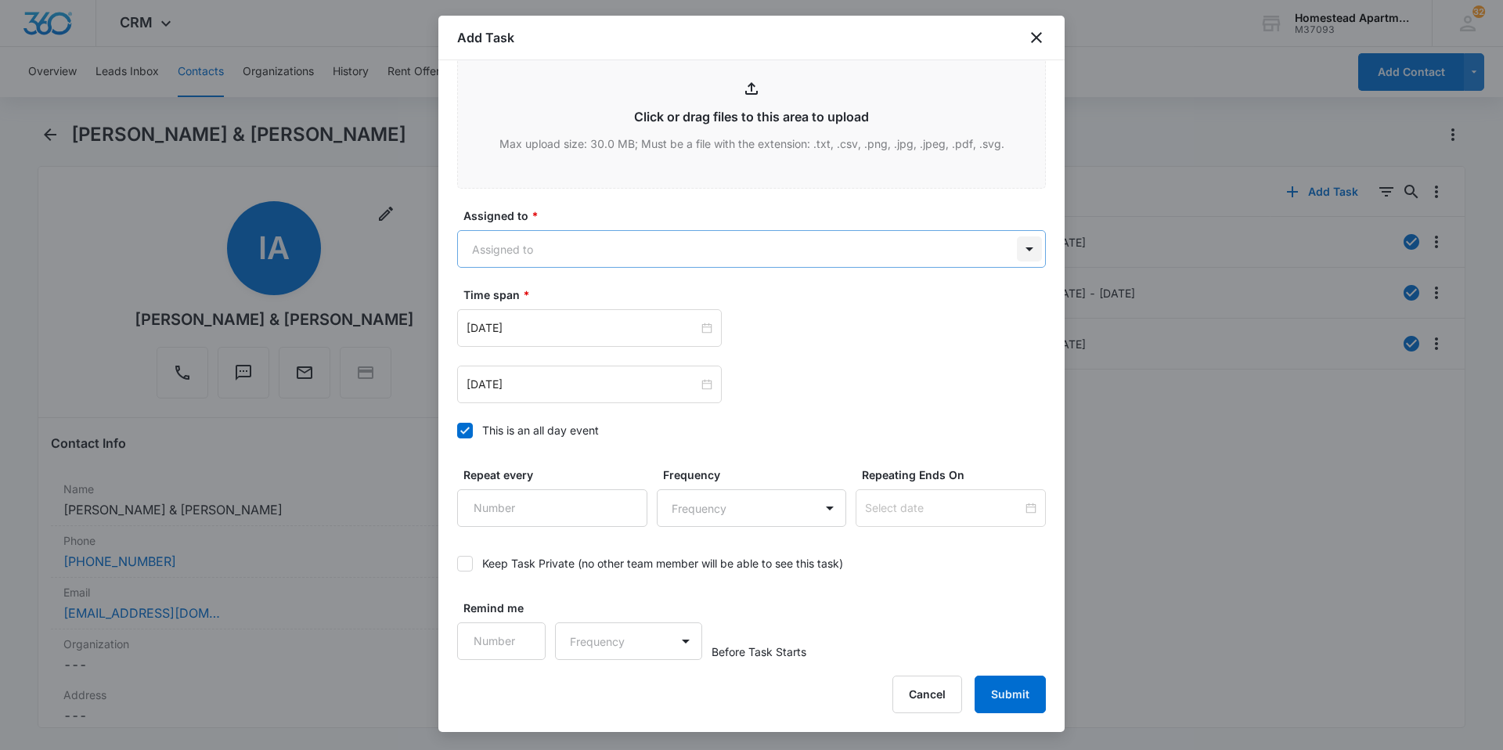
type textarea "Dryer is not drying clothes. Have to dry 2-3 cycles"
click at [1014, 252] on body "CRM Apps Reputation Websites Forms CRM Email Social Content Ads Intelligence Fi…" at bounding box center [751, 375] width 1503 height 750
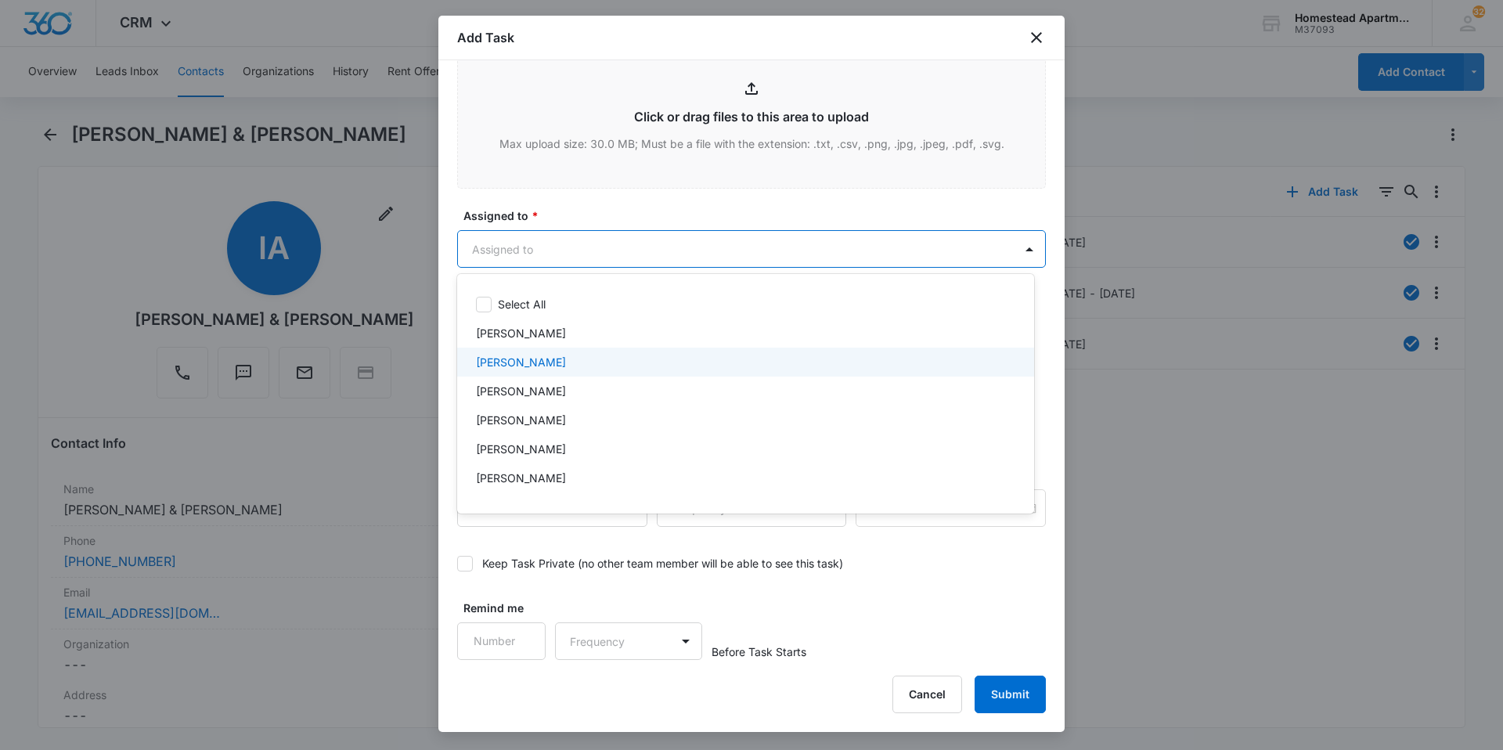
click at [502, 355] on p "[PERSON_NAME]" at bounding box center [521, 362] width 90 height 16
click at [611, 205] on div at bounding box center [751, 375] width 1503 height 750
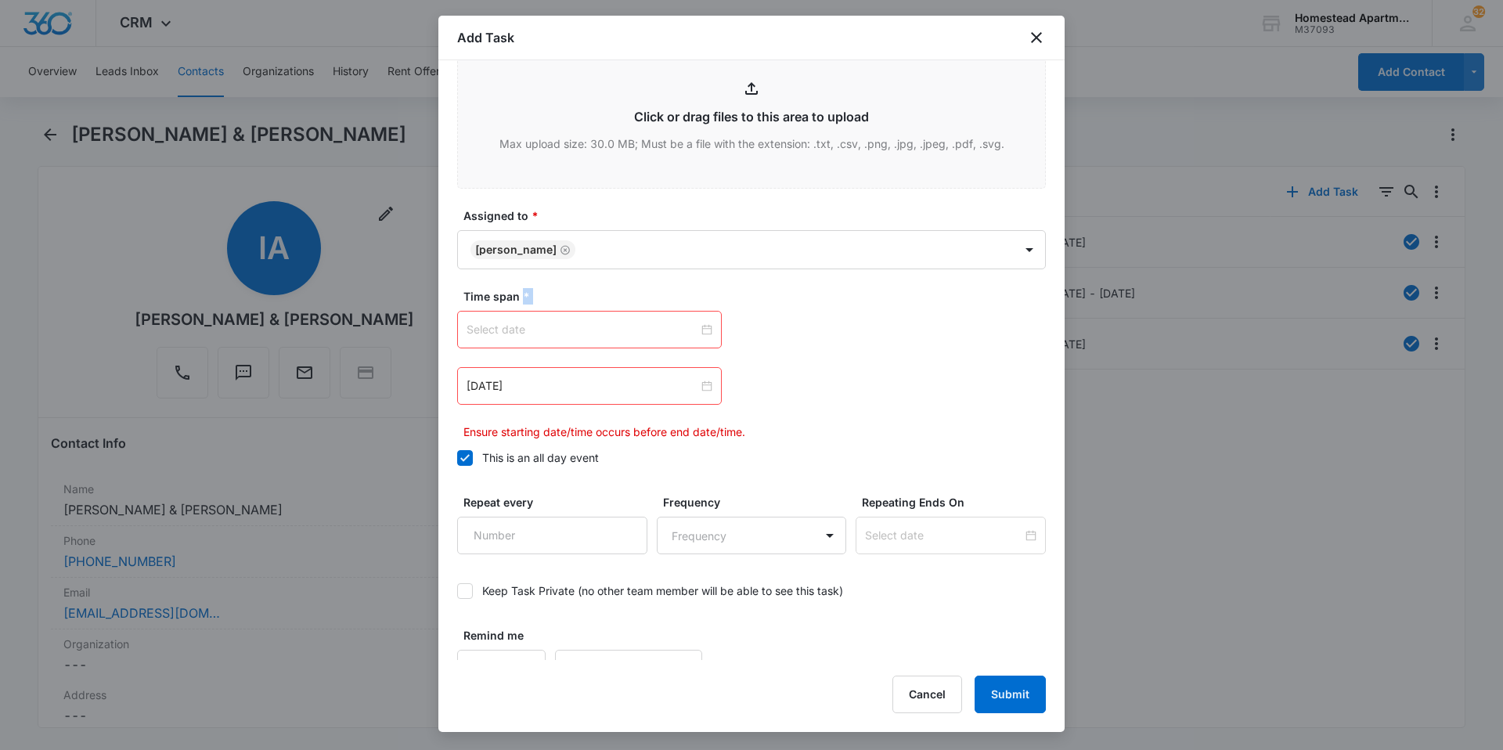
click at [702, 326] on div at bounding box center [589, 329] width 246 height 17
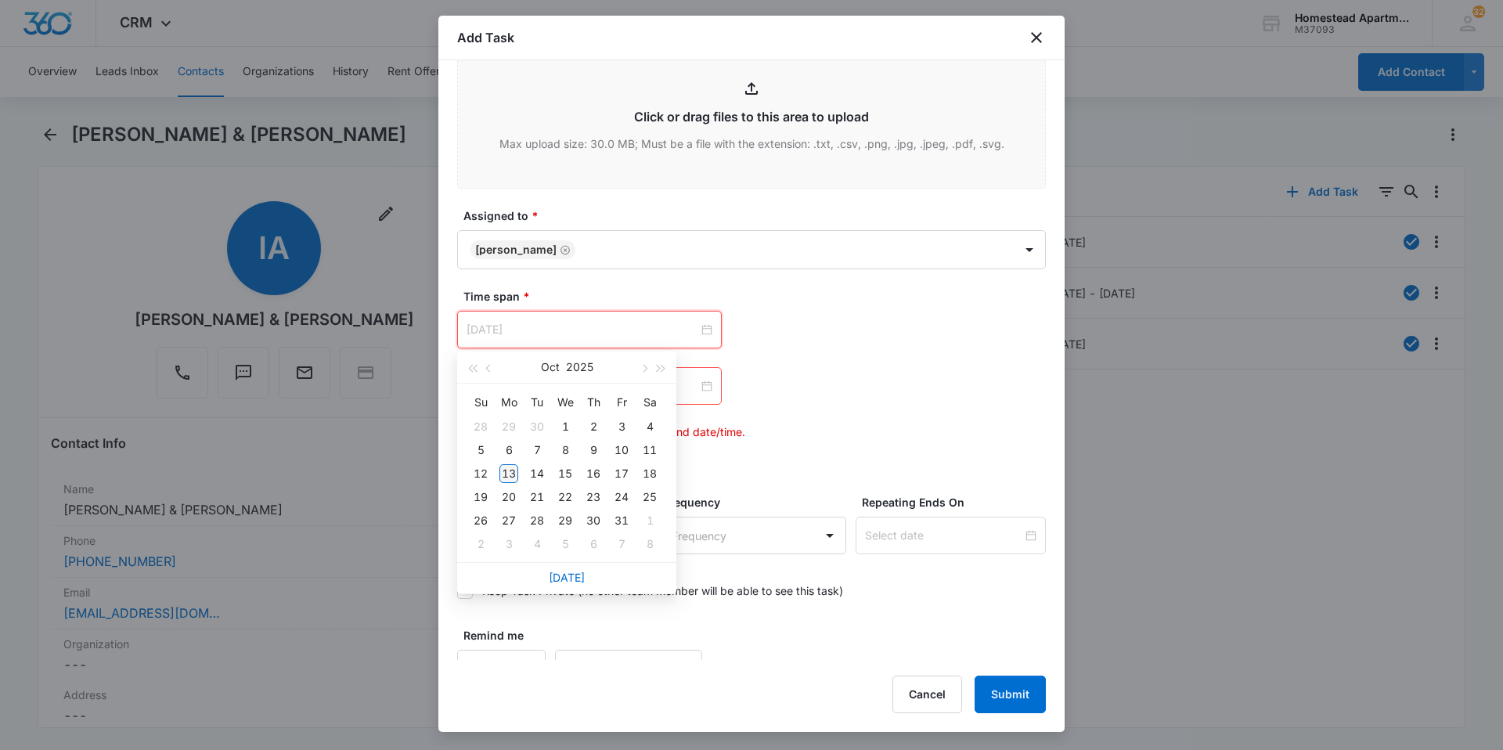
type input "[DATE]"
click at [514, 468] on div "13" at bounding box center [508, 473] width 19 height 19
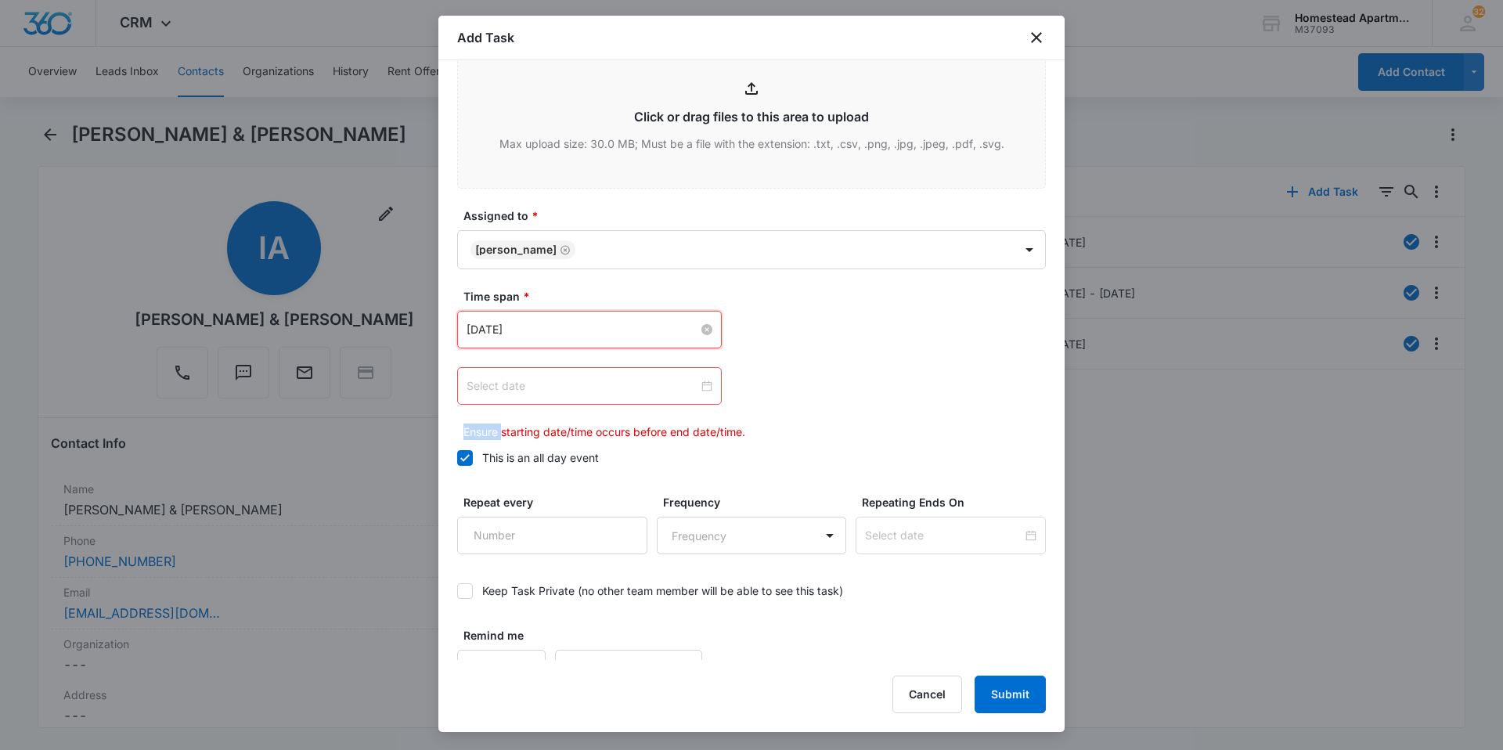
click at [705, 384] on div at bounding box center [589, 385] width 246 height 17
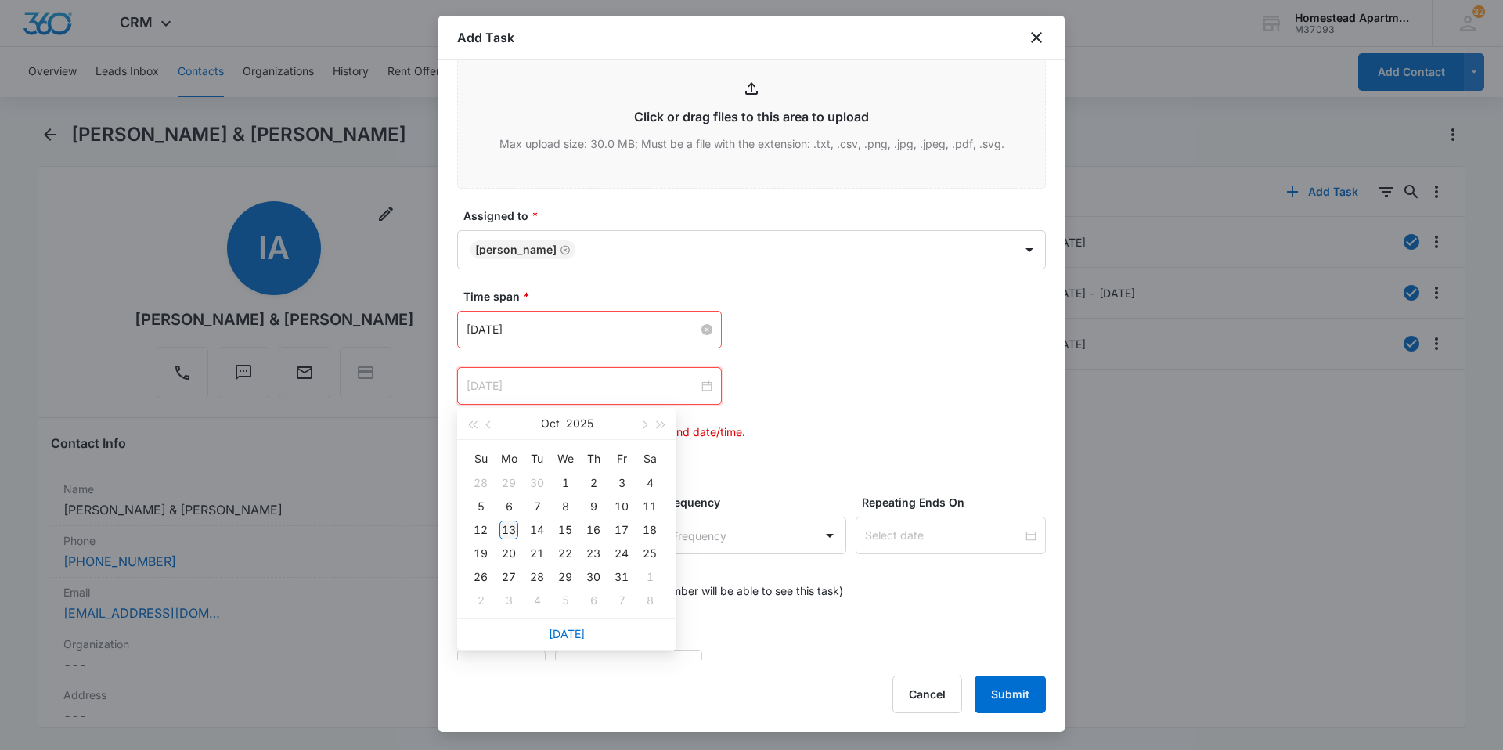
type input "[DATE]"
click at [512, 519] on td "13" at bounding box center [509, 529] width 28 height 23
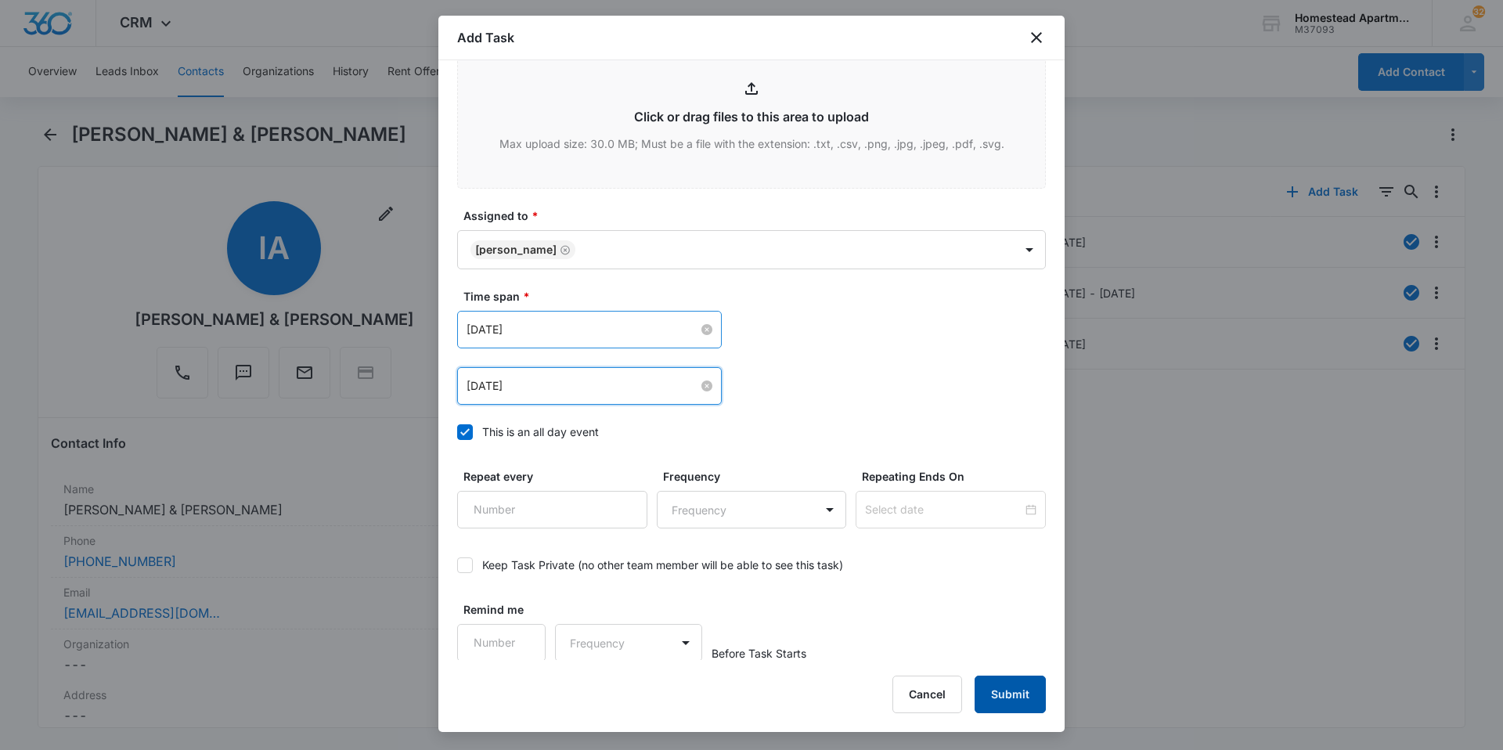
click at [1021, 705] on button "Submit" at bounding box center [1009, 694] width 71 height 38
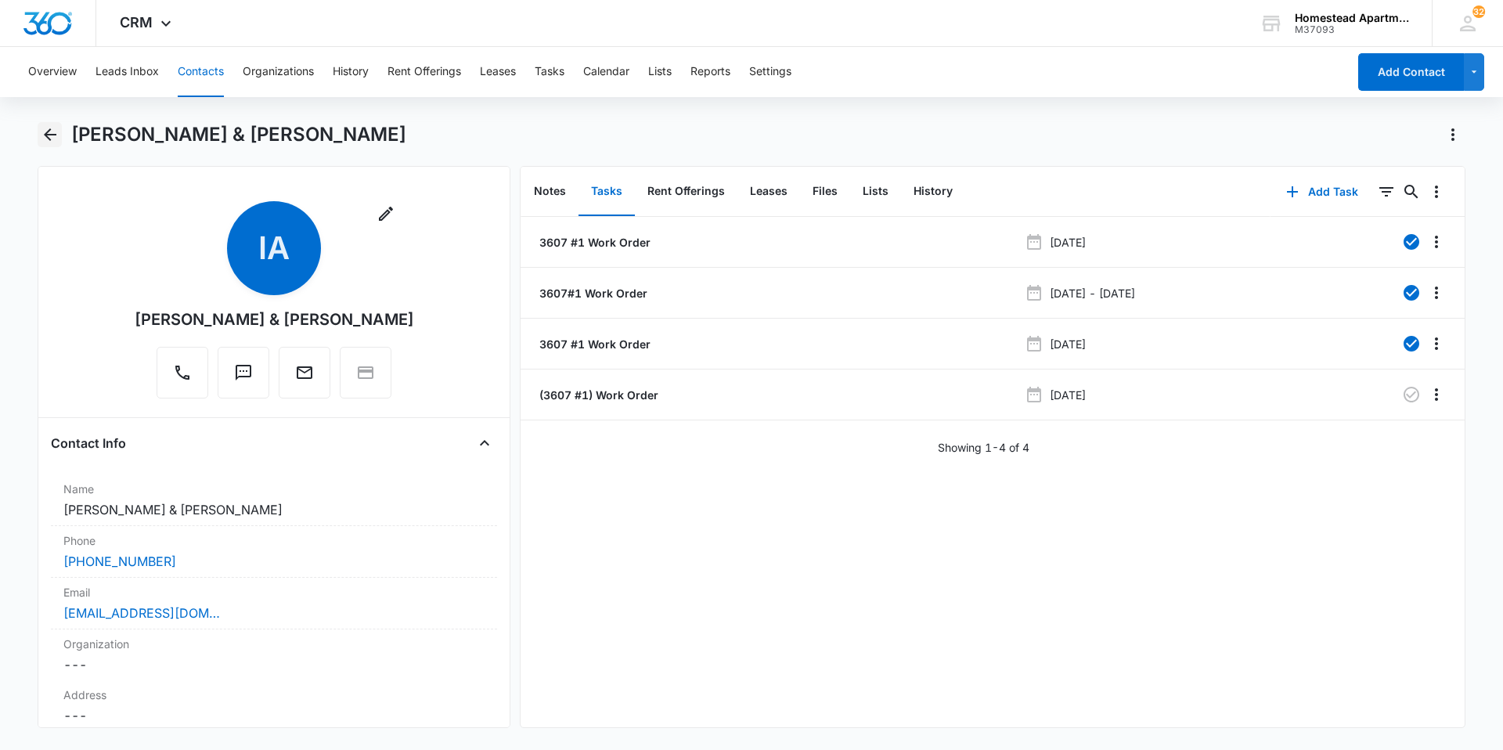
click at [52, 129] on icon "Back" at bounding box center [50, 134] width 19 height 19
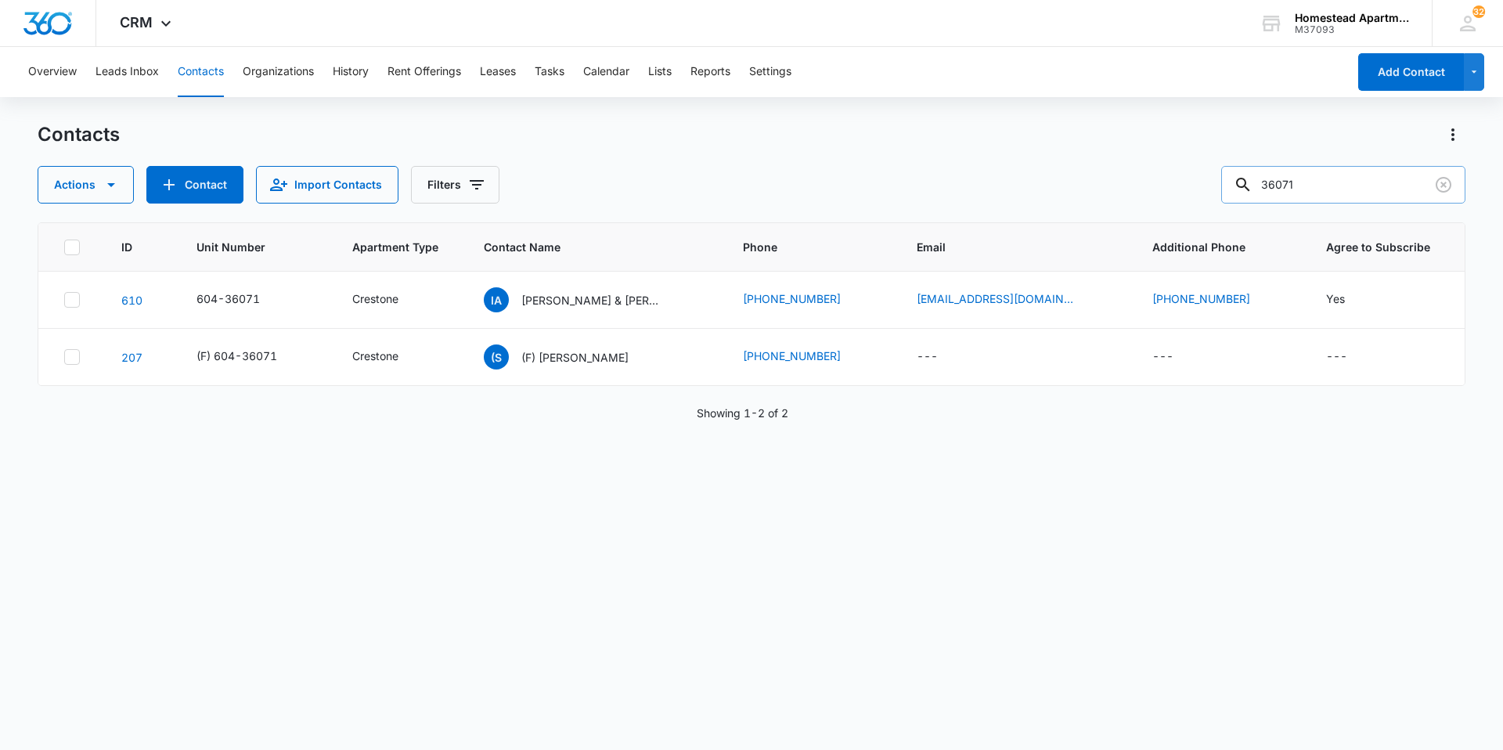
click at [1313, 184] on input "36071" at bounding box center [1343, 185] width 244 height 38
type input "35534"
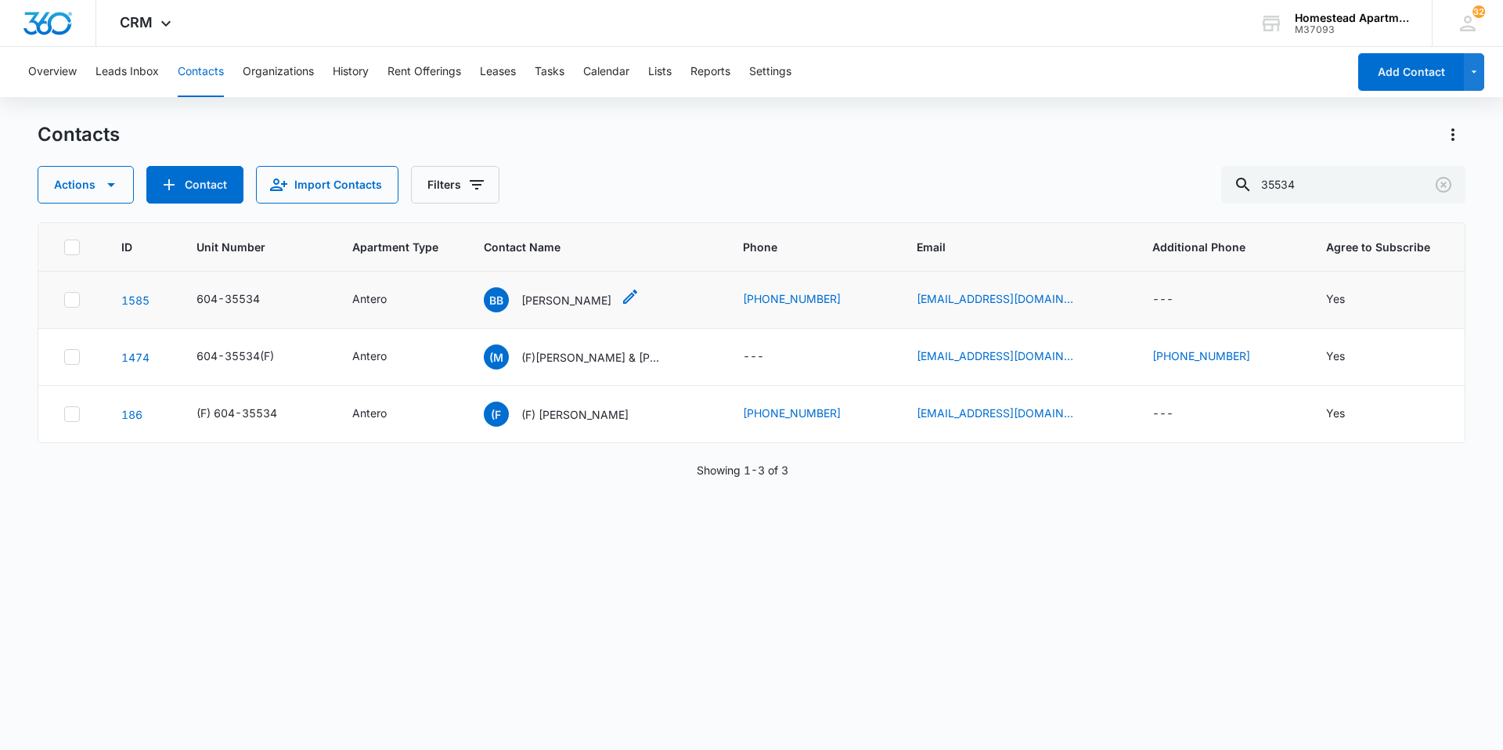
click at [596, 297] on p "[PERSON_NAME]" at bounding box center [566, 300] width 90 height 16
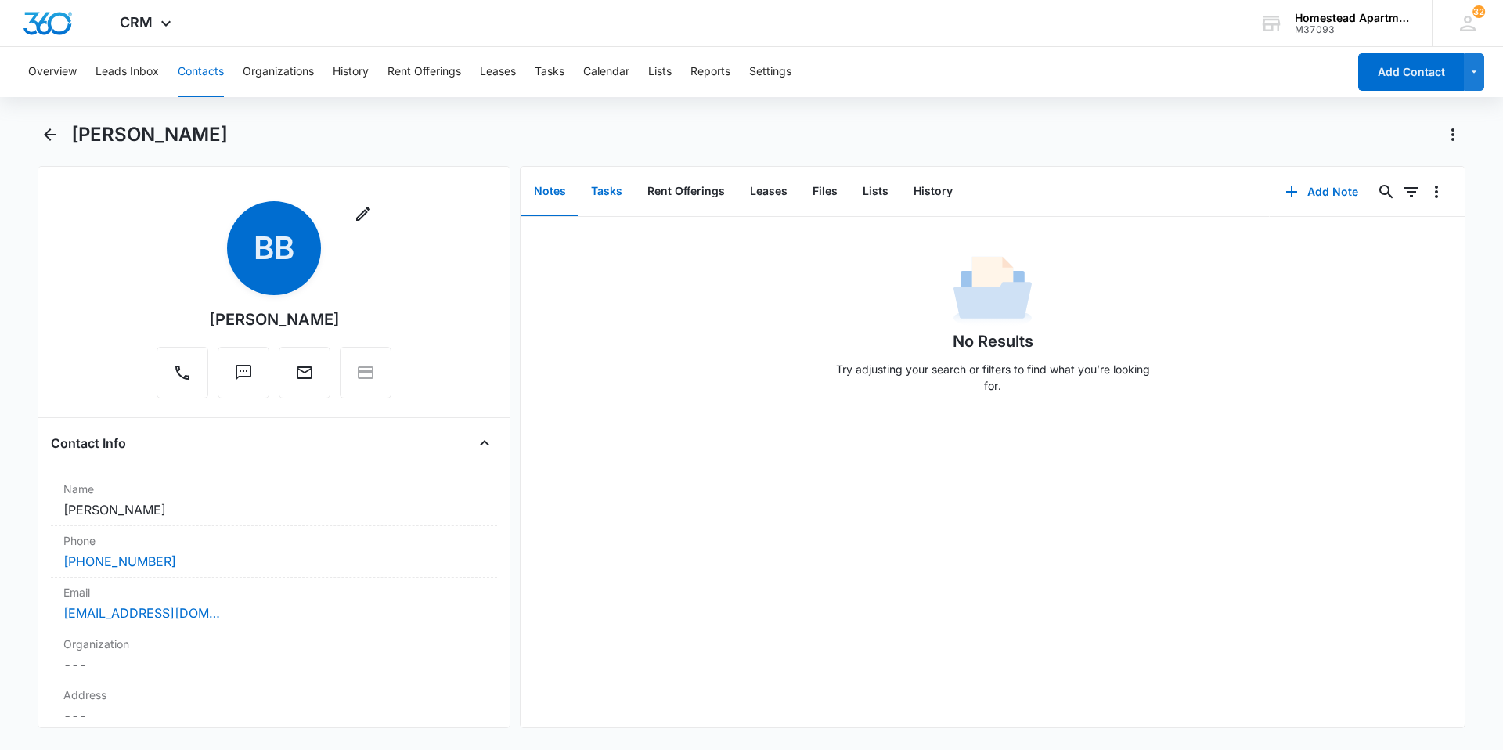
click at [614, 193] on button "Tasks" at bounding box center [606, 191] width 56 height 49
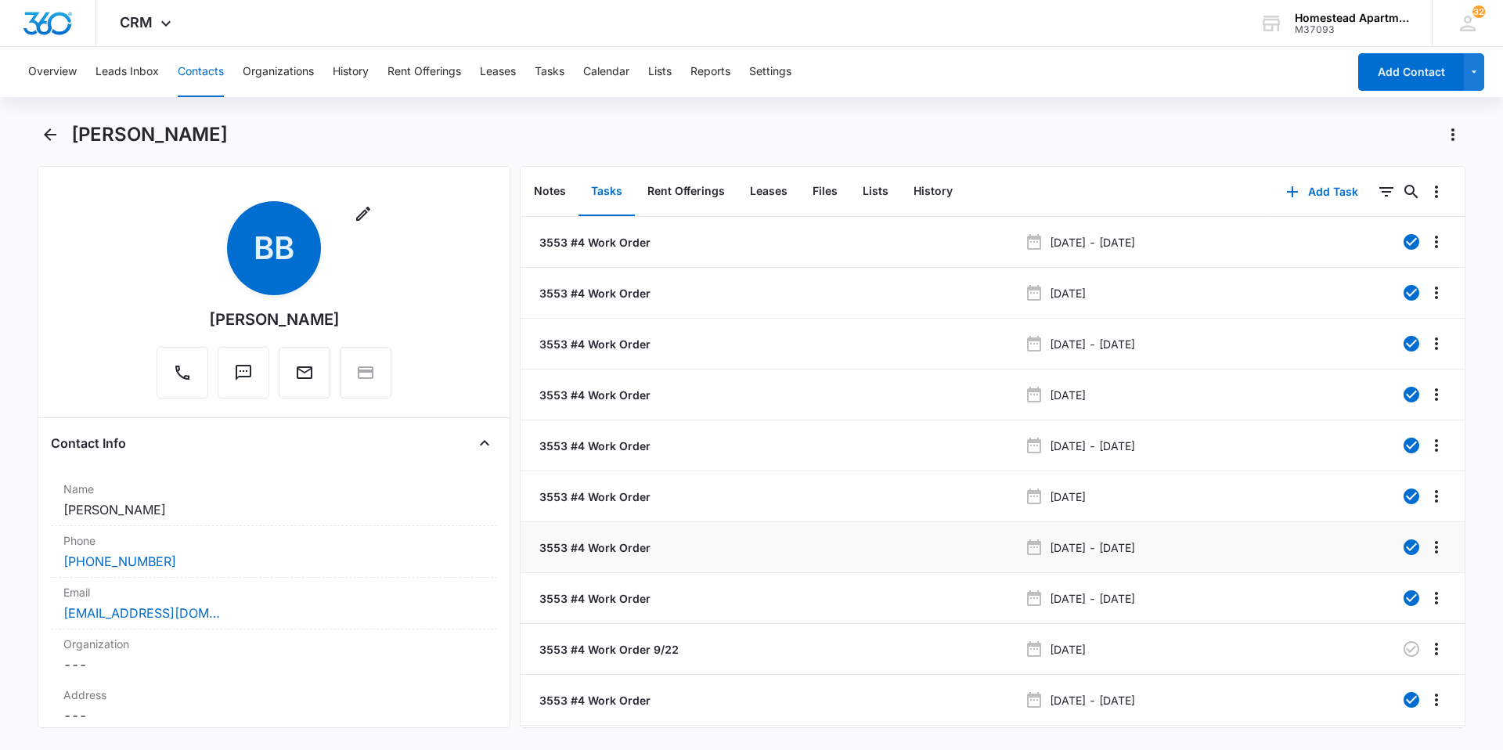
scroll to position [45, 0]
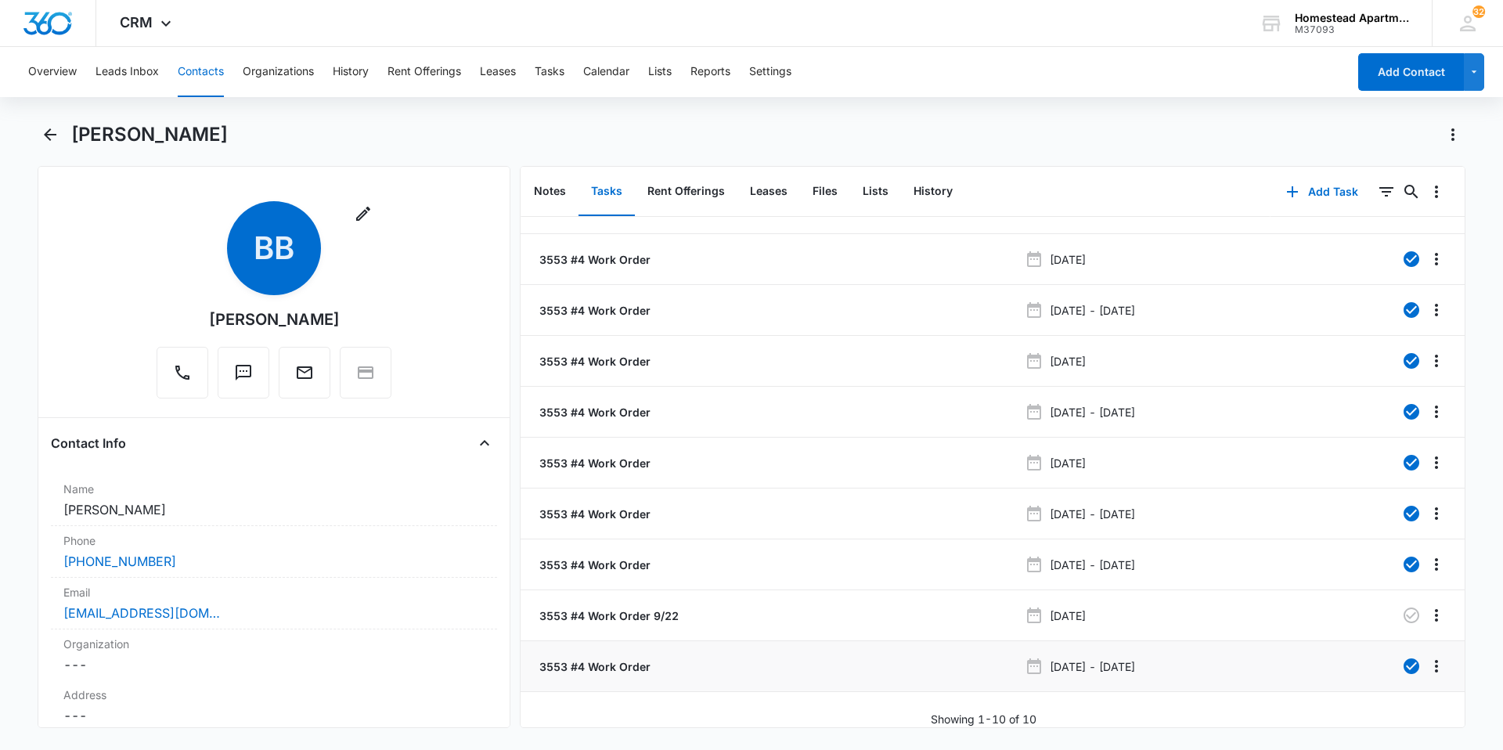
click at [592, 658] on p "3553 #4 Work Order" at bounding box center [593, 666] width 114 height 16
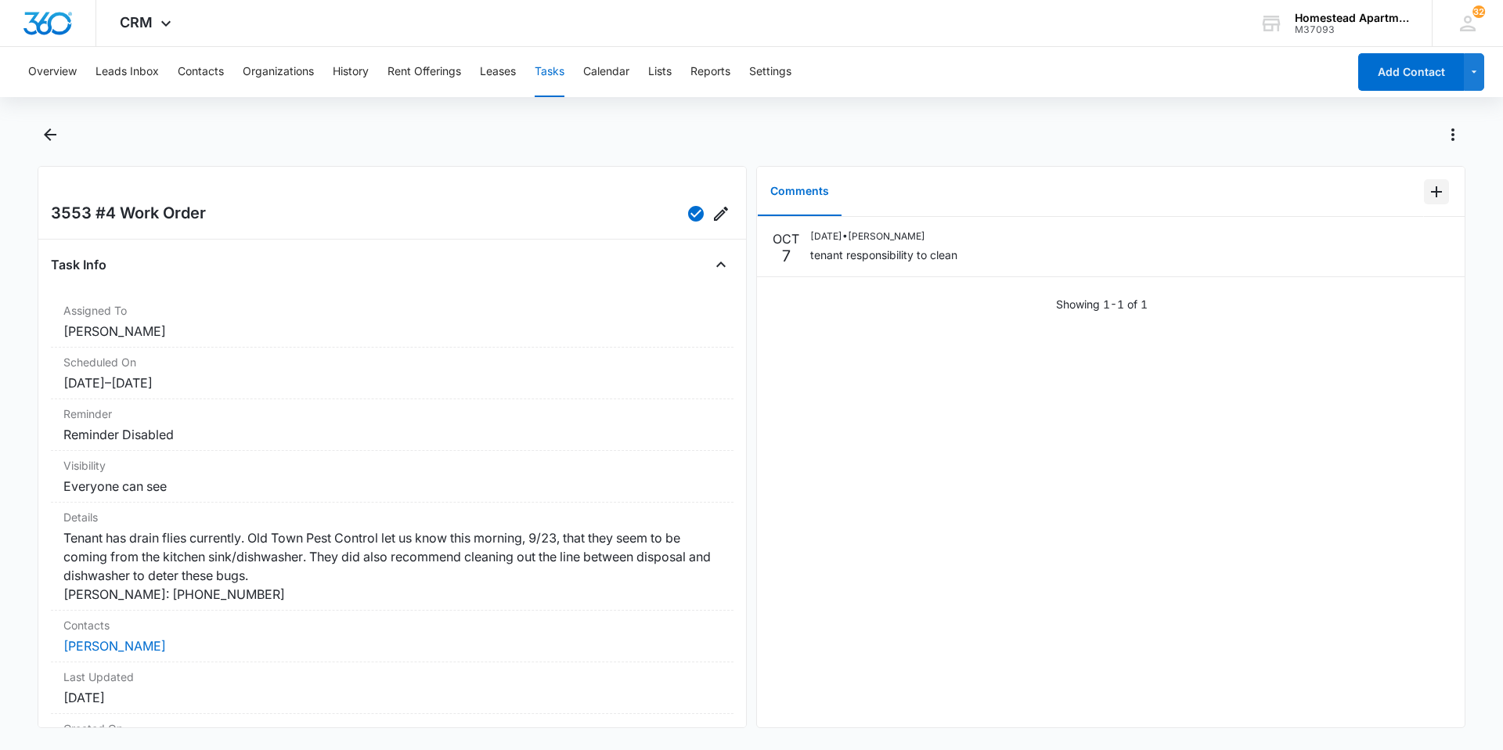
click at [1435, 184] on button "Add Comment" at bounding box center [1436, 191] width 25 height 25
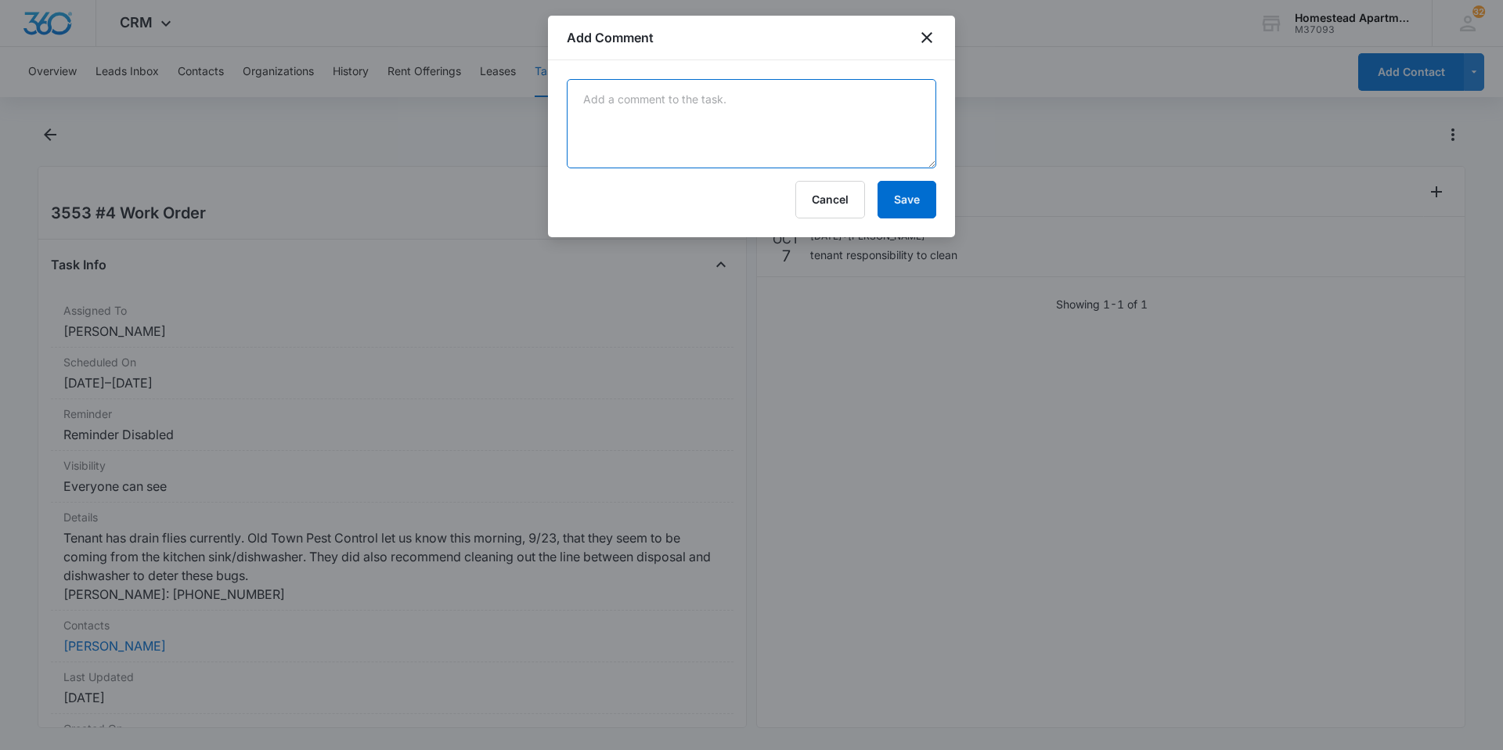
click at [607, 88] on textarea at bounding box center [751, 123] width 369 height 89
type textarea "[PERSON_NAME] went and took care of the entire work order [DATE]. Tenant was pl…"
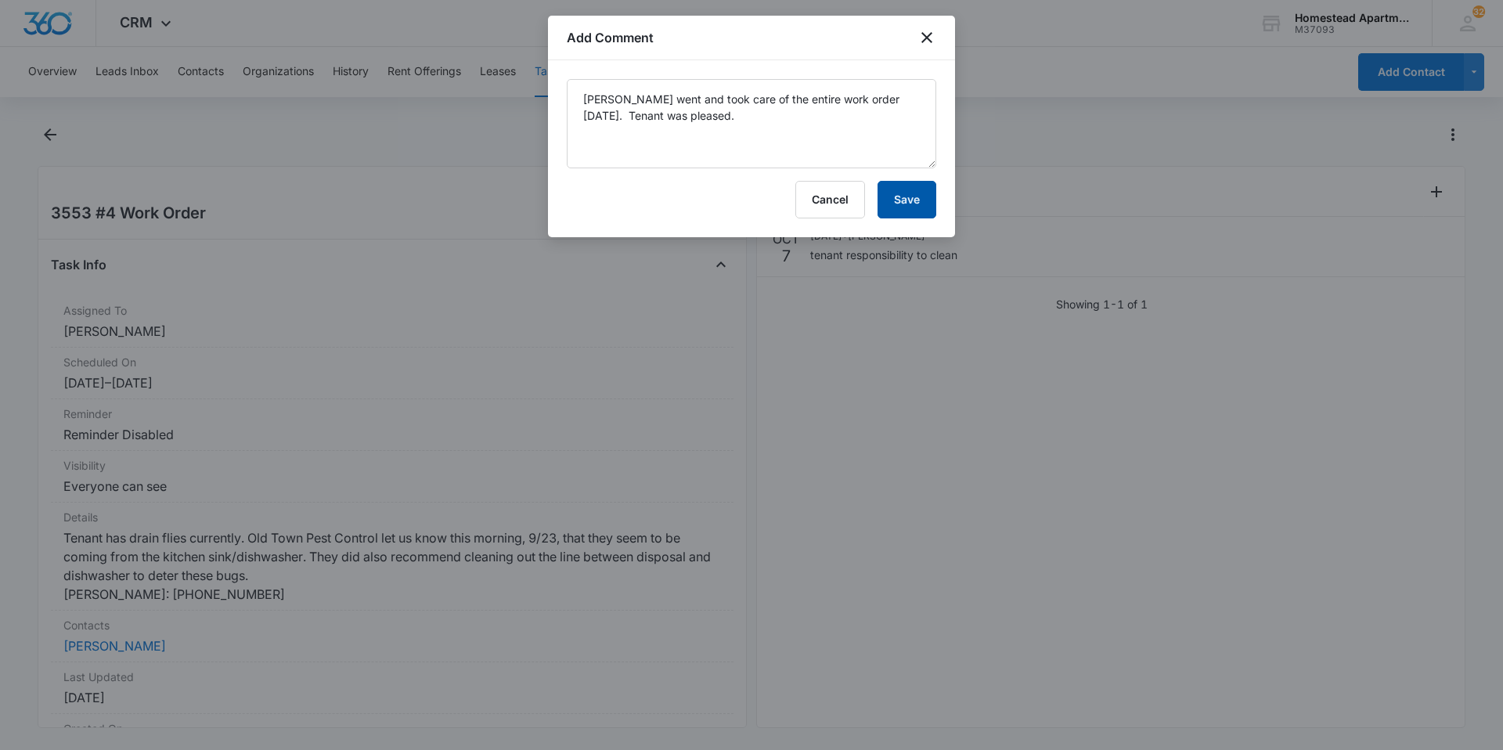
click at [901, 194] on button "Save" at bounding box center [906, 200] width 59 height 38
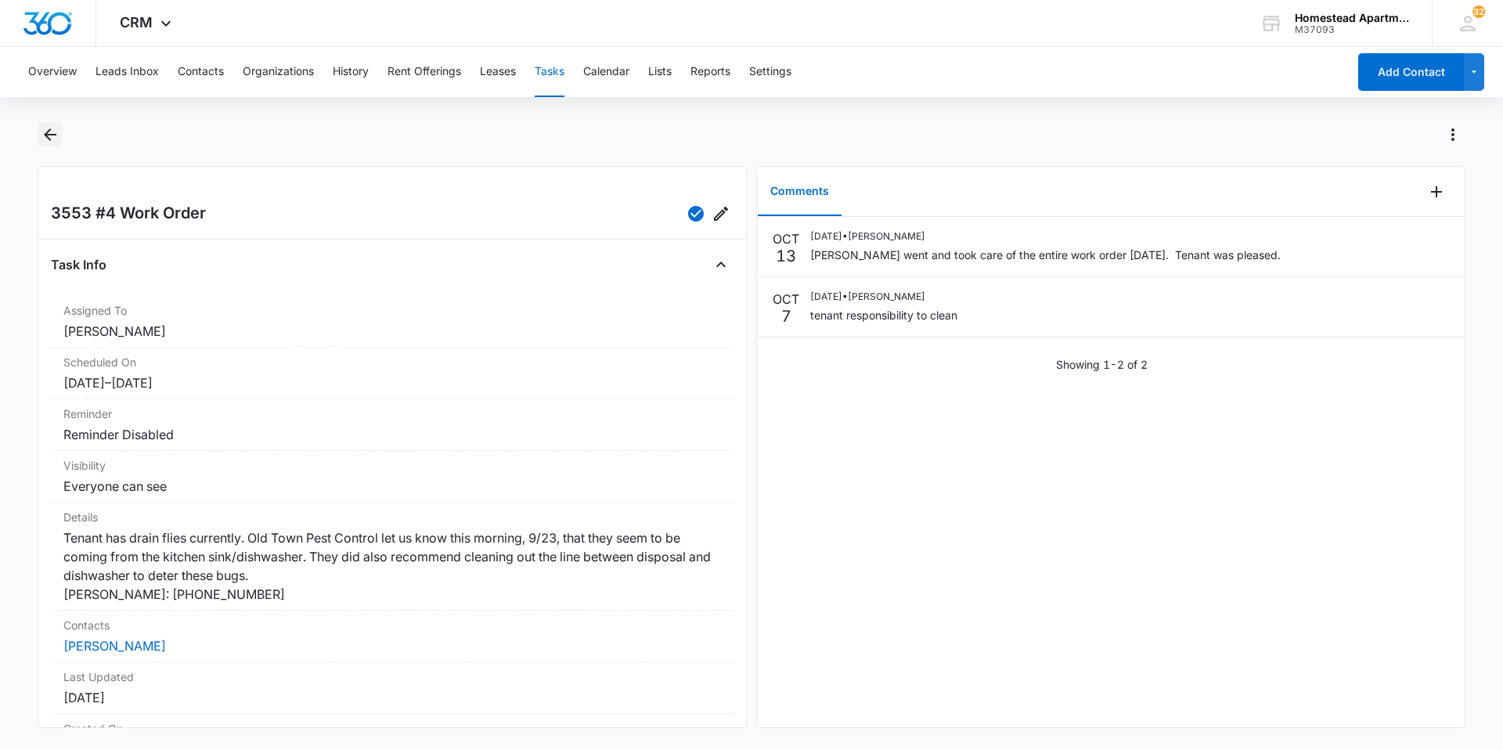
click at [52, 126] on icon "Back" at bounding box center [50, 134] width 19 height 19
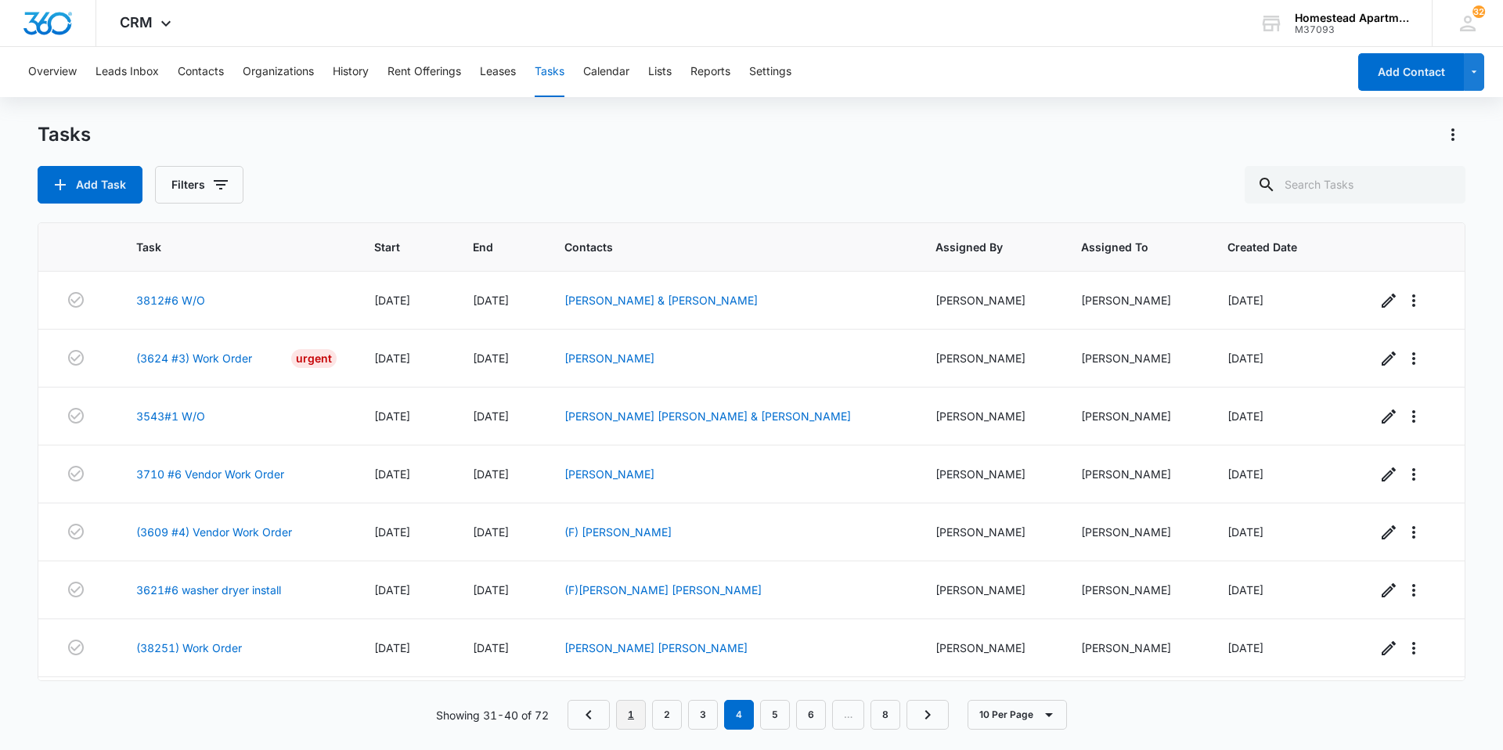
click at [636, 719] on link "1" at bounding box center [631, 715] width 30 height 30
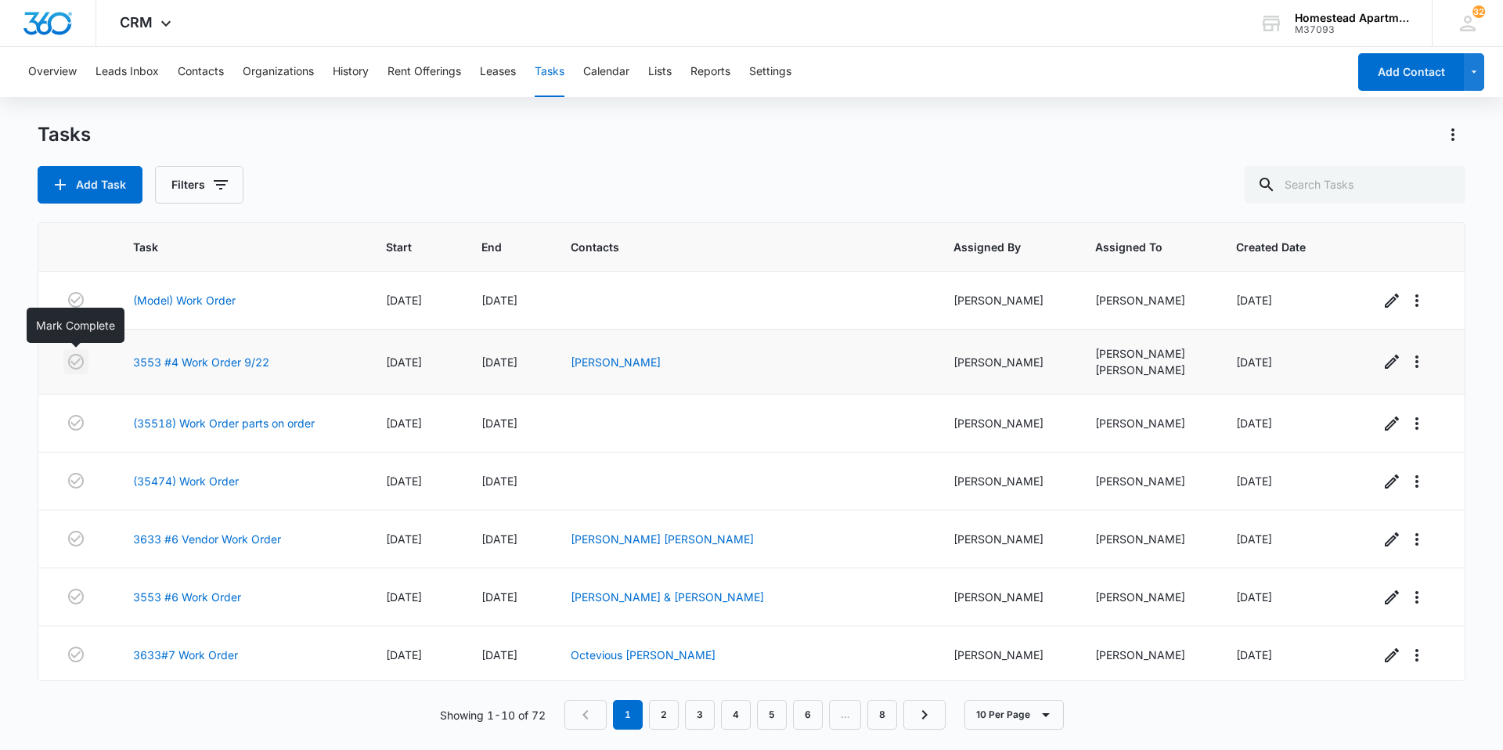
click at [75, 364] on icon "button" at bounding box center [76, 362] width 16 height 16
